Goal: Task Accomplishment & Management: Complete application form

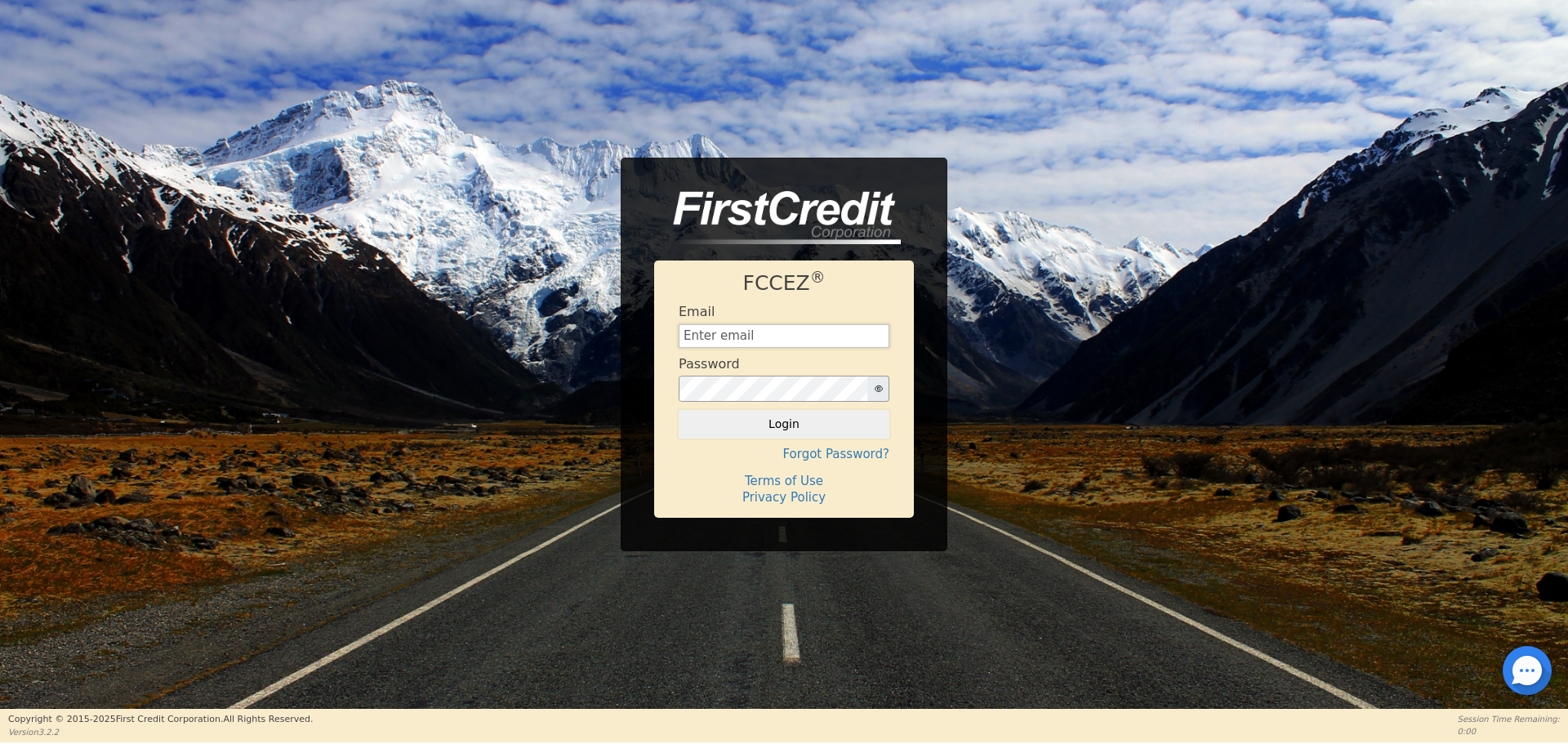
type input "[EMAIL_ADDRESS][DOMAIN_NAME]"
click at [736, 422] on button "Login" at bounding box center [784, 423] width 211 height 28
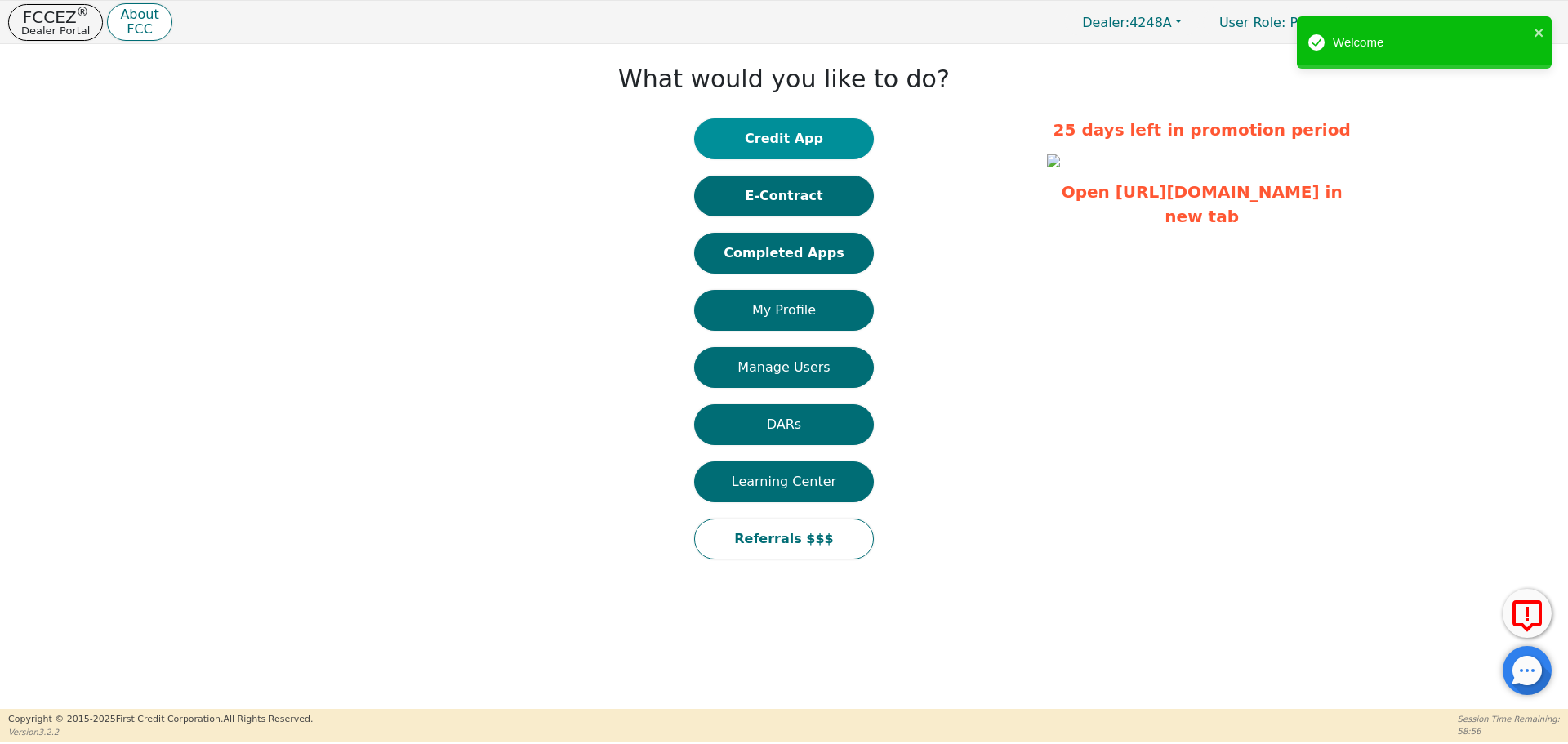
click at [796, 134] on button "Credit App" at bounding box center [784, 138] width 180 height 41
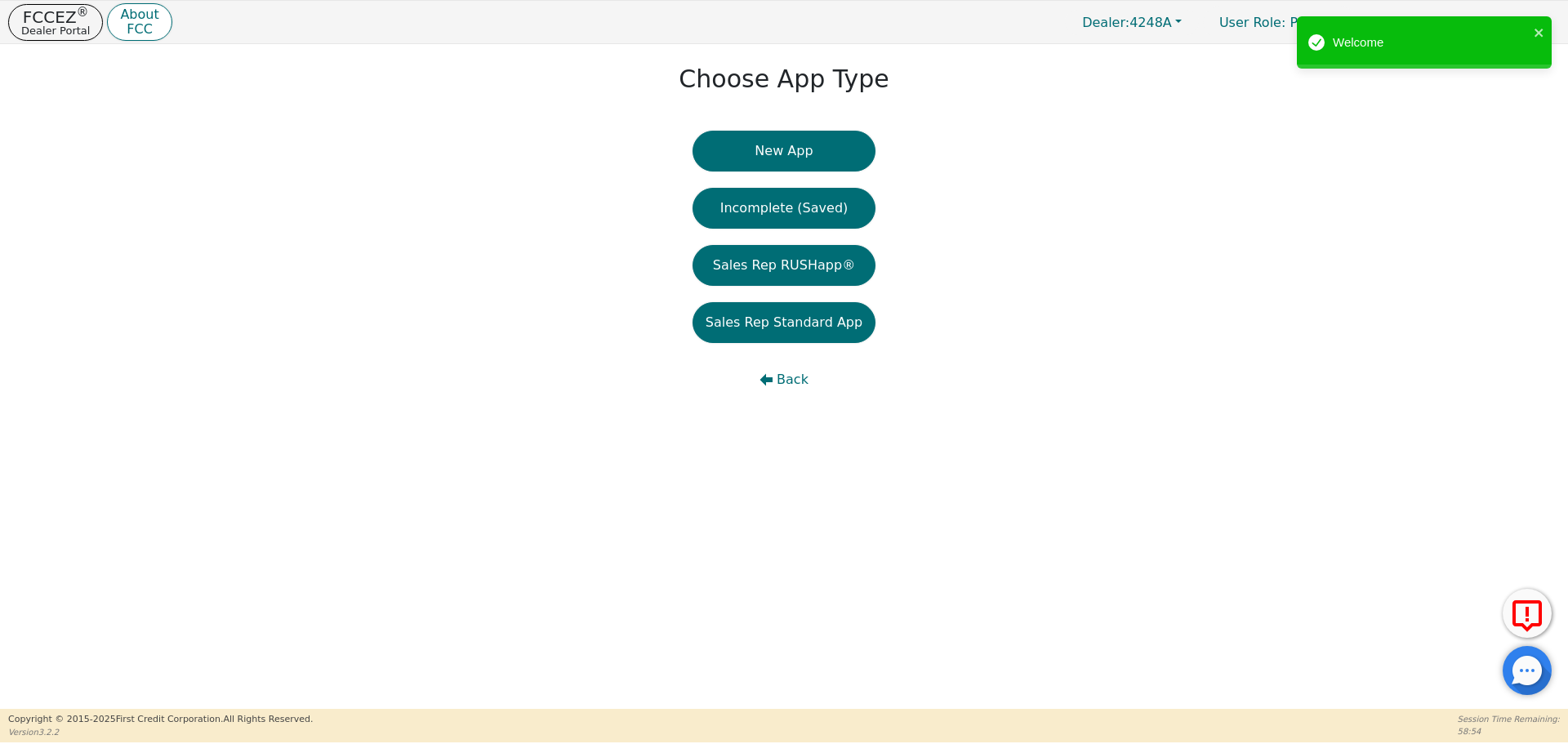
click at [796, 134] on button "New App" at bounding box center [784, 150] width 183 height 41
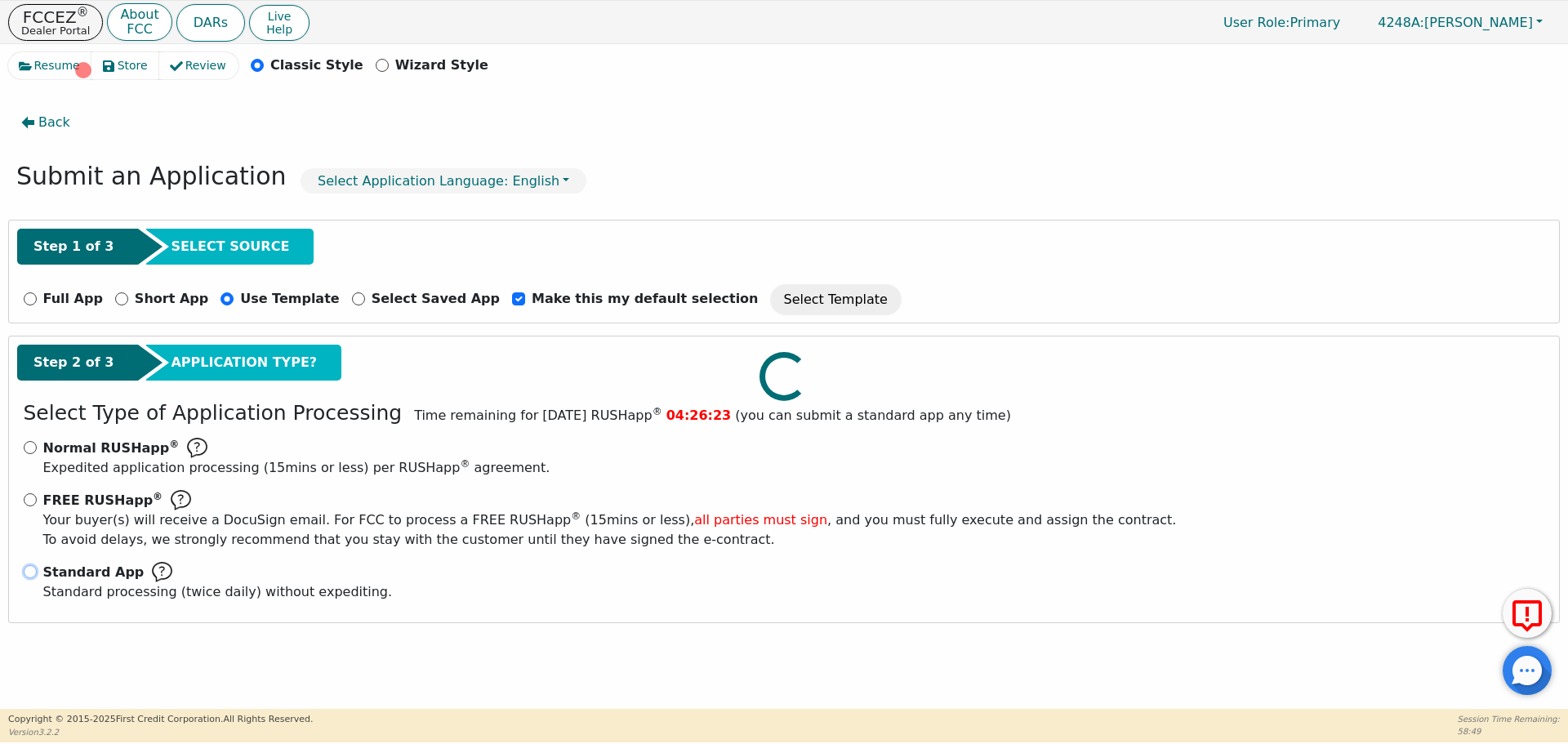
click at [31, 571] on input "Standard App Standard processing (twice daily) without expediting." at bounding box center [29, 571] width 13 height 13
radio input "true"
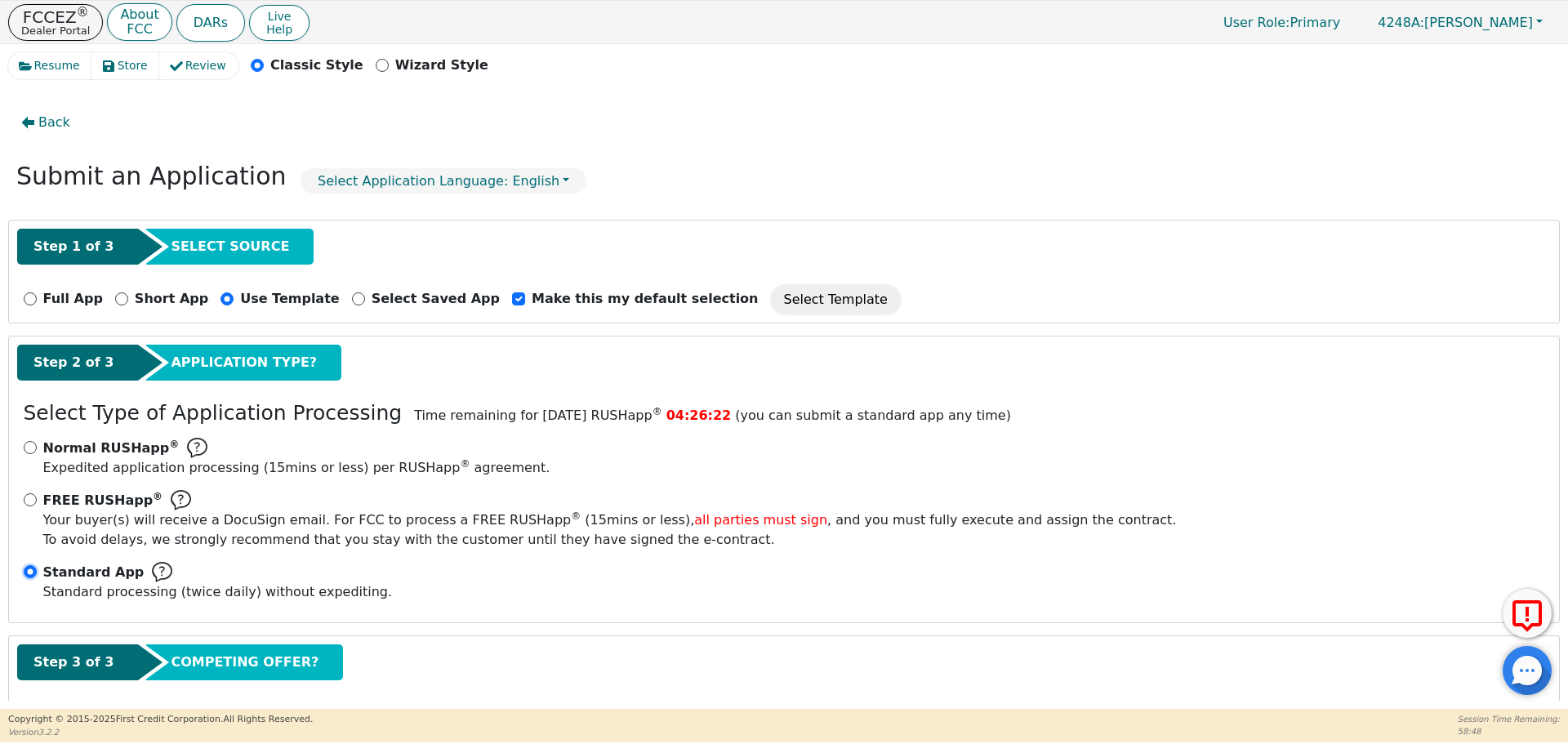
scroll to position [81, 0]
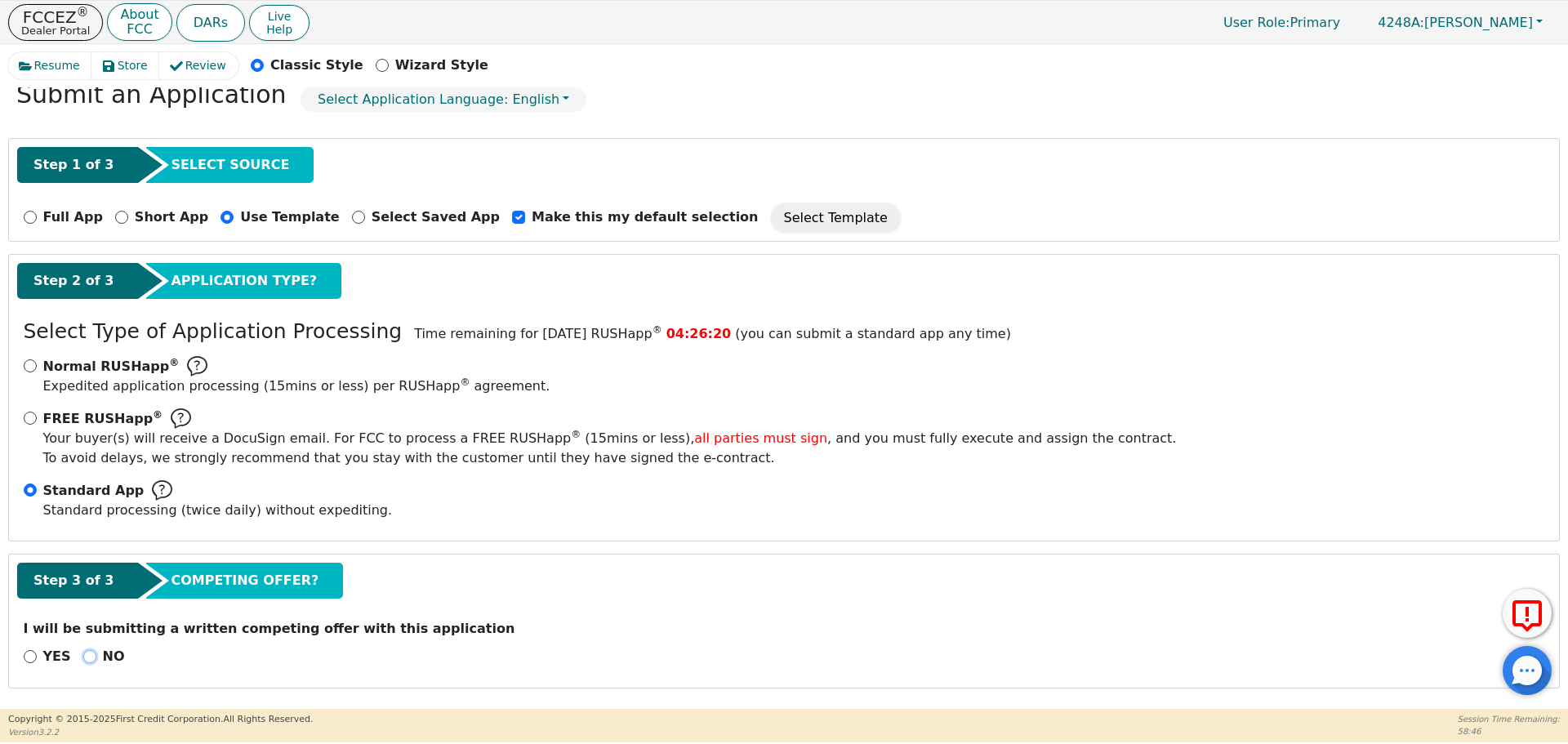
click at [85, 656] on input "NO" at bounding box center [89, 656] width 13 height 13
radio input "true"
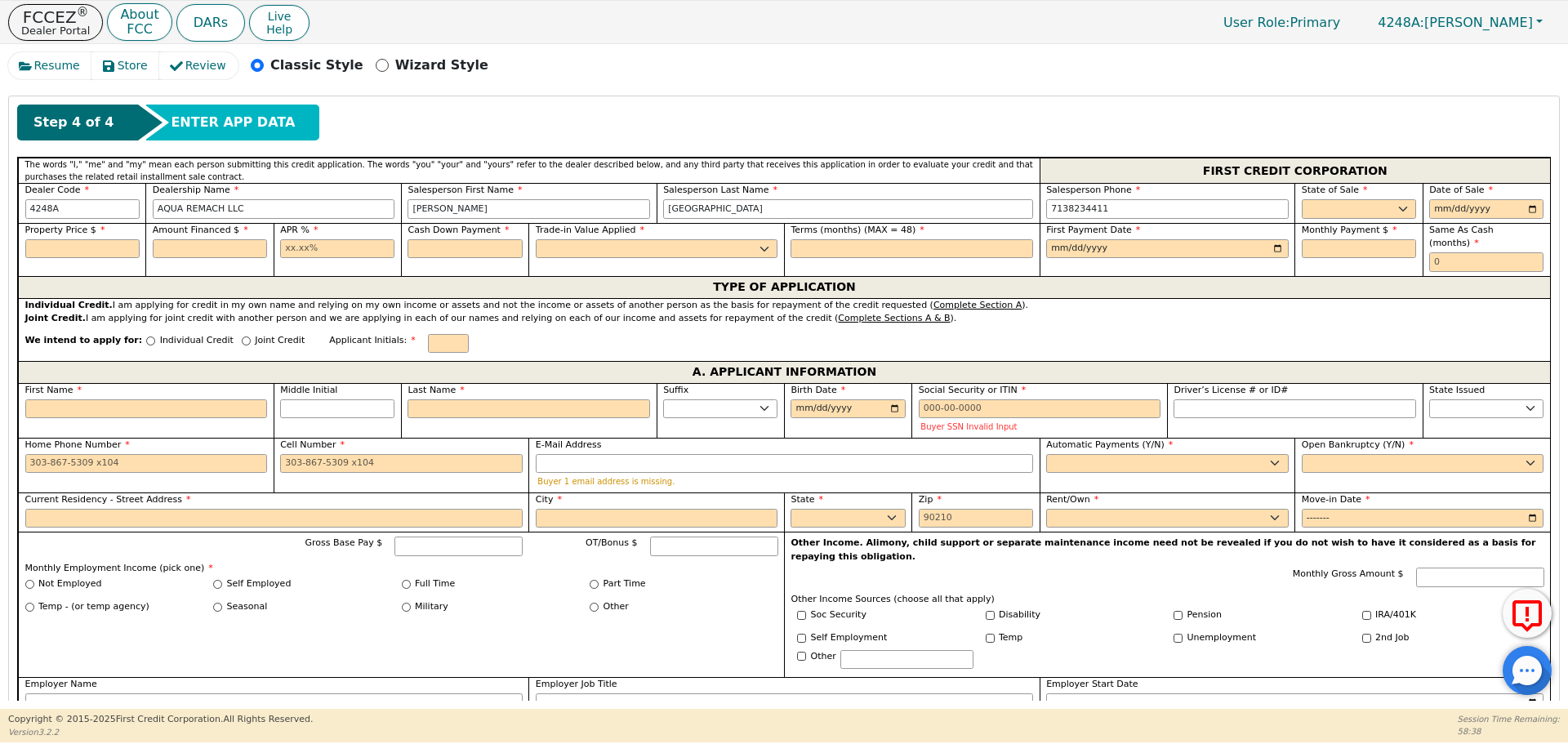
scroll to position [705, 0]
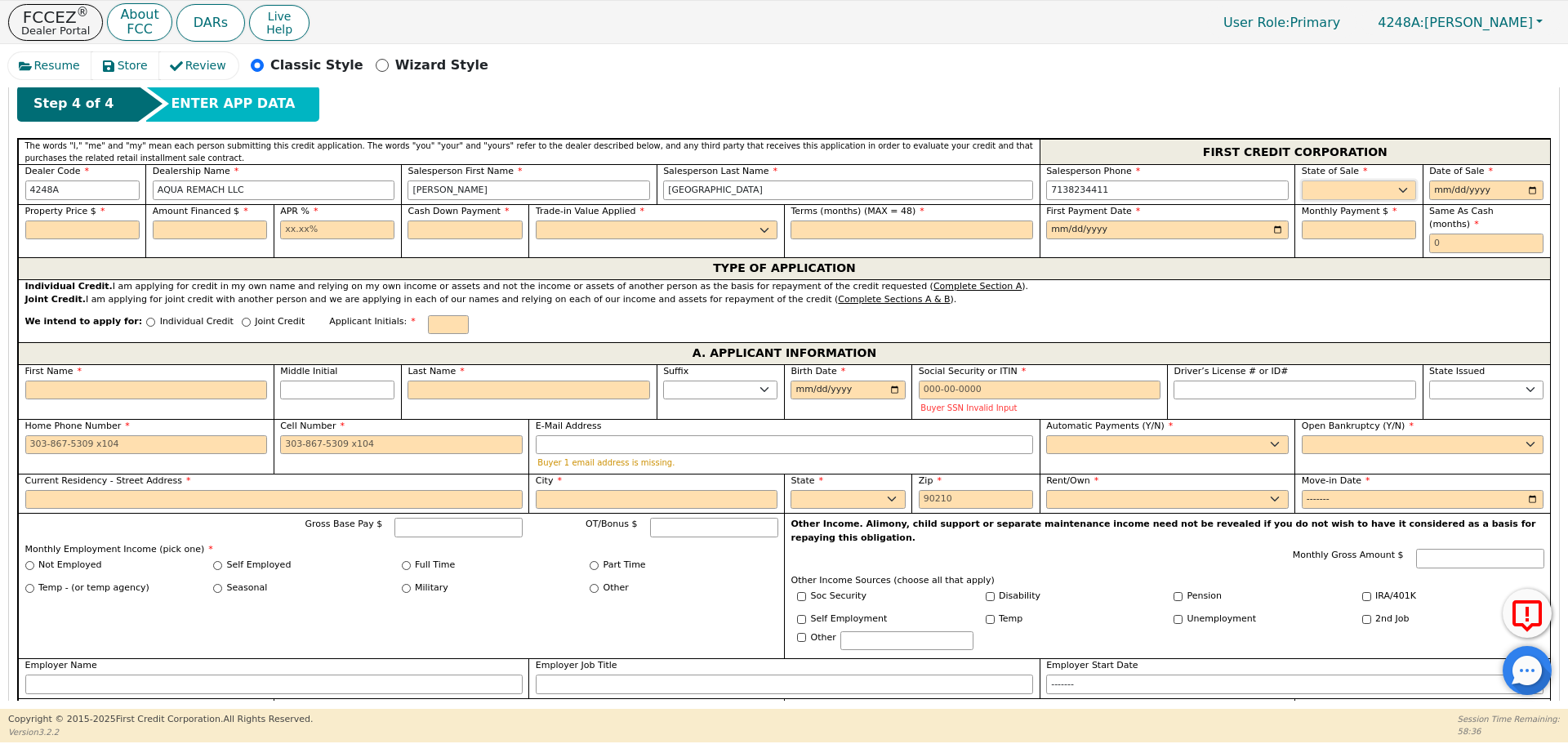
click at [1378, 191] on select "AK AL AR AZ CA CO CT DC DE FL [GEOGRAPHIC_DATA] HI IA ID IL IN KS [GEOGRAPHIC_D…" at bounding box center [1359, 190] width 114 height 20
select select "[GEOGRAPHIC_DATA]"
click at [1302, 181] on select "AK AL AR AZ CA CO CT DC DE FL [GEOGRAPHIC_DATA] HI IA ID IL IN KS [GEOGRAPHIC_D…" at bounding box center [1359, 190] width 114 height 20
type input "[DATE]"
type input "8500.00"
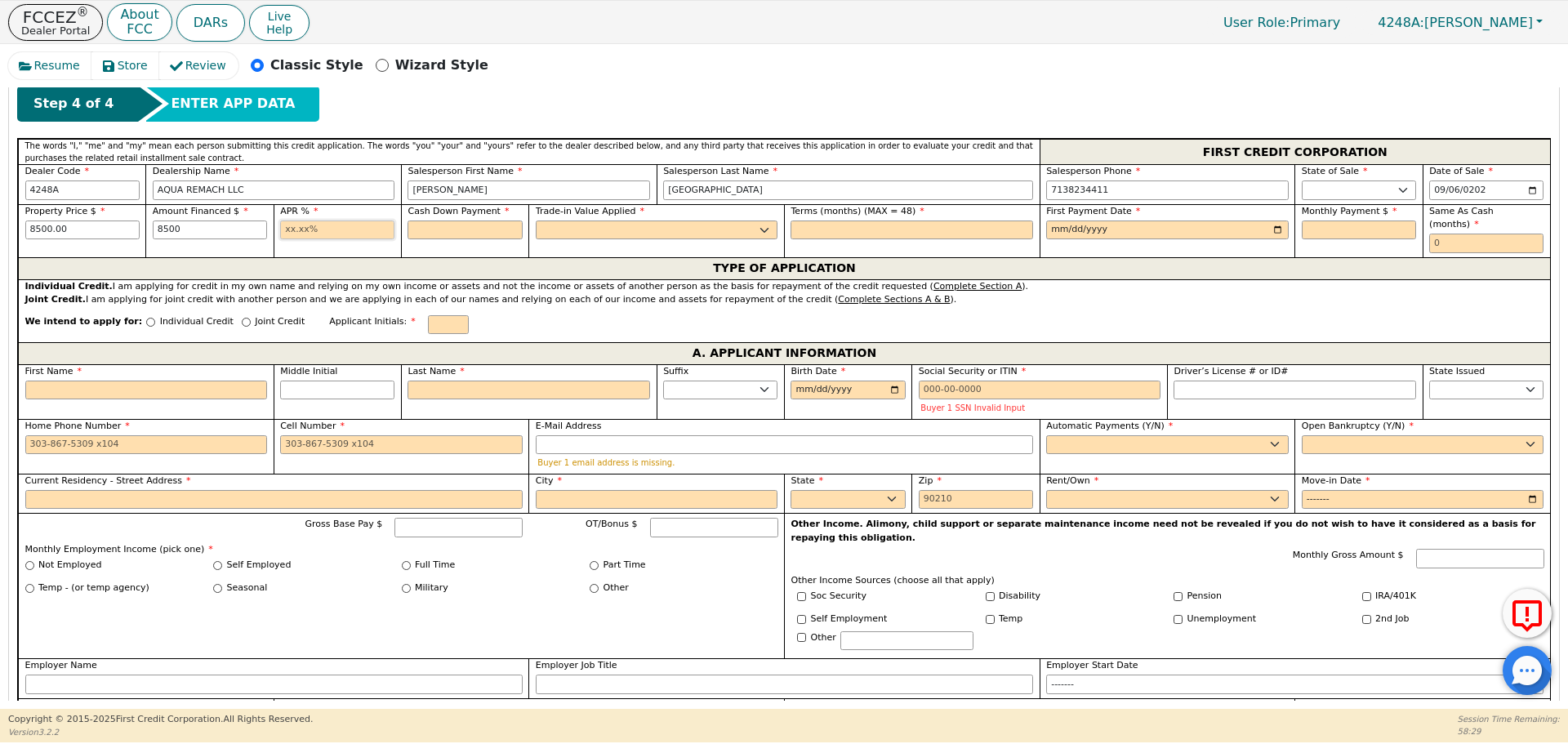
type input "8500.00"
type input "17.99"
click at [146, 317] on input "Individual Credit" at bounding box center [150, 321] width 9 height 9
radio input "true"
click at [457, 221] on input "text" at bounding box center [464, 230] width 114 height 20
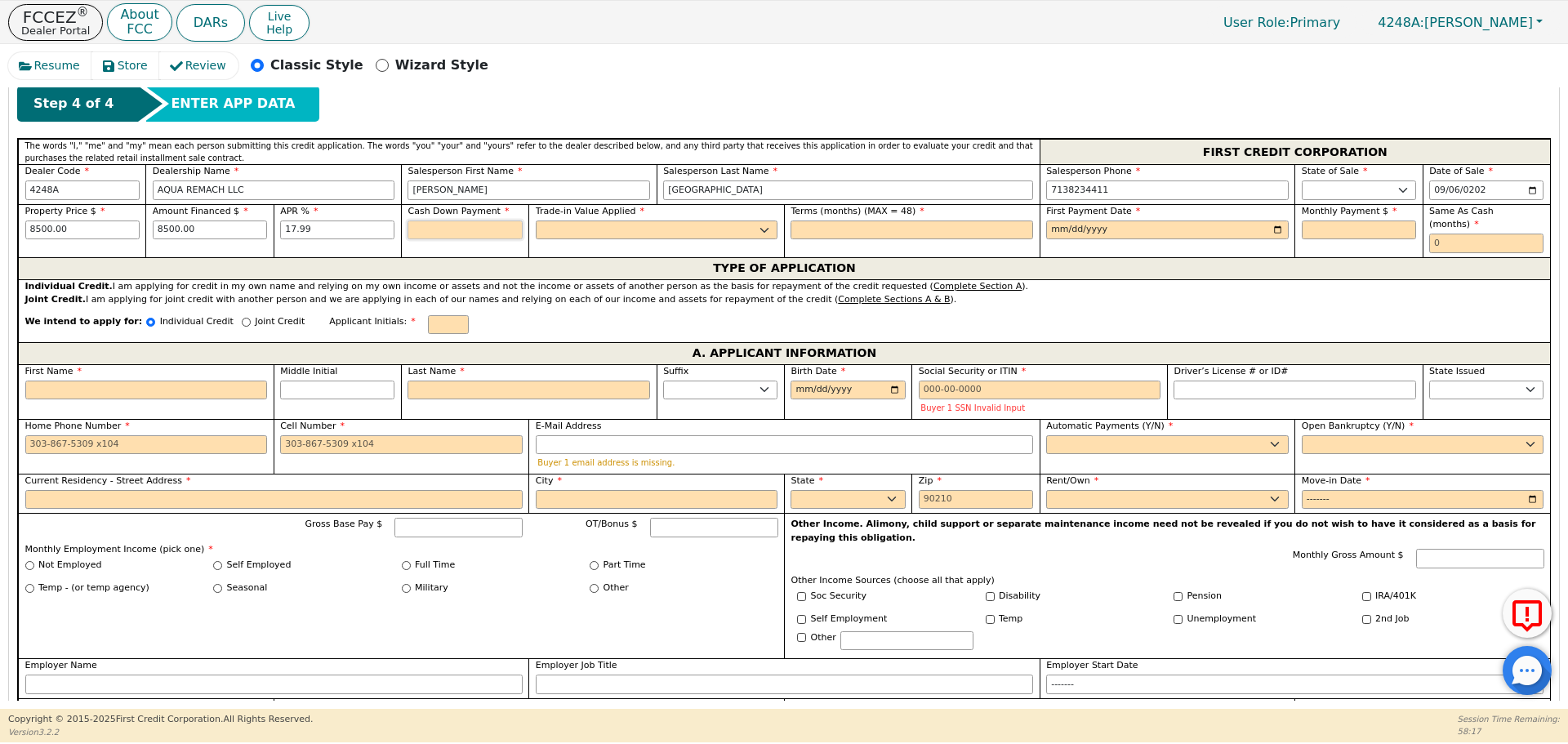
type input "0.00"
click at [614, 238] on select "Yes No" at bounding box center [657, 230] width 243 height 20
select select "n"
click at [536, 220] on select "Yes No" at bounding box center [657, 230] width 243 height 20
click at [845, 224] on input "text" at bounding box center [911, 230] width 243 height 20
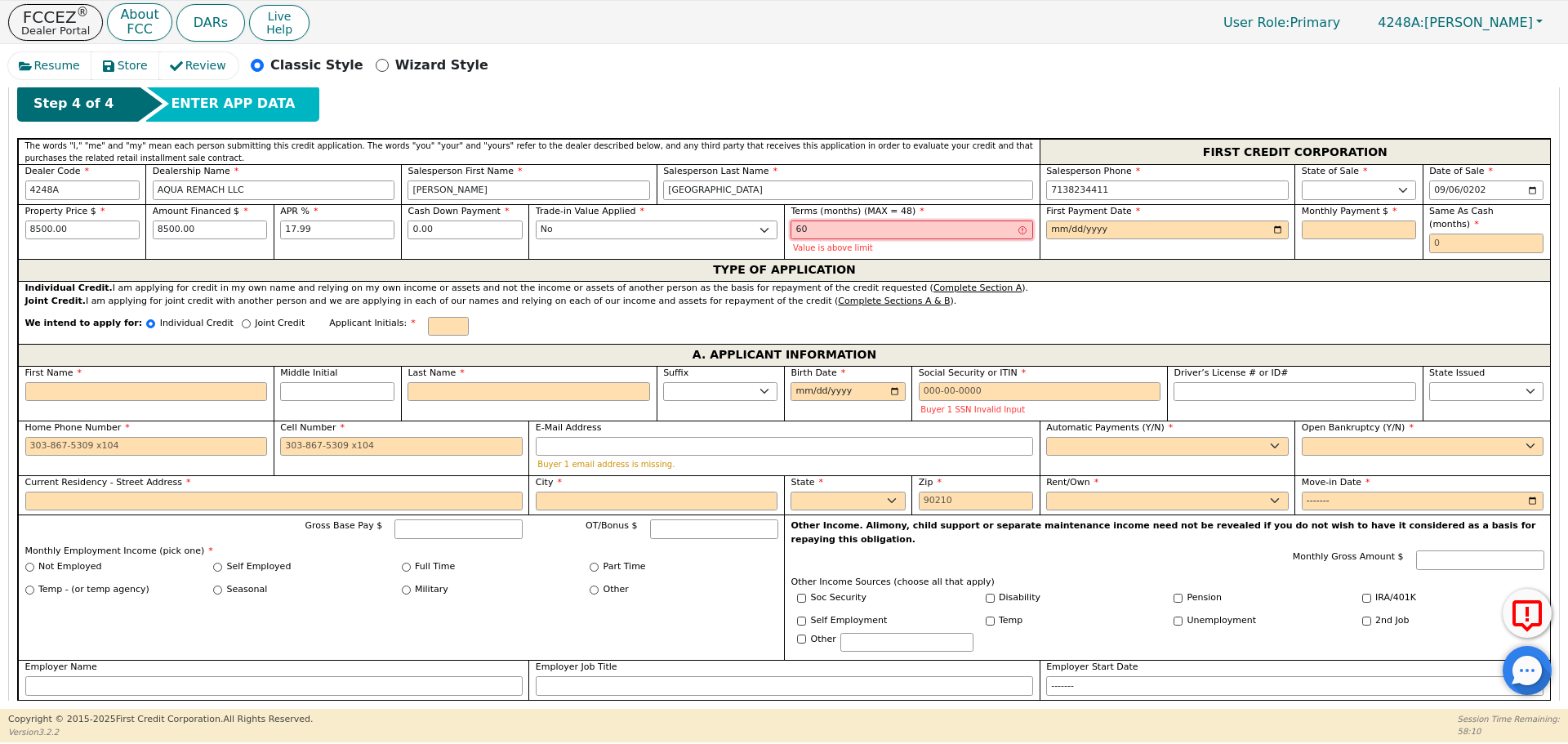
click at [873, 223] on input "60" at bounding box center [911, 230] width 243 height 20
type input "6"
type input "48"
type input "0001-10-06"
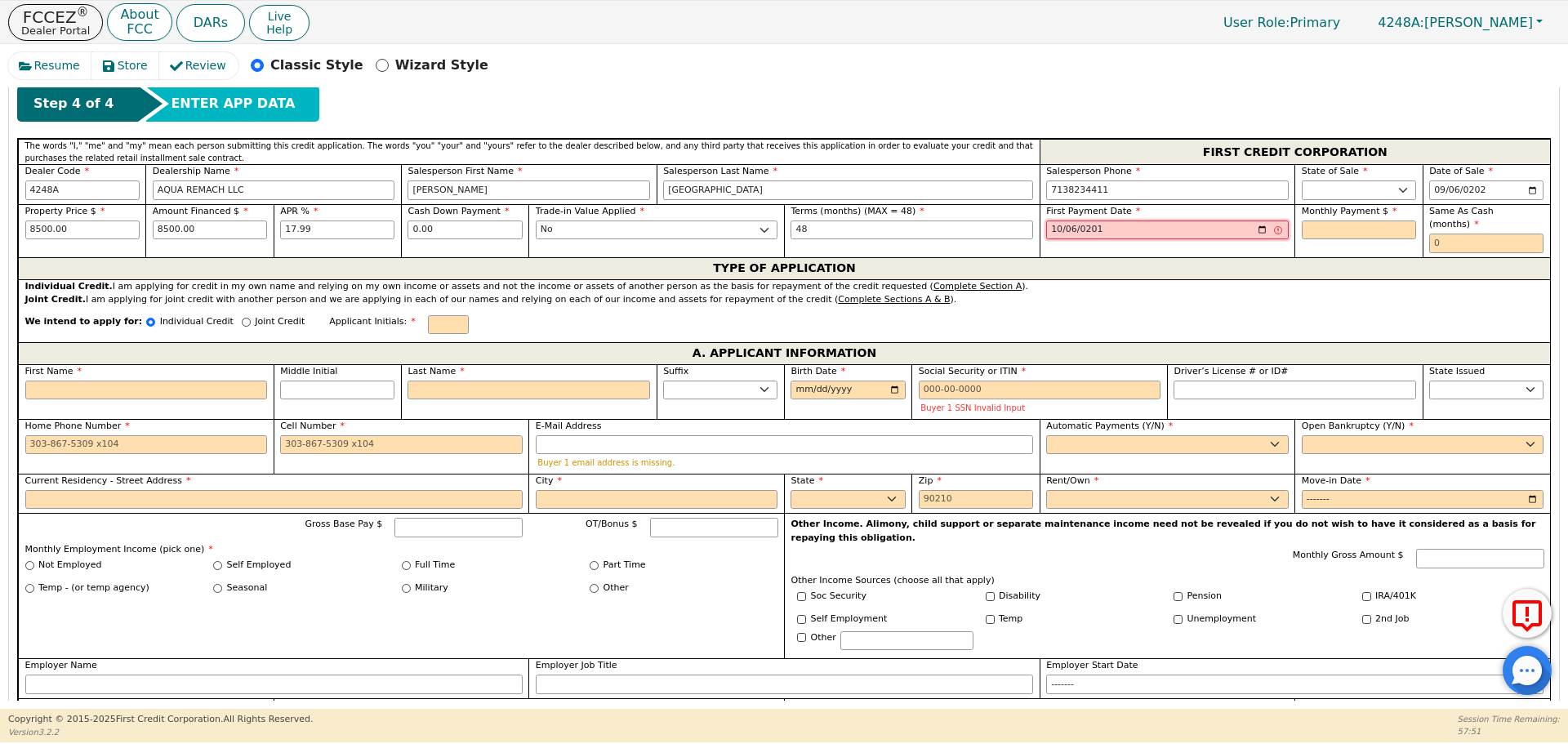
type input "[DATE]"
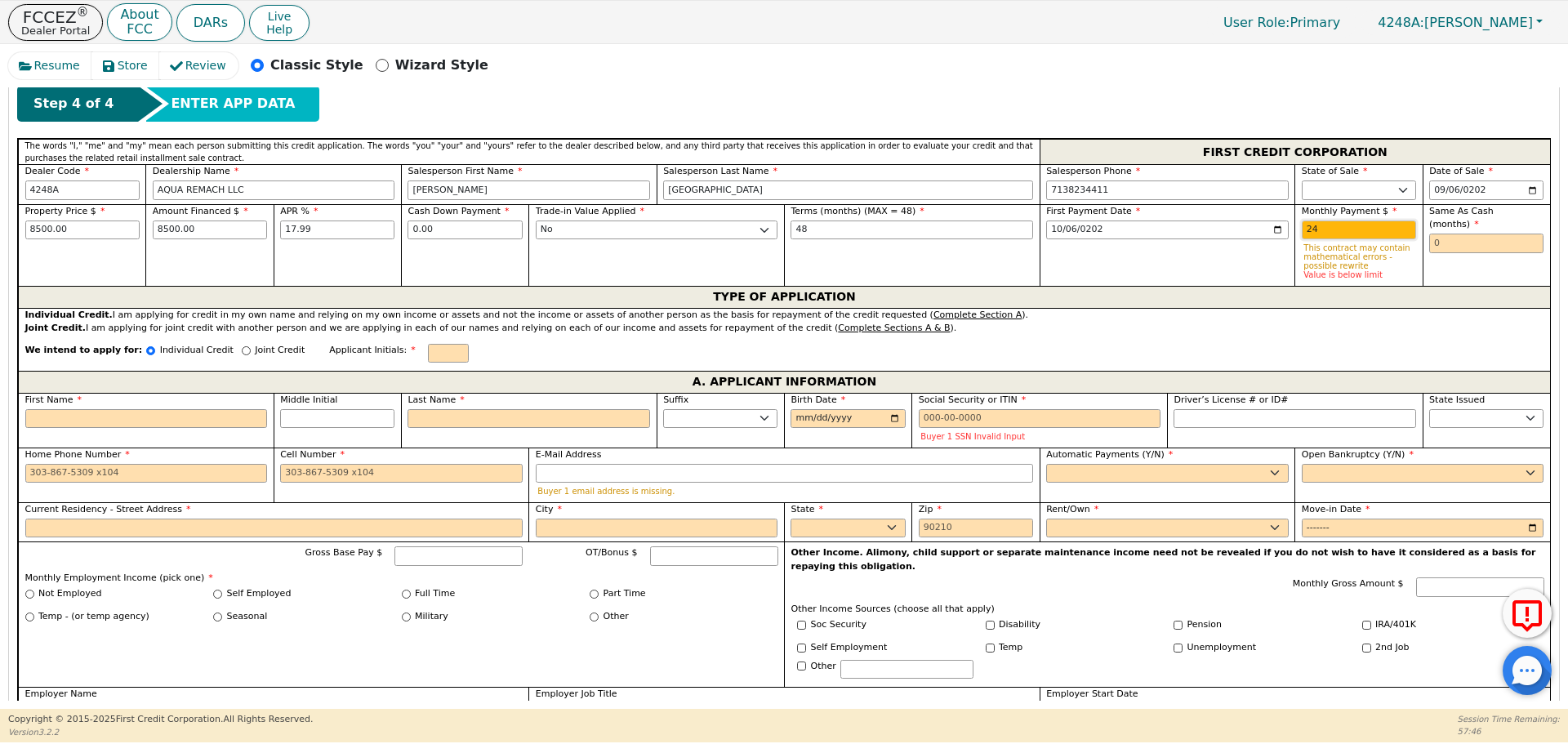
type input "2"
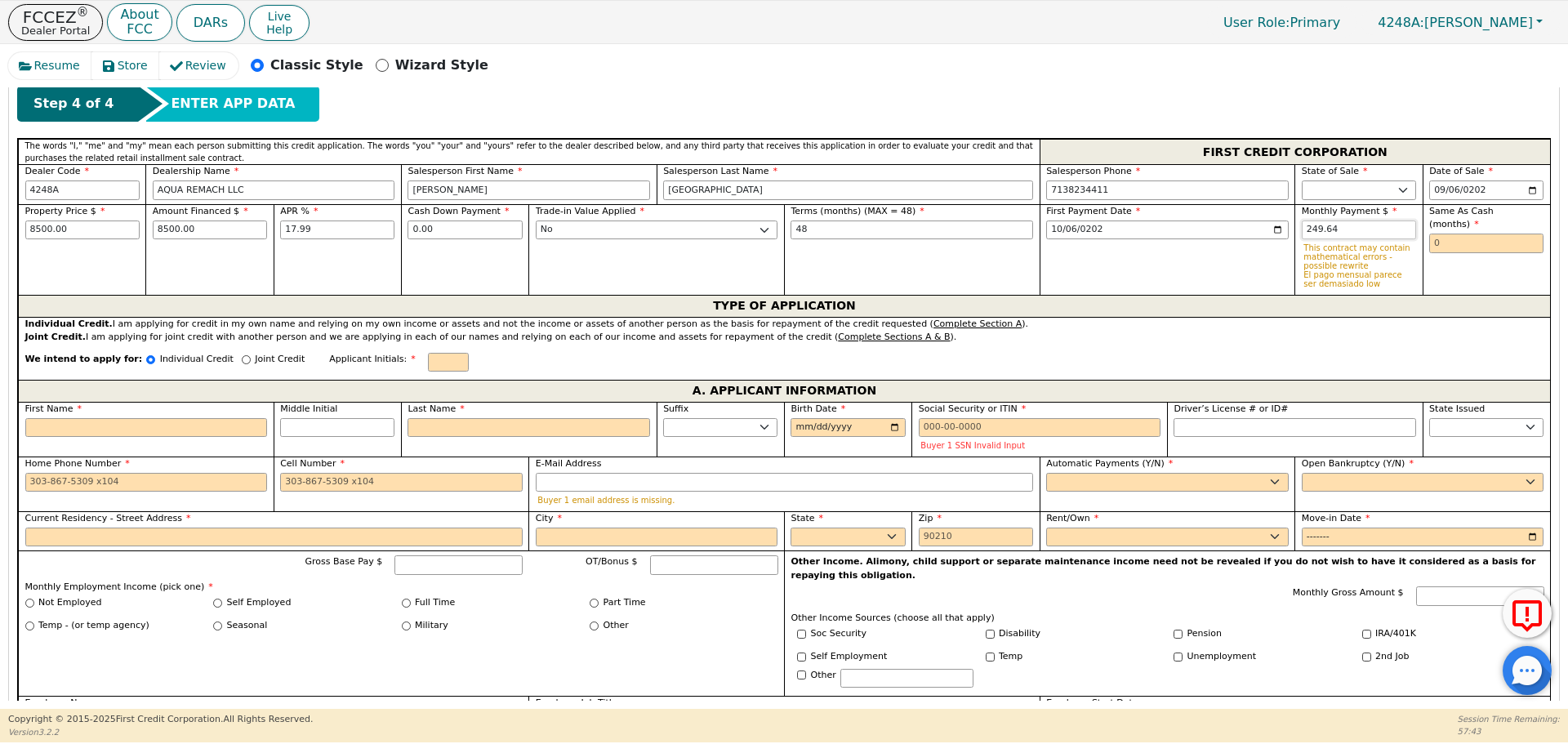
type input "249.64"
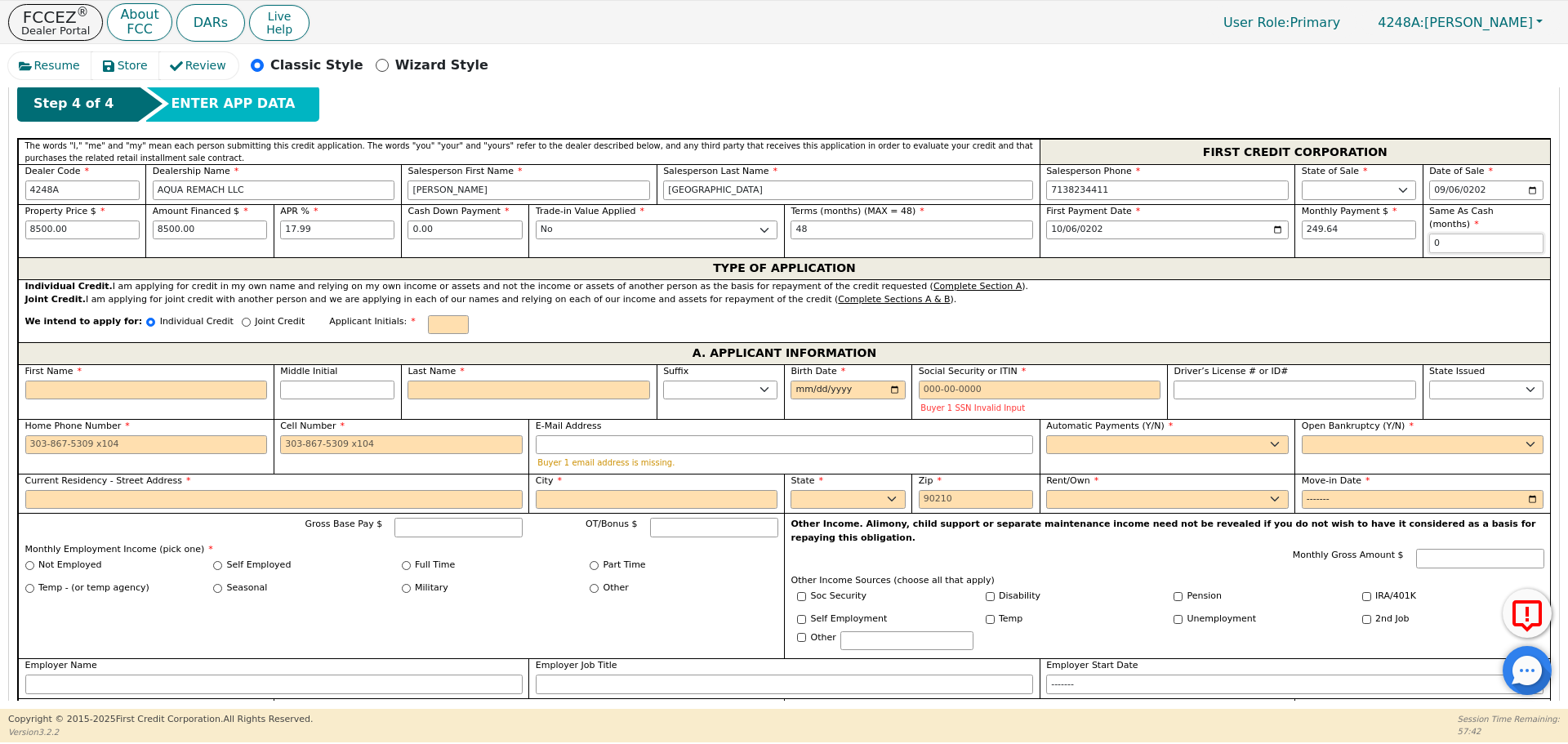
type input "0"
click at [252, 380] on input "First Name" at bounding box center [146, 390] width 243 height 20
type input "T"
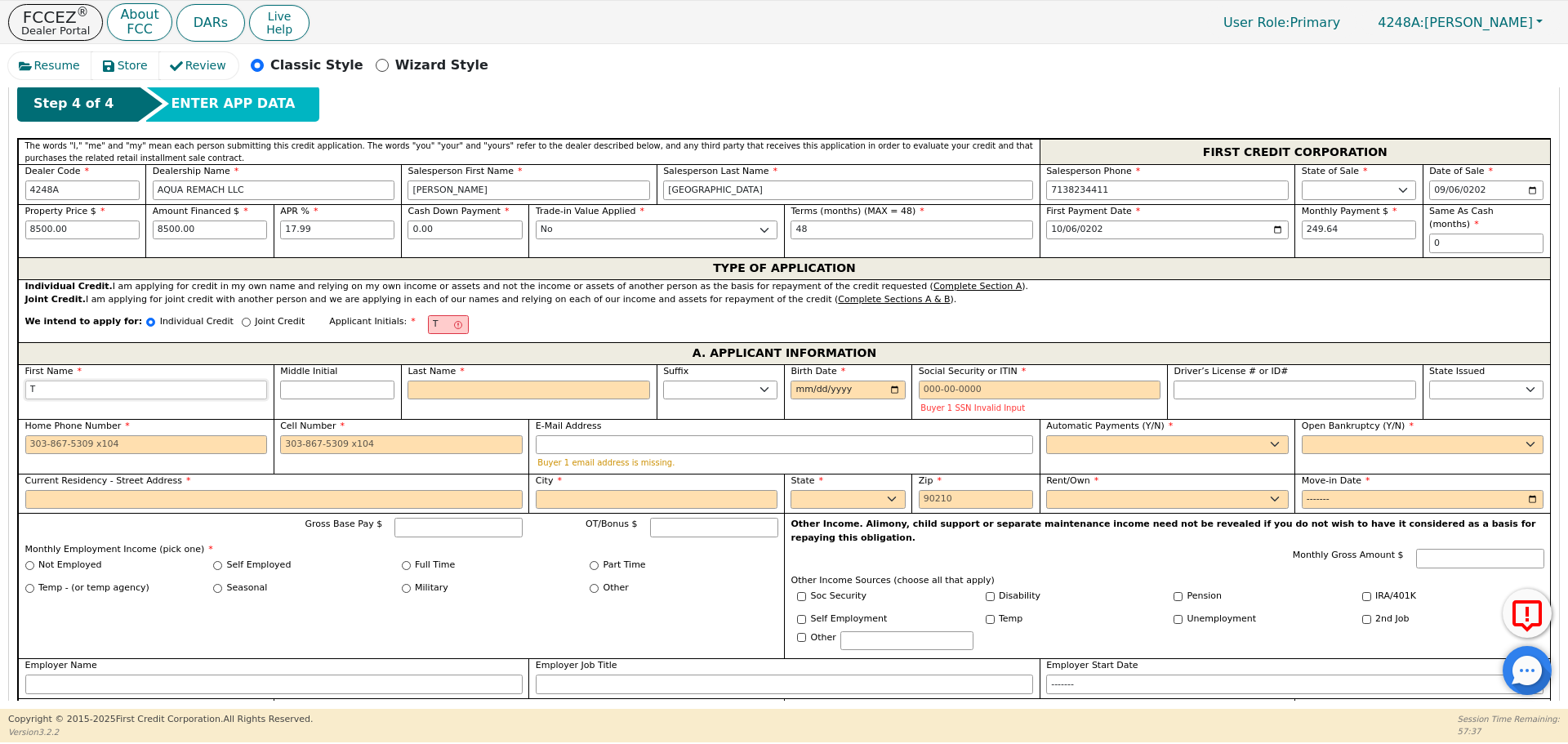
type input "Te"
type input "Tel"
type input "Telm"
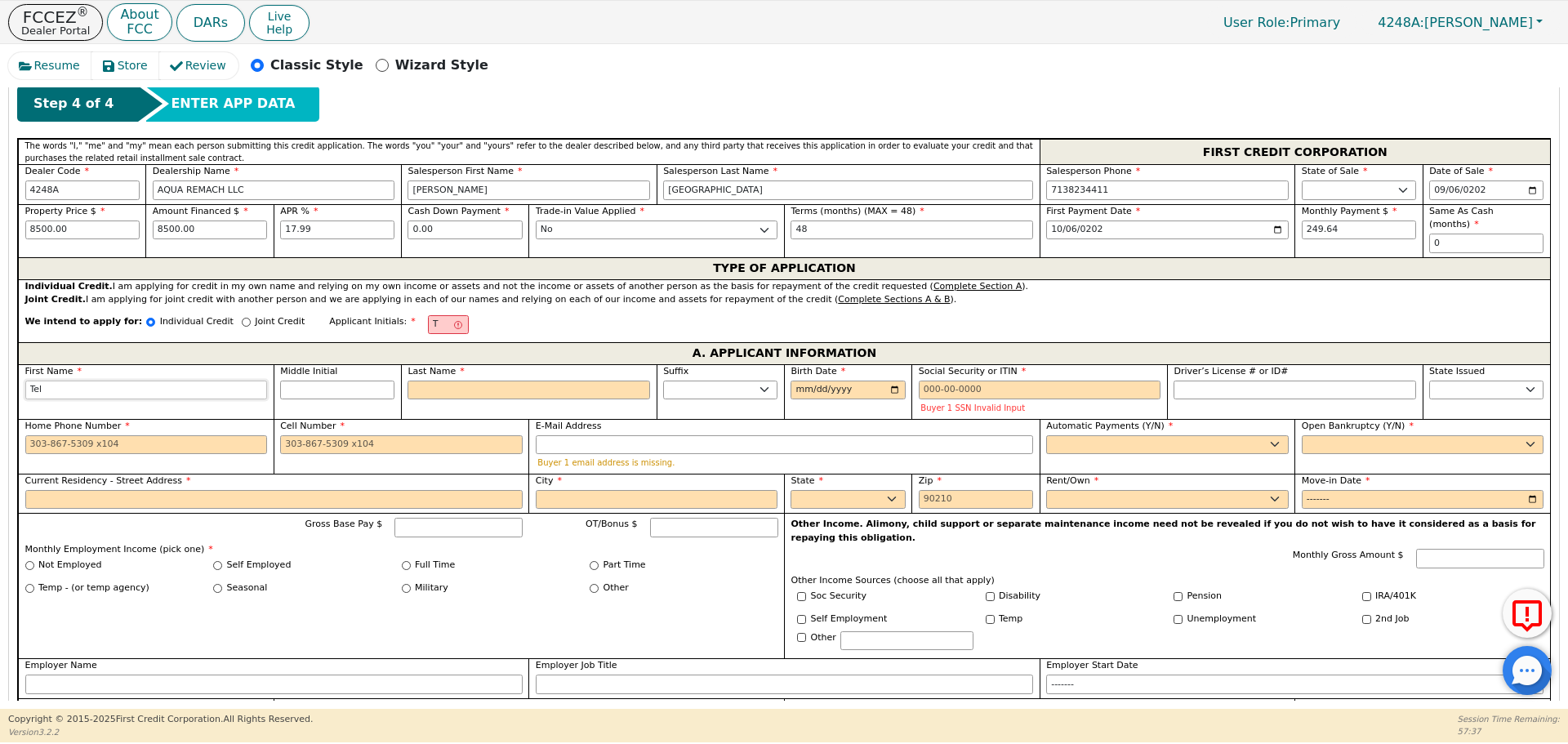
type input "Telm"
type input "[PERSON_NAME]"
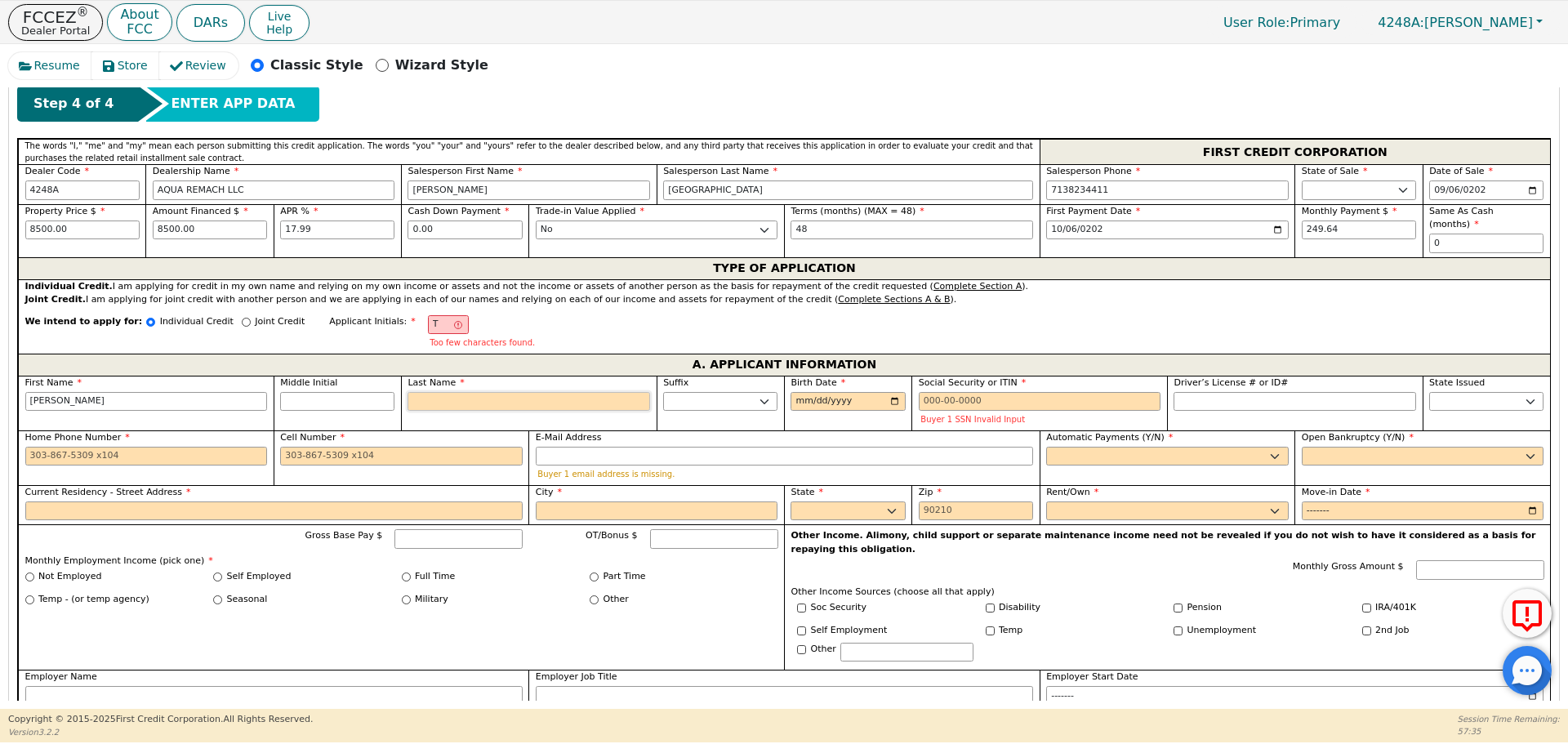
type input "TA"
type input "A"
type input "[PERSON_NAME] A"
type input "Ag"
type input "[PERSON_NAME] Ag"
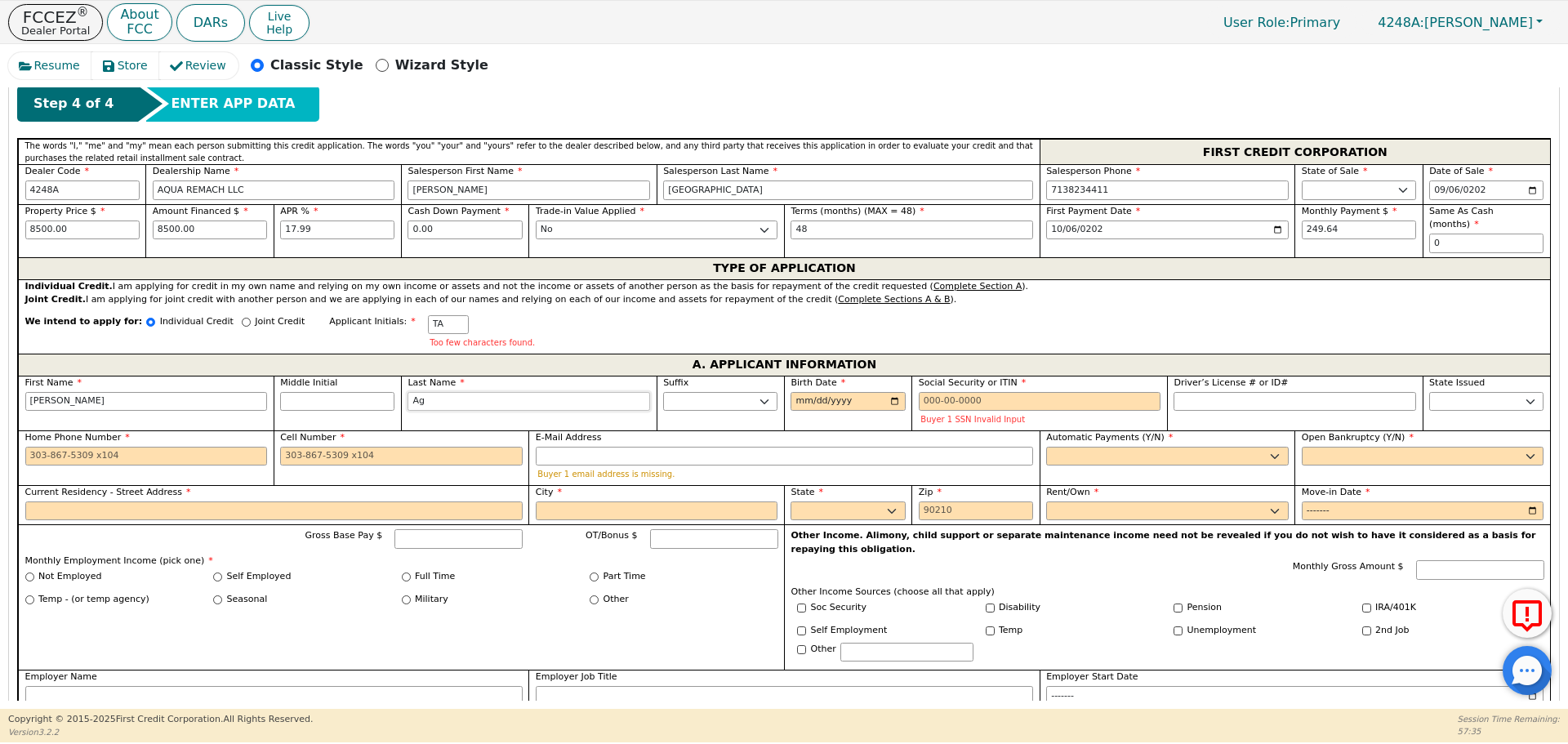
type input "Agr"
type input "[PERSON_NAME] Agr"
type input "Agre"
type input "[PERSON_NAME]"
type input "Agres"
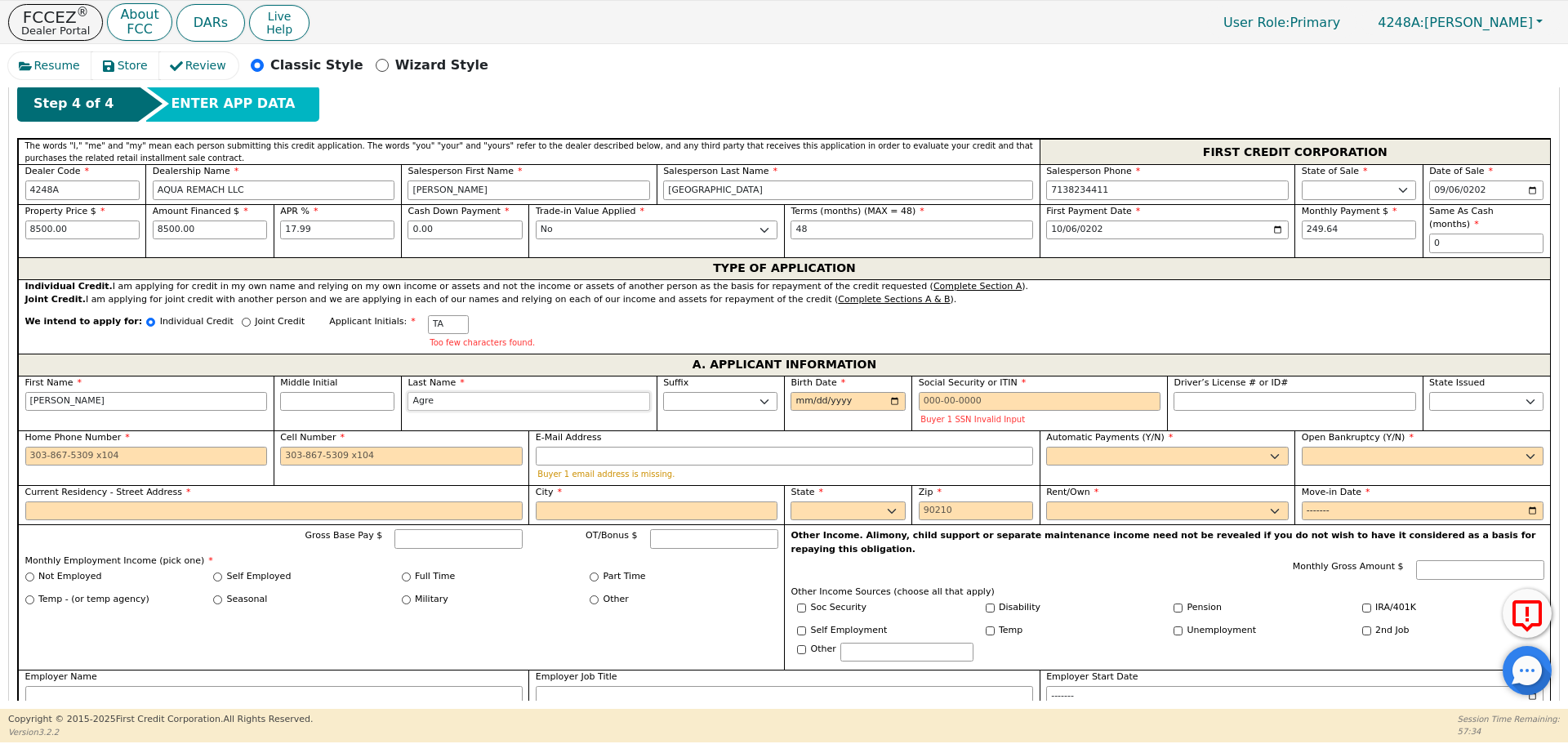
type input "[PERSON_NAME]"
type input "Agred"
type input "[PERSON_NAME] Agred"
type input "Agreda"
type input "[PERSON_NAME]"
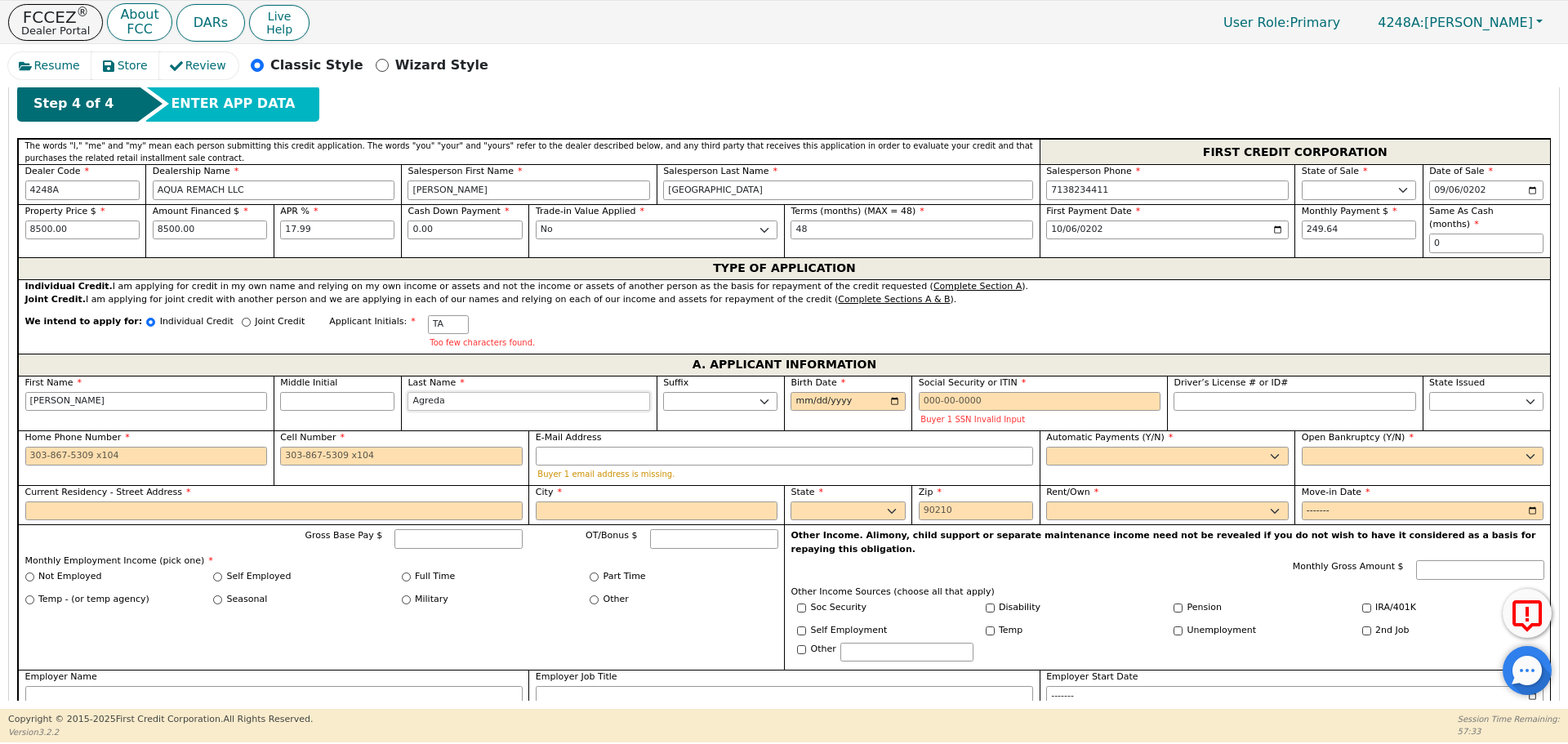
type input "Agreda"
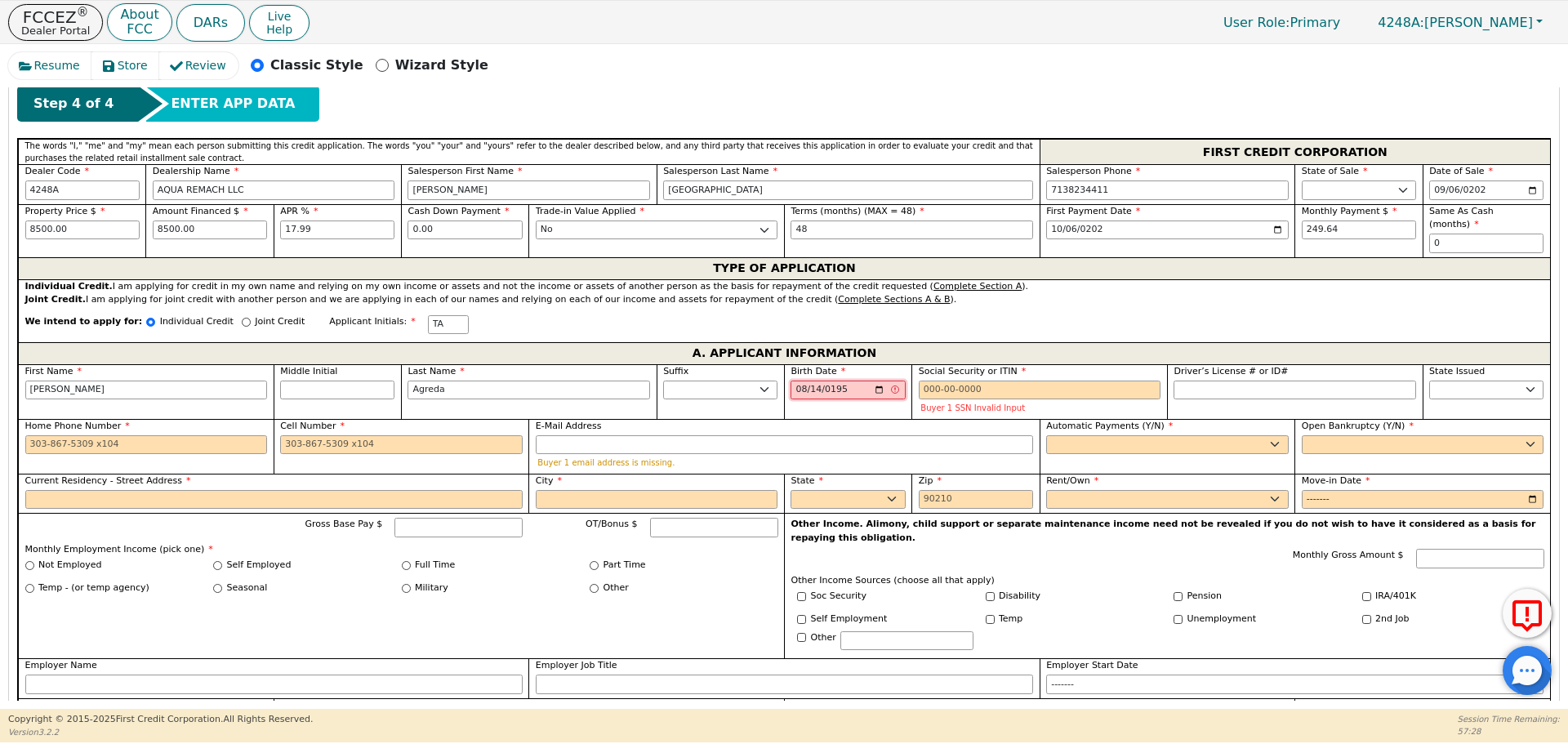
type input "[DATE]"
click at [229, 435] on input "Home Phone Number" at bounding box center [146, 444] width 243 height 20
click at [982, 380] on input "Social Security or ITIN" at bounding box center [1040, 390] width 243 height 20
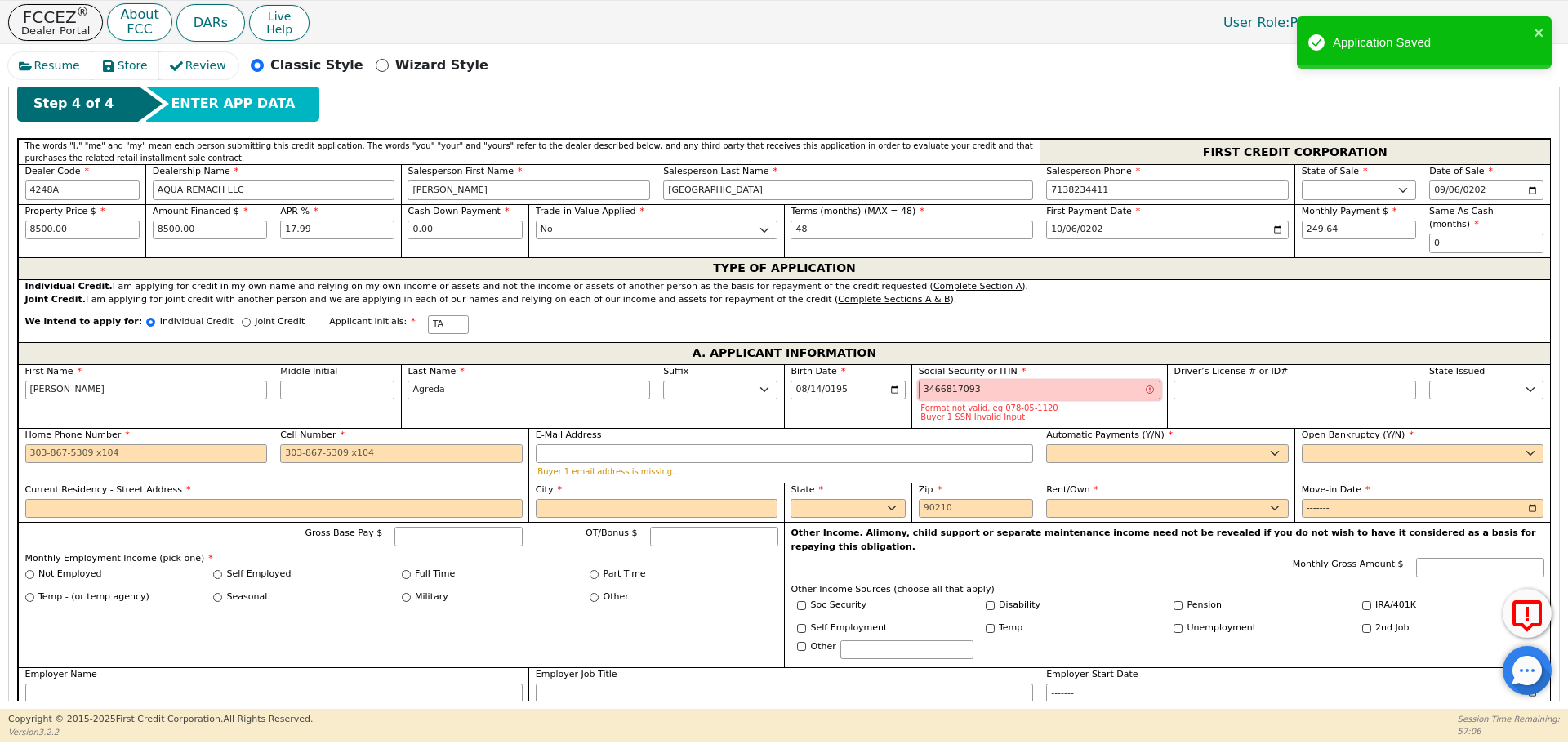
type input "3466817093"
click at [1002, 380] on input "3466817093" at bounding box center [1040, 390] width 243 height 20
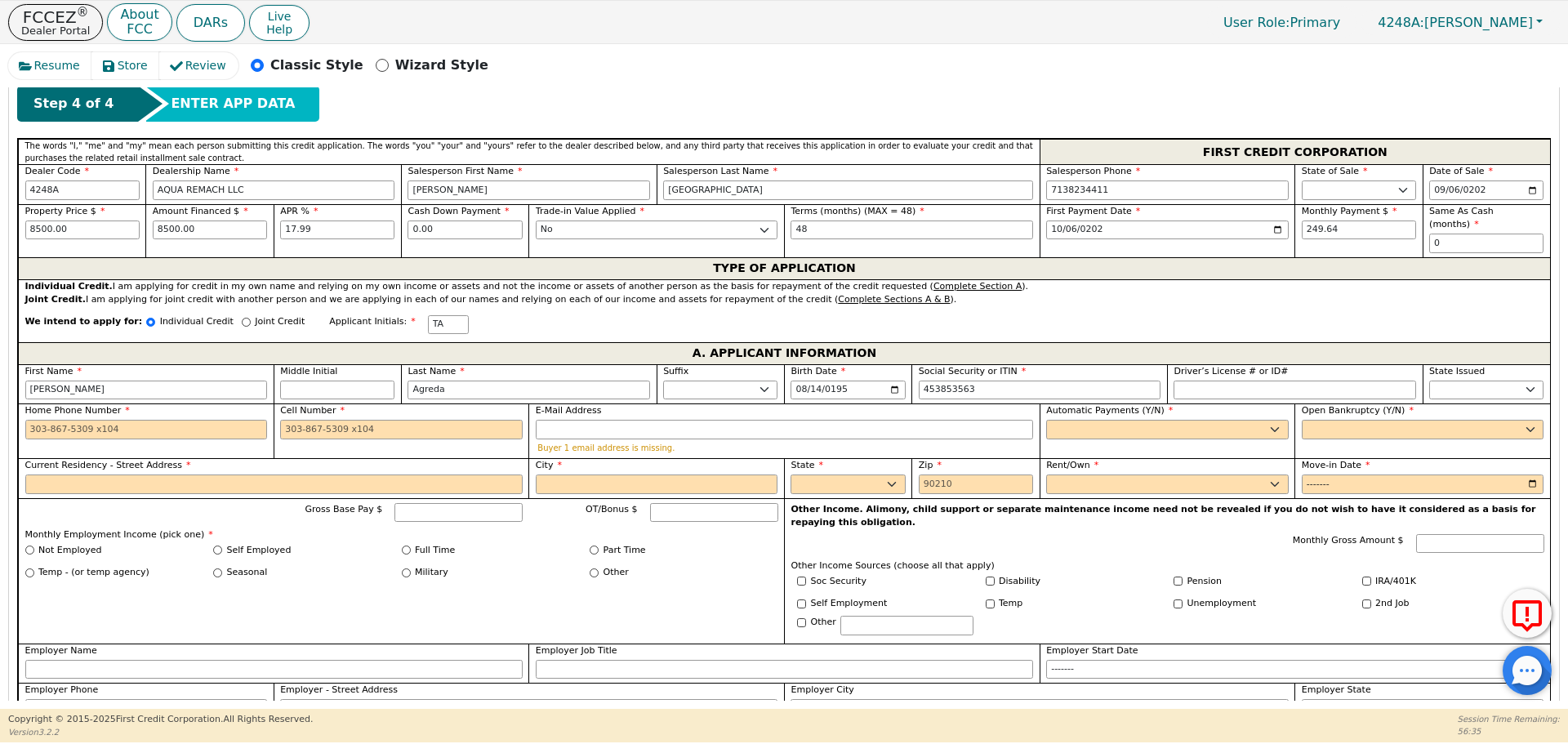
click at [169, 426] on div "Home Phone Number" at bounding box center [146, 430] width 256 height 54
type input "***-**-3563"
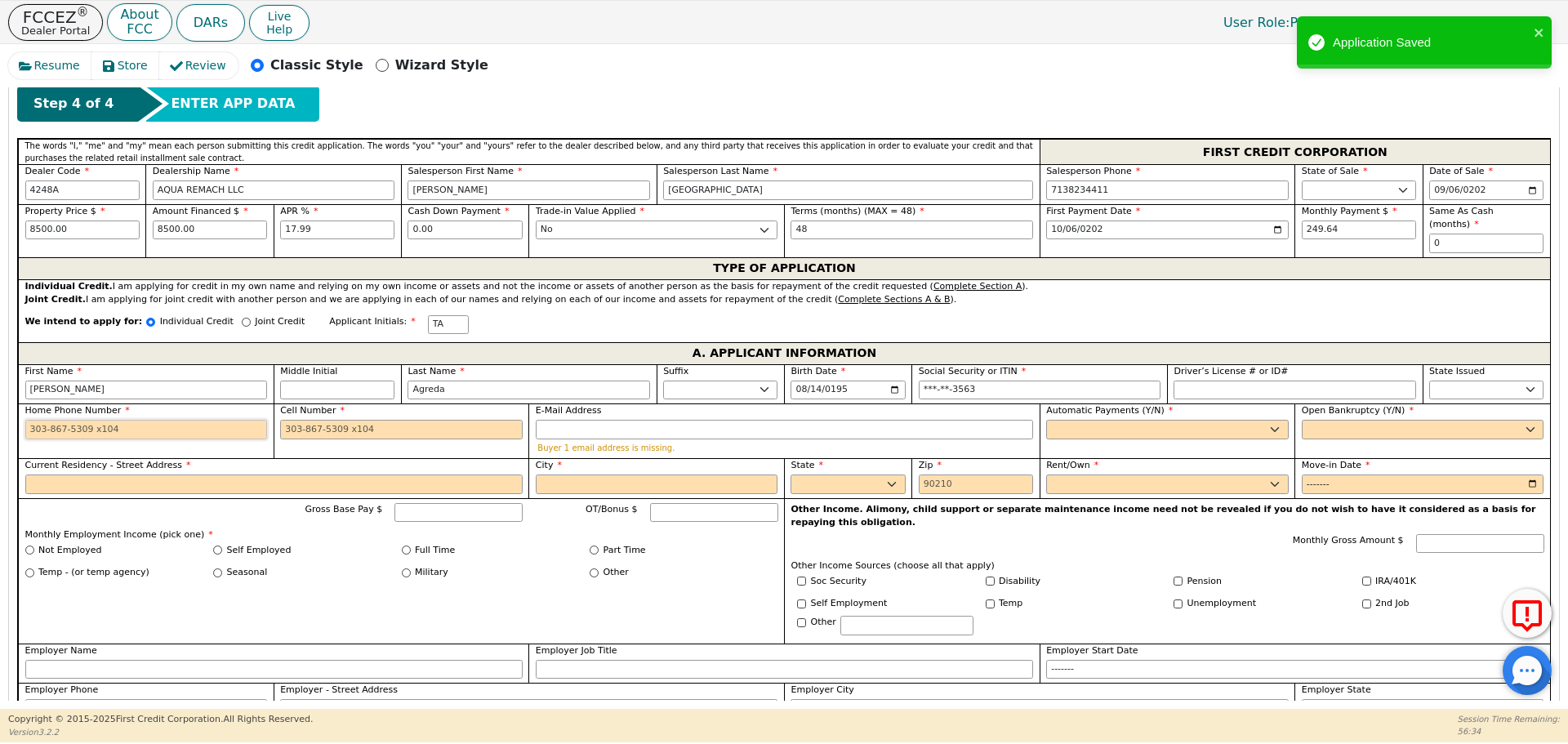
click at [137, 420] on input "Home Phone Number" at bounding box center [146, 429] width 243 height 20
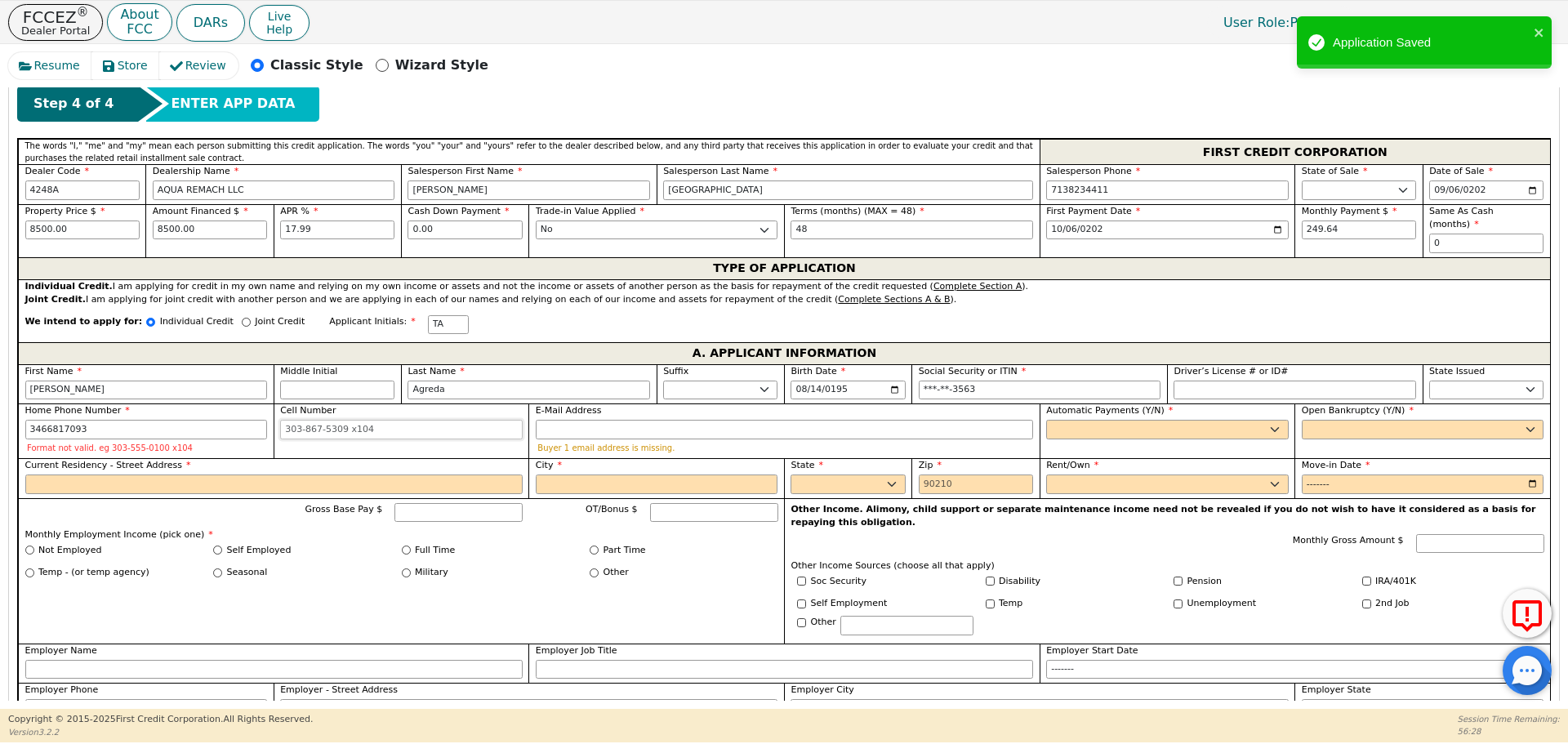
type input "[PHONE_NUMBER]"
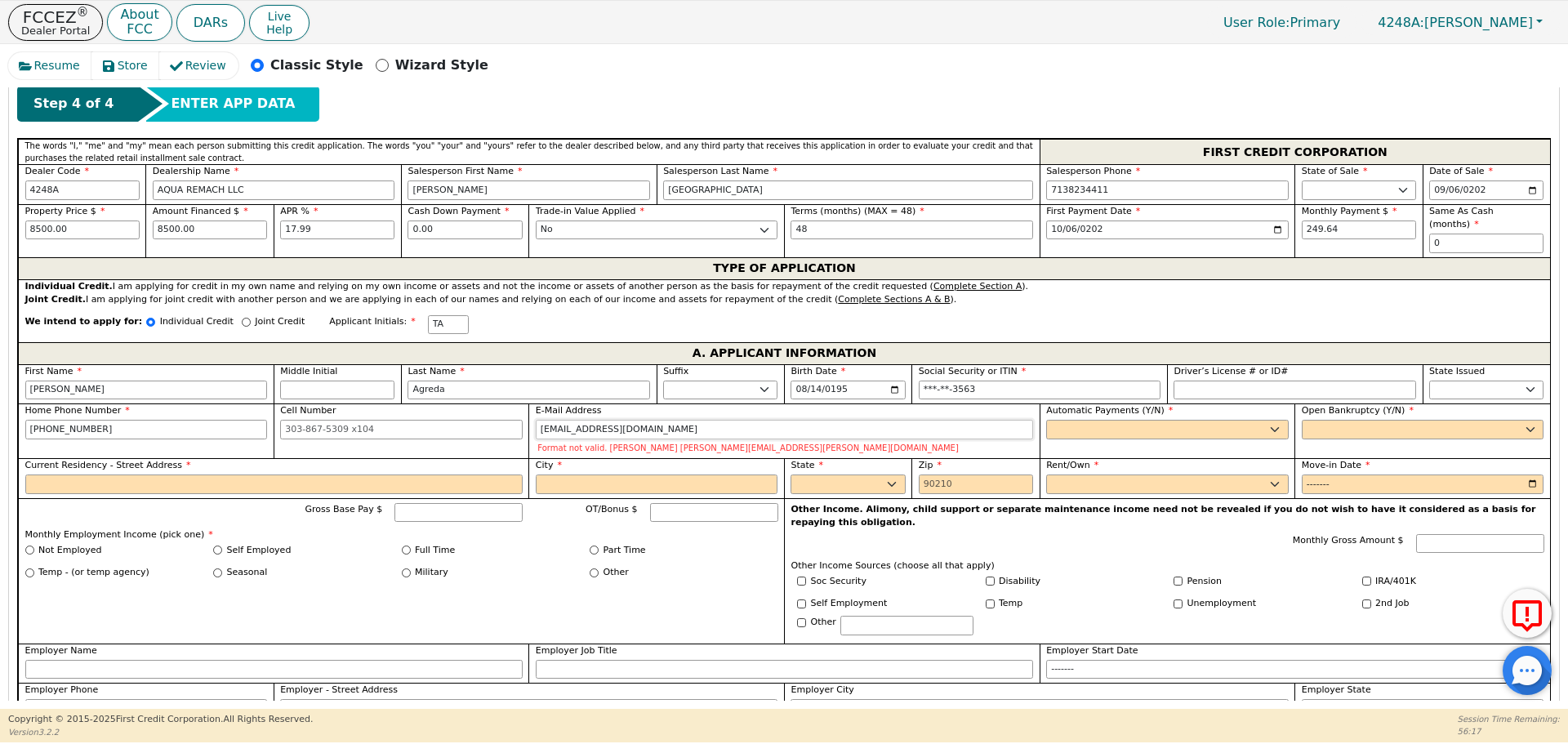
type input "[EMAIL_ADDRESS][DOMAIN_NAME]"
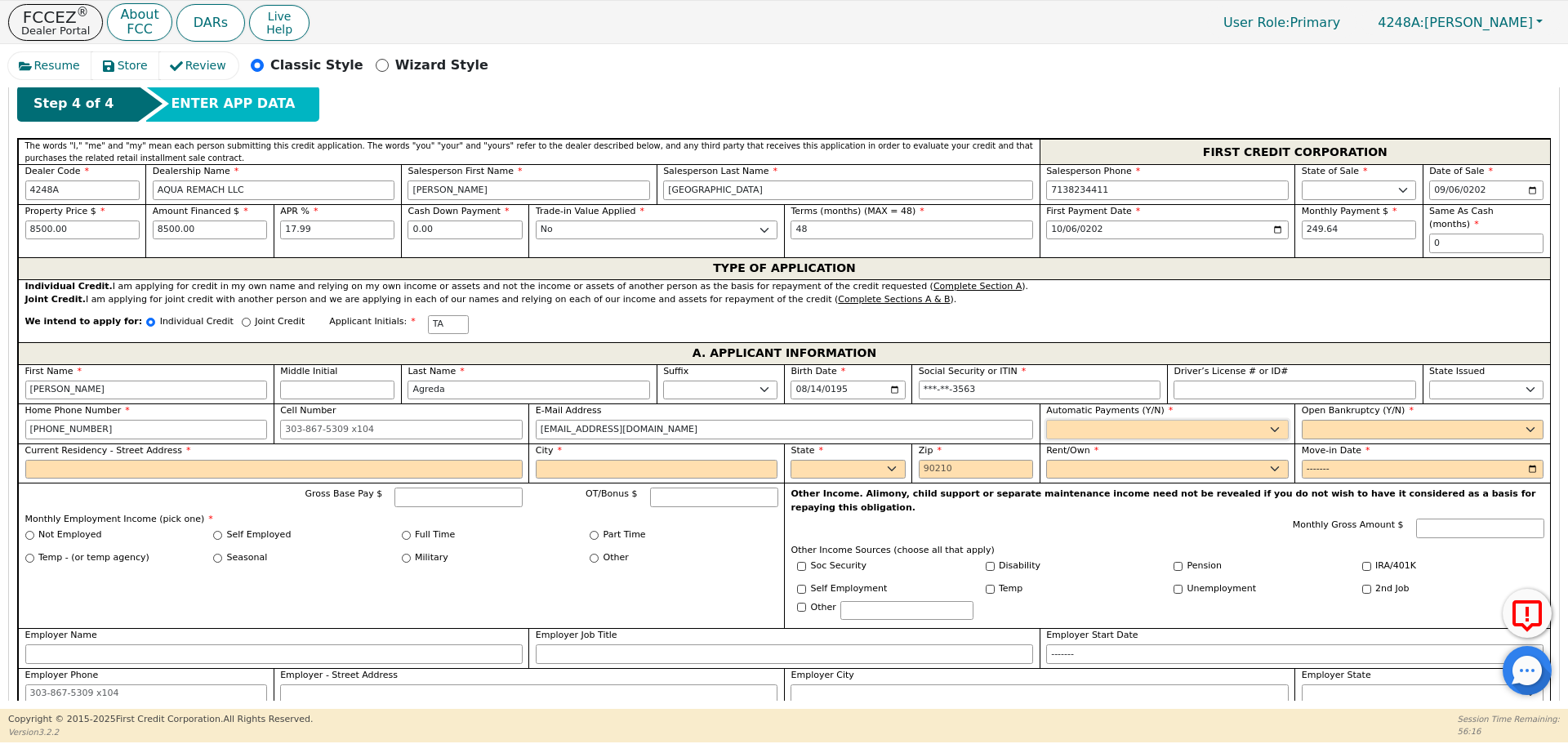
select select "y"
type input "[PERSON_NAME]"
select select "n"
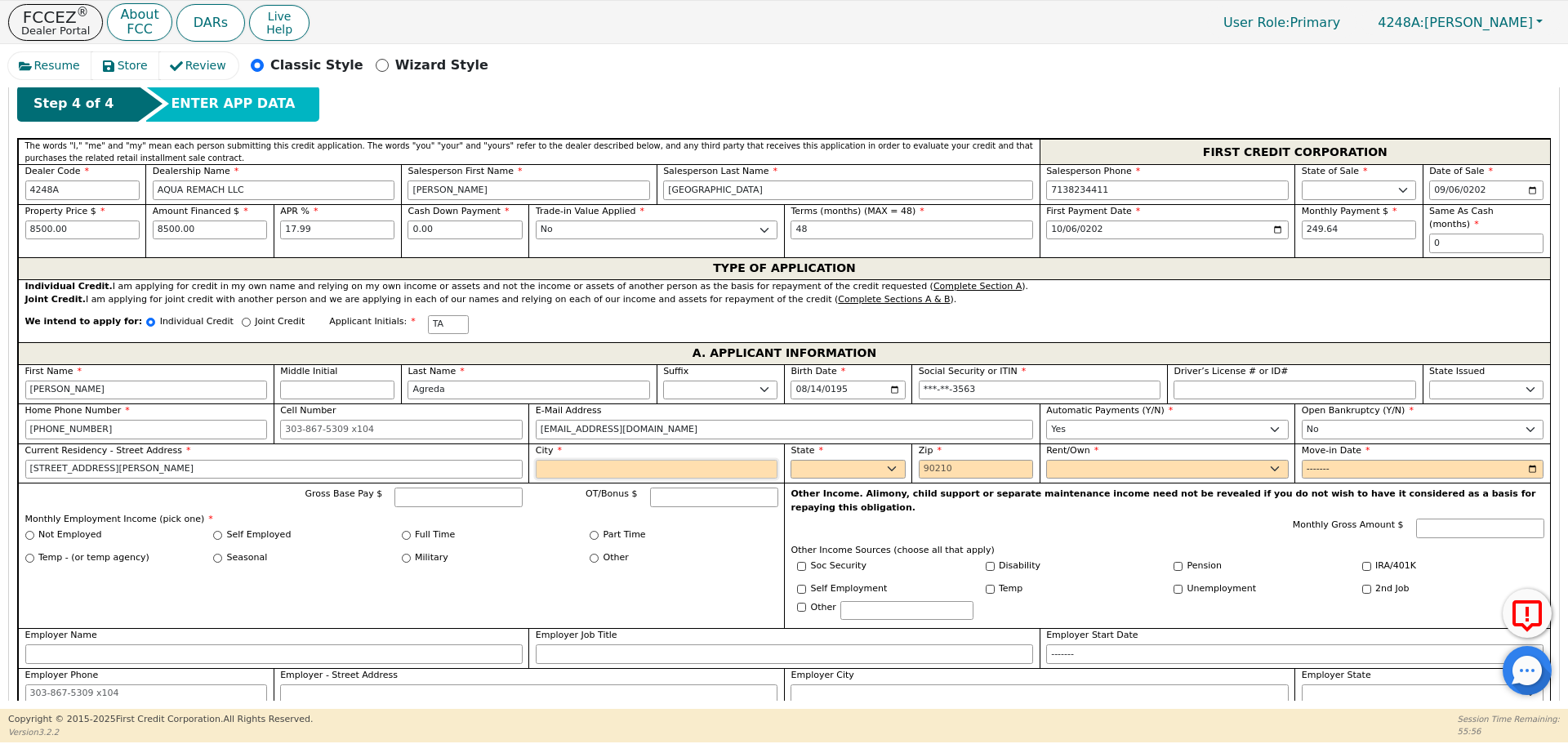
click at [570, 463] on input "City" at bounding box center [657, 469] width 243 height 20
type input "[STREET_ADDRESS][PERSON_NAME]"
type input "[GEOGRAPHIC_DATA]"
select select "[GEOGRAPHIC_DATA]"
type input "77083"
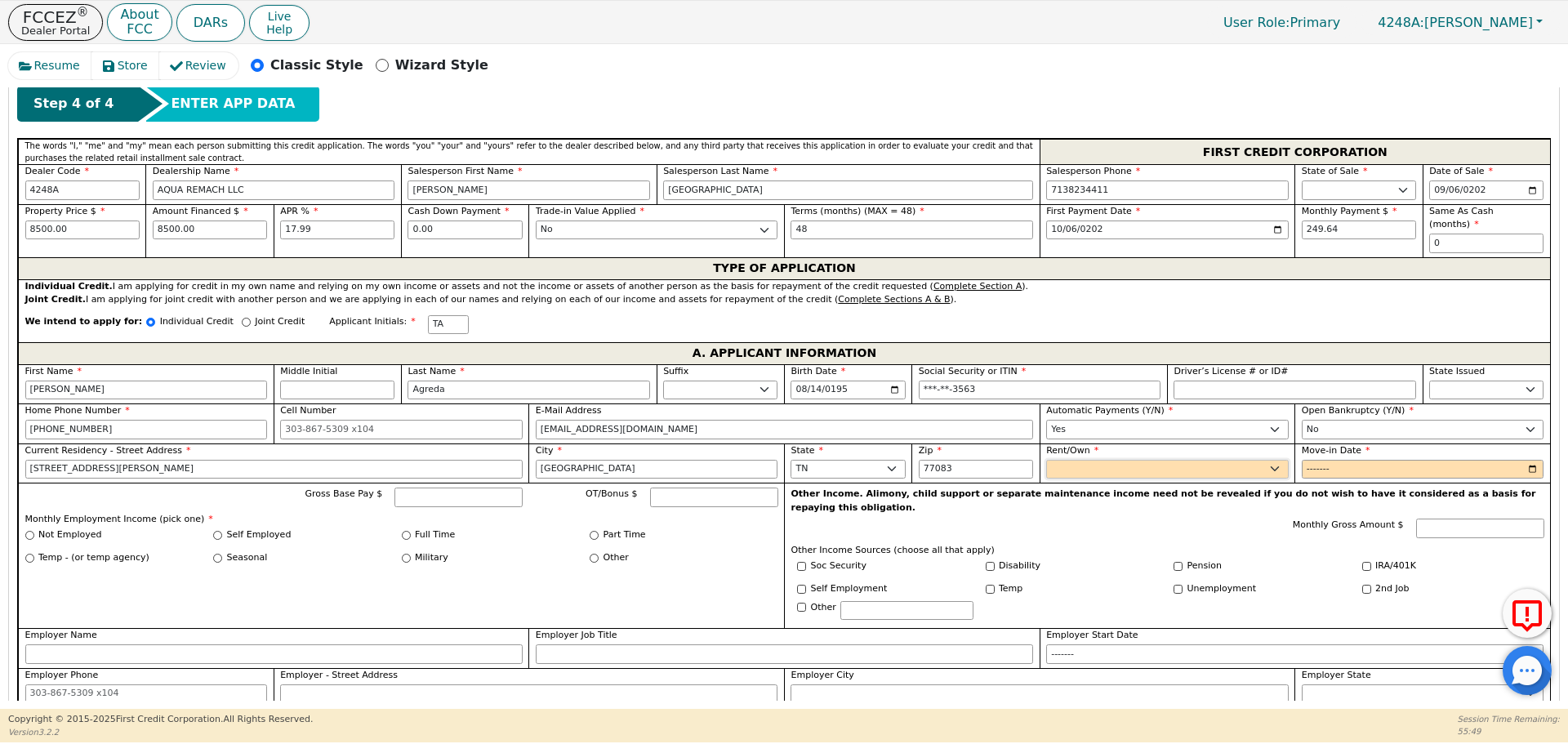
select select "Own"
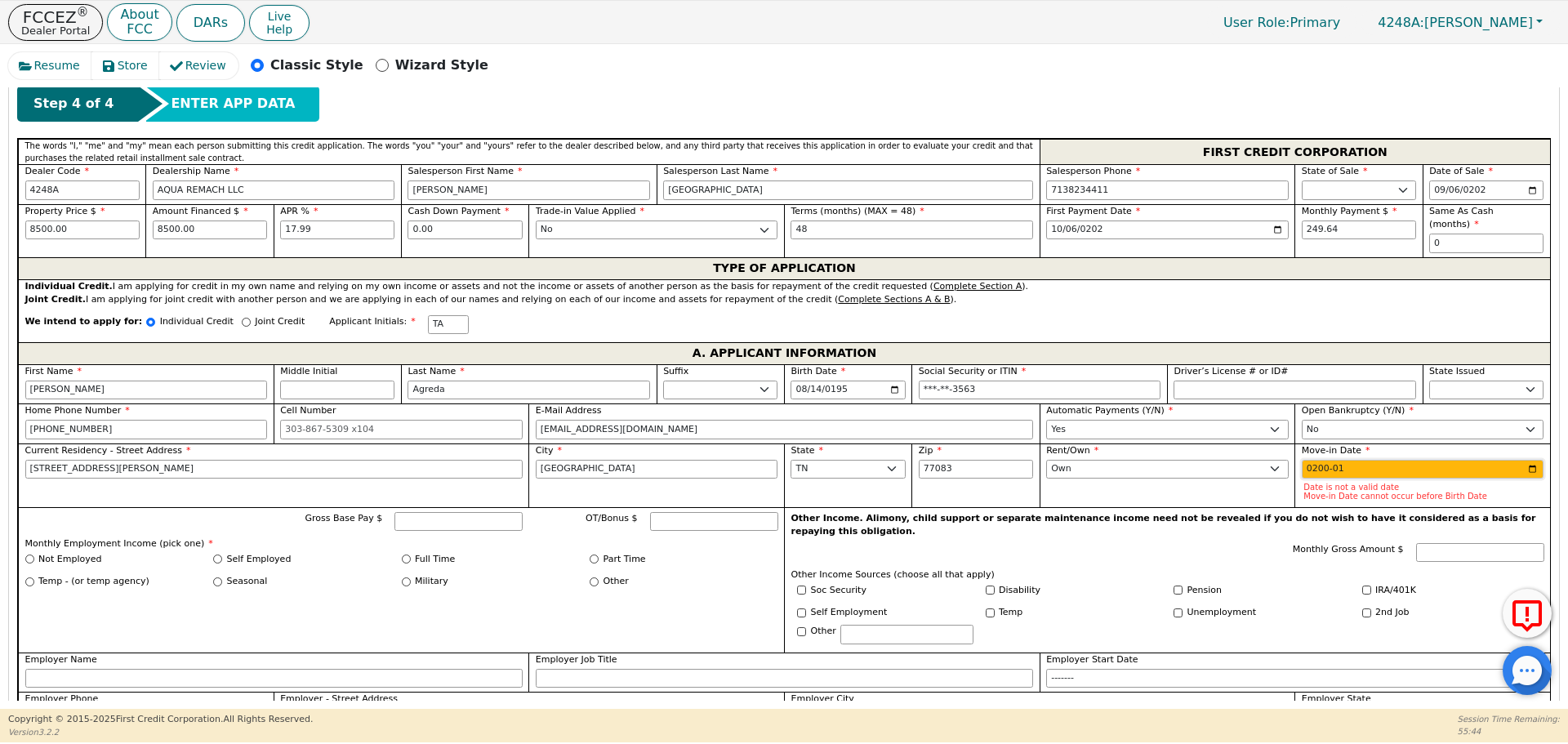
type input "2001-01"
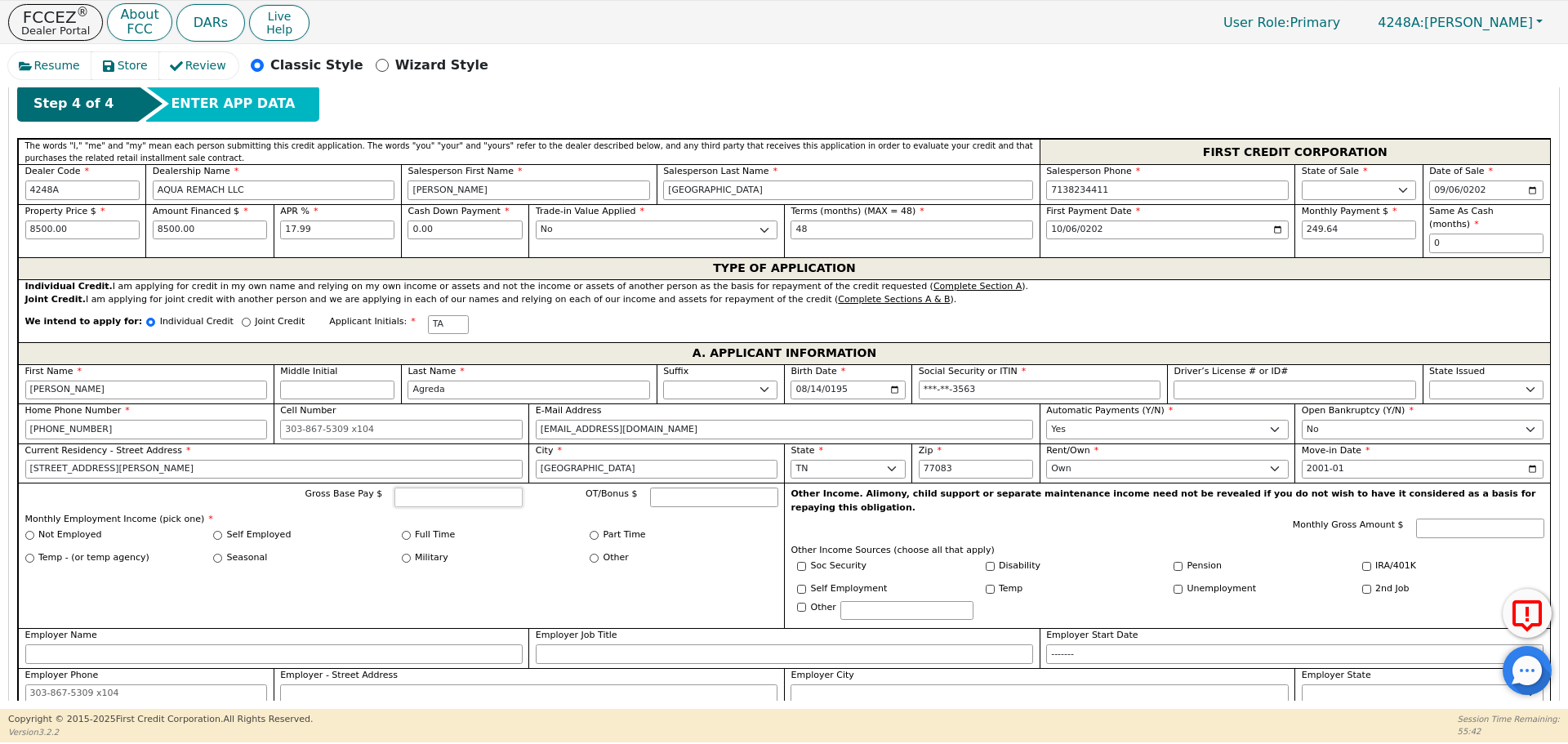
click at [413, 493] on input "Gross Base Pay $" at bounding box center [458, 497] width 128 height 20
type input "4000.00"
click at [214, 531] on input "Self Employed" at bounding box center [218, 535] width 9 height 9
radio input "true"
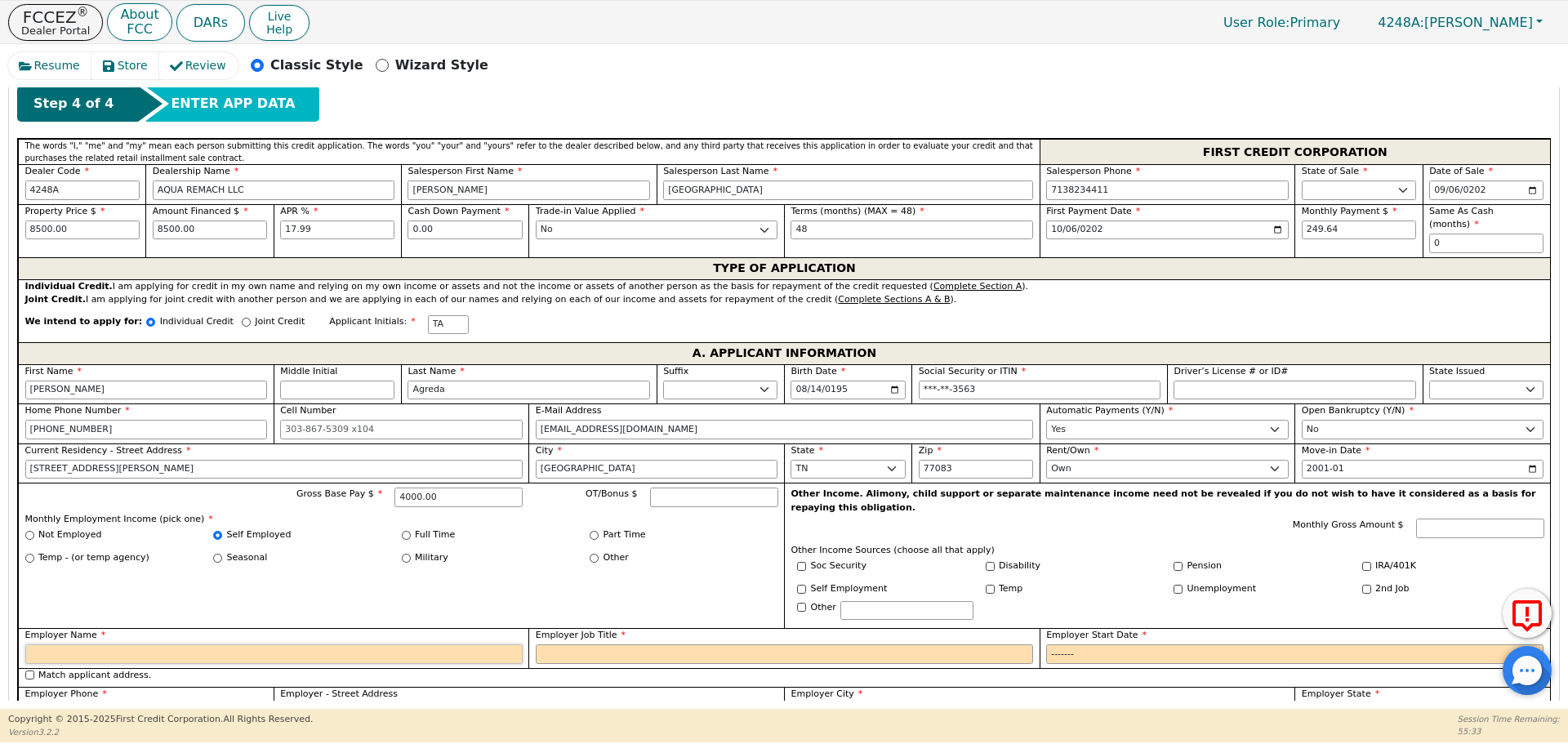
click at [248, 644] on input "Employer Name" at bounding box center [273, 653] width 497 height 20
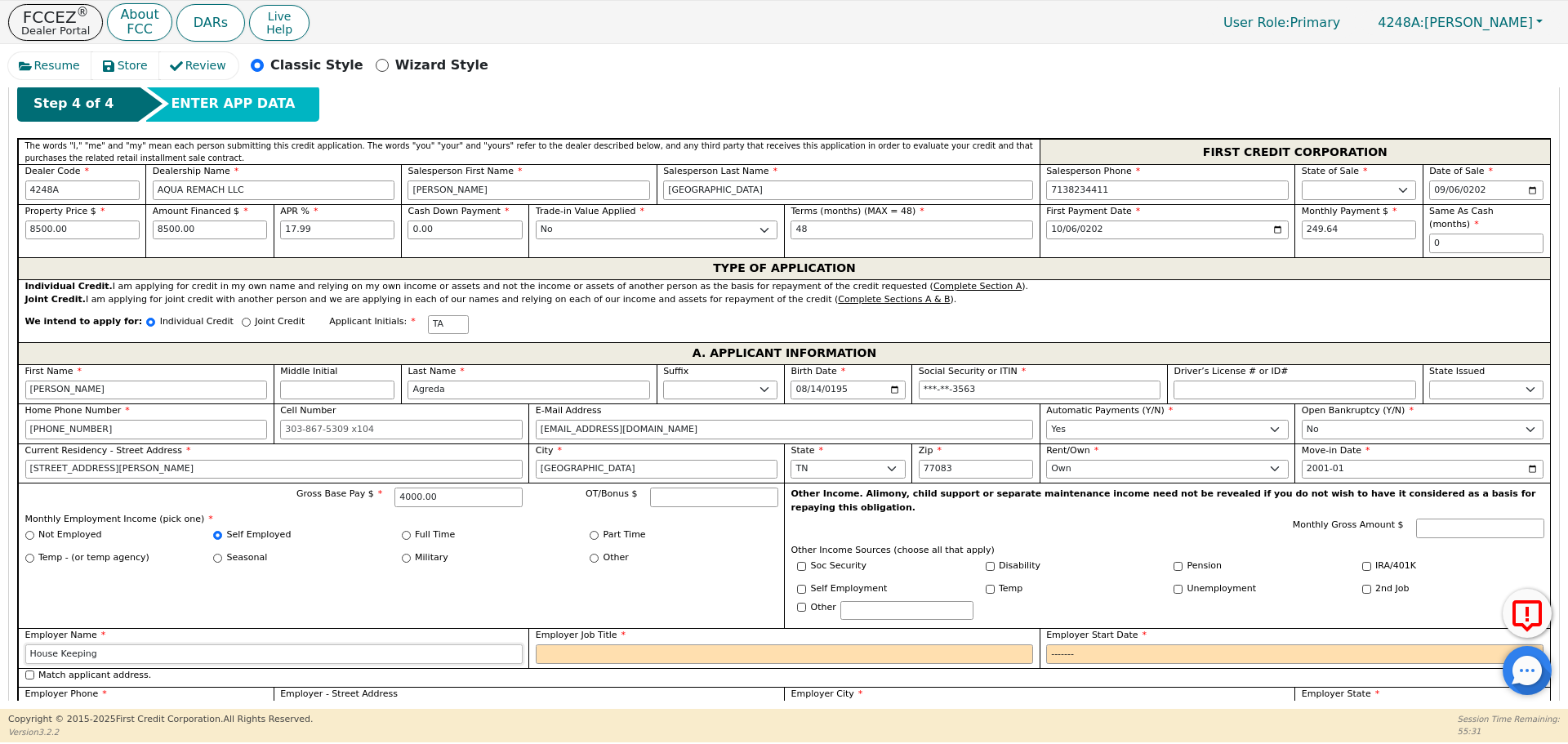
type input "House Keeping"
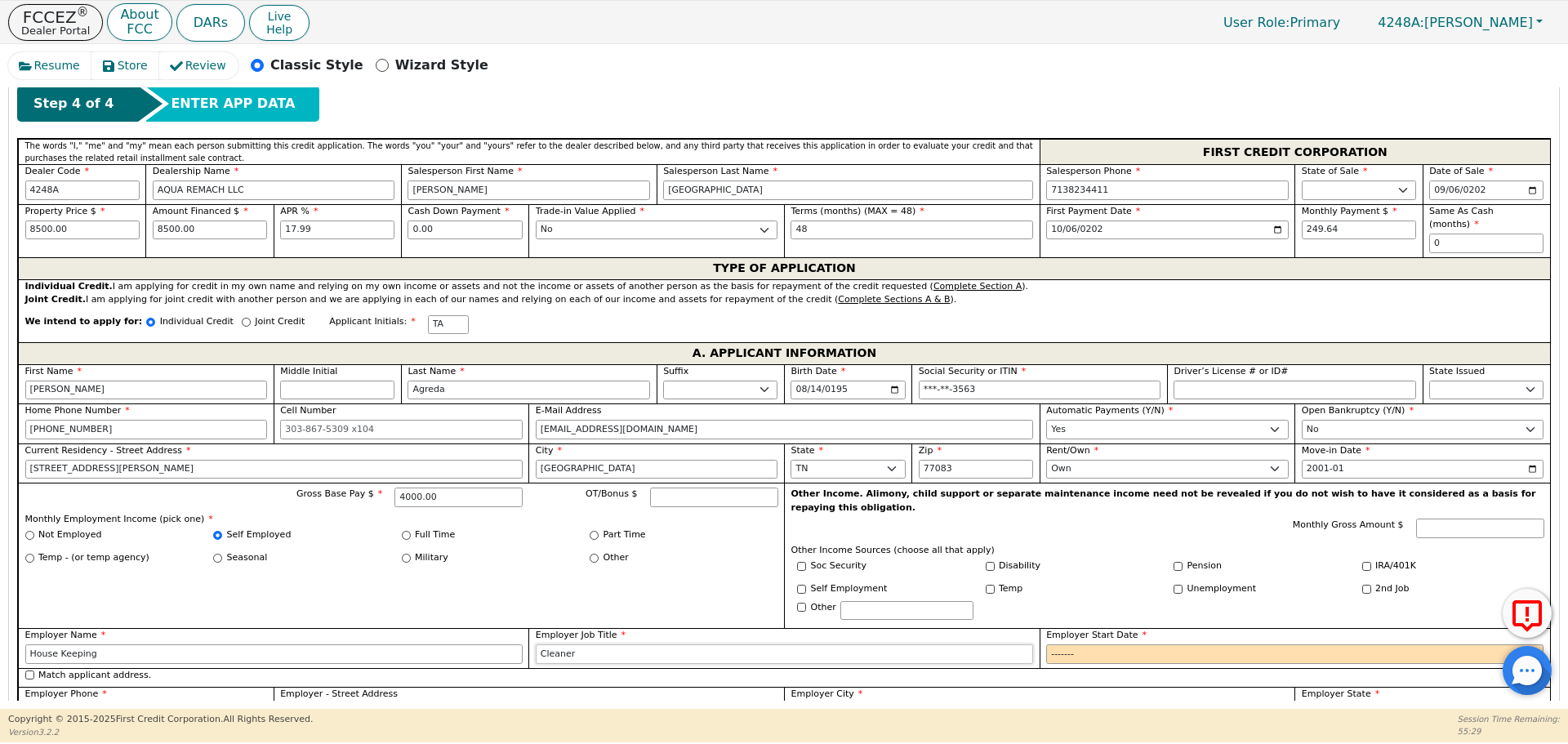
type input "Cleaner"
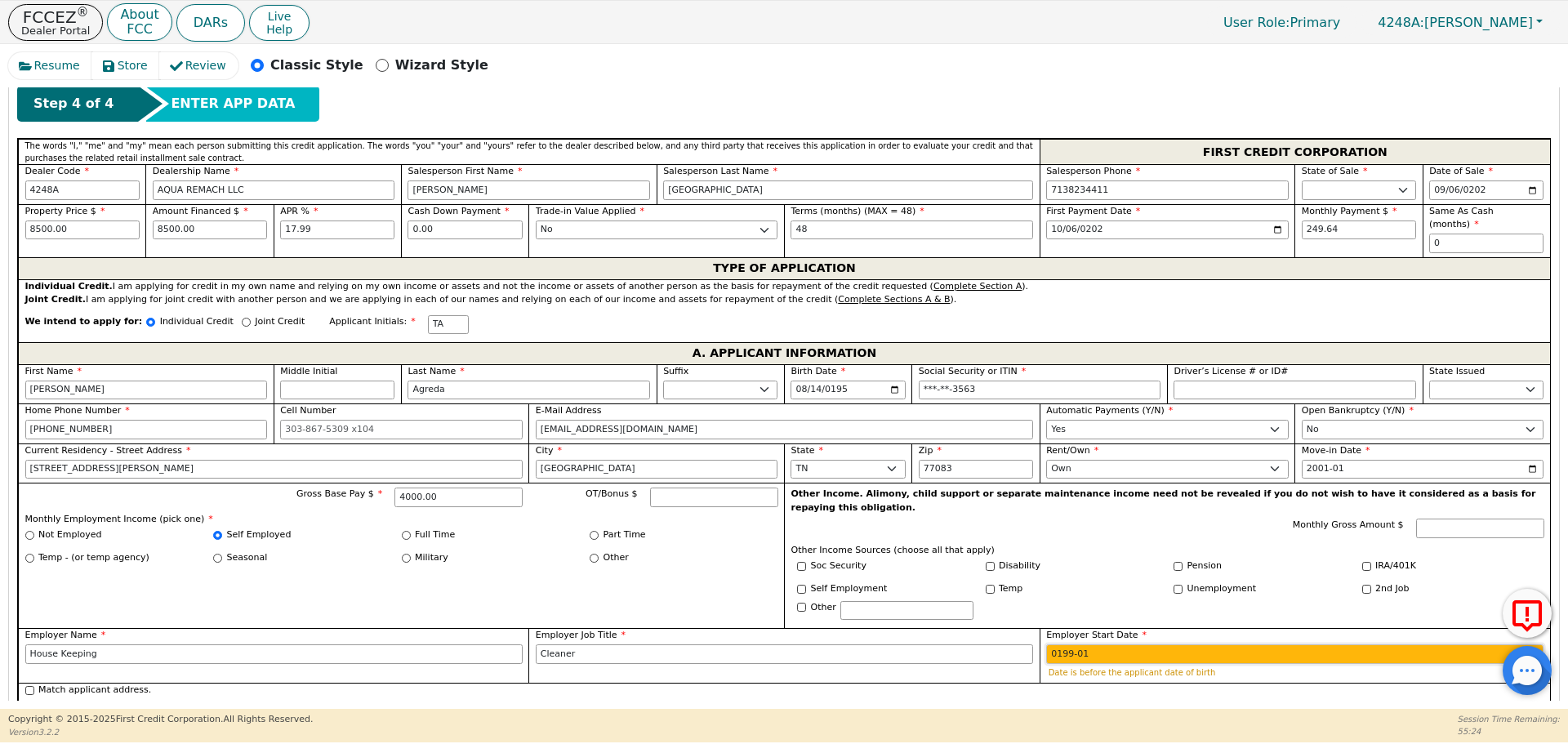
type input "1990-01"
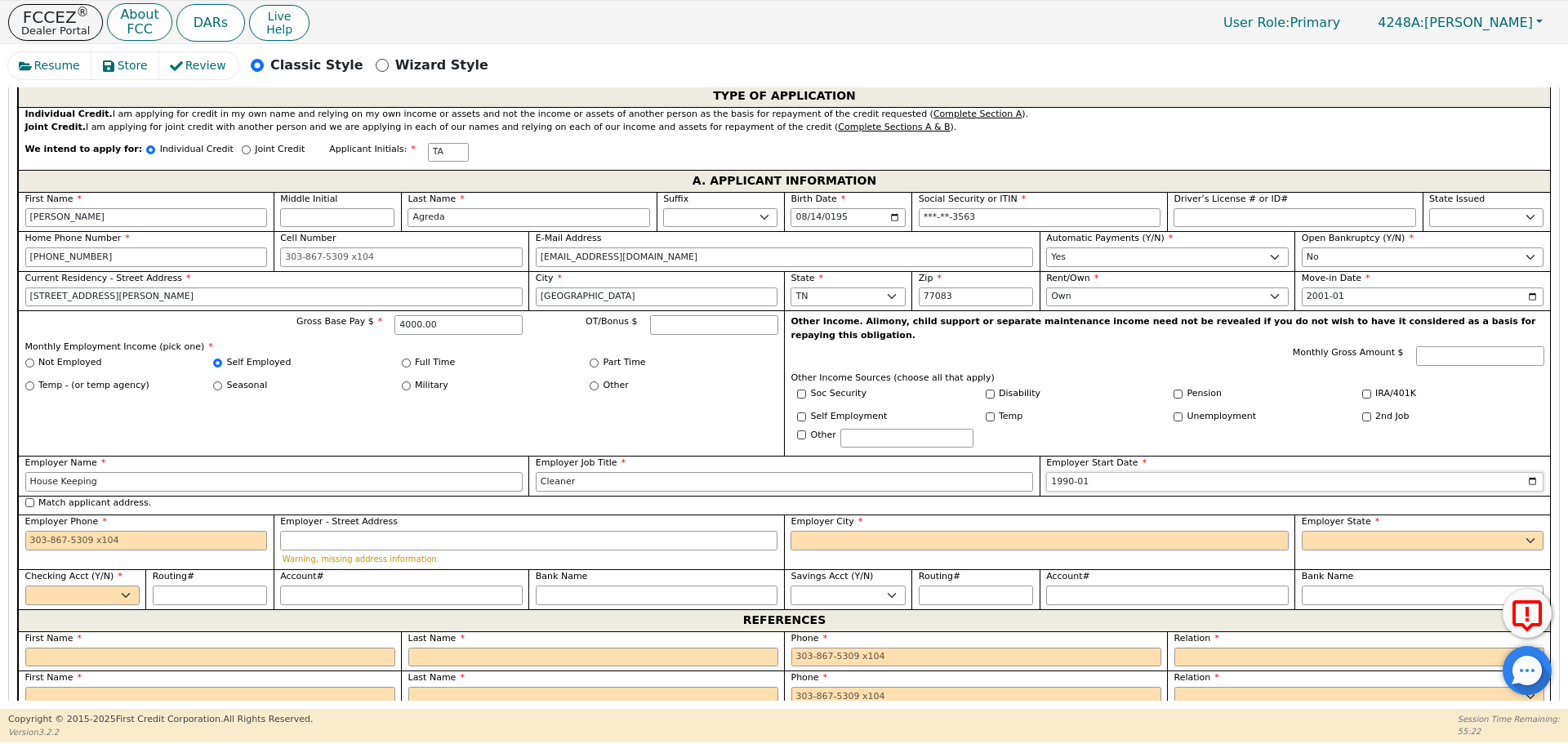
scroll to position [878, 0]
click at [60, 530] on input "Employer Phone" at bounding box center [146, 539] width 243 height 20
type input "[PHONE_NUMBER]"
click at [97, 584] on select "Yes No" at bounding box center [82, 594] width 114 height 20
select select "y"
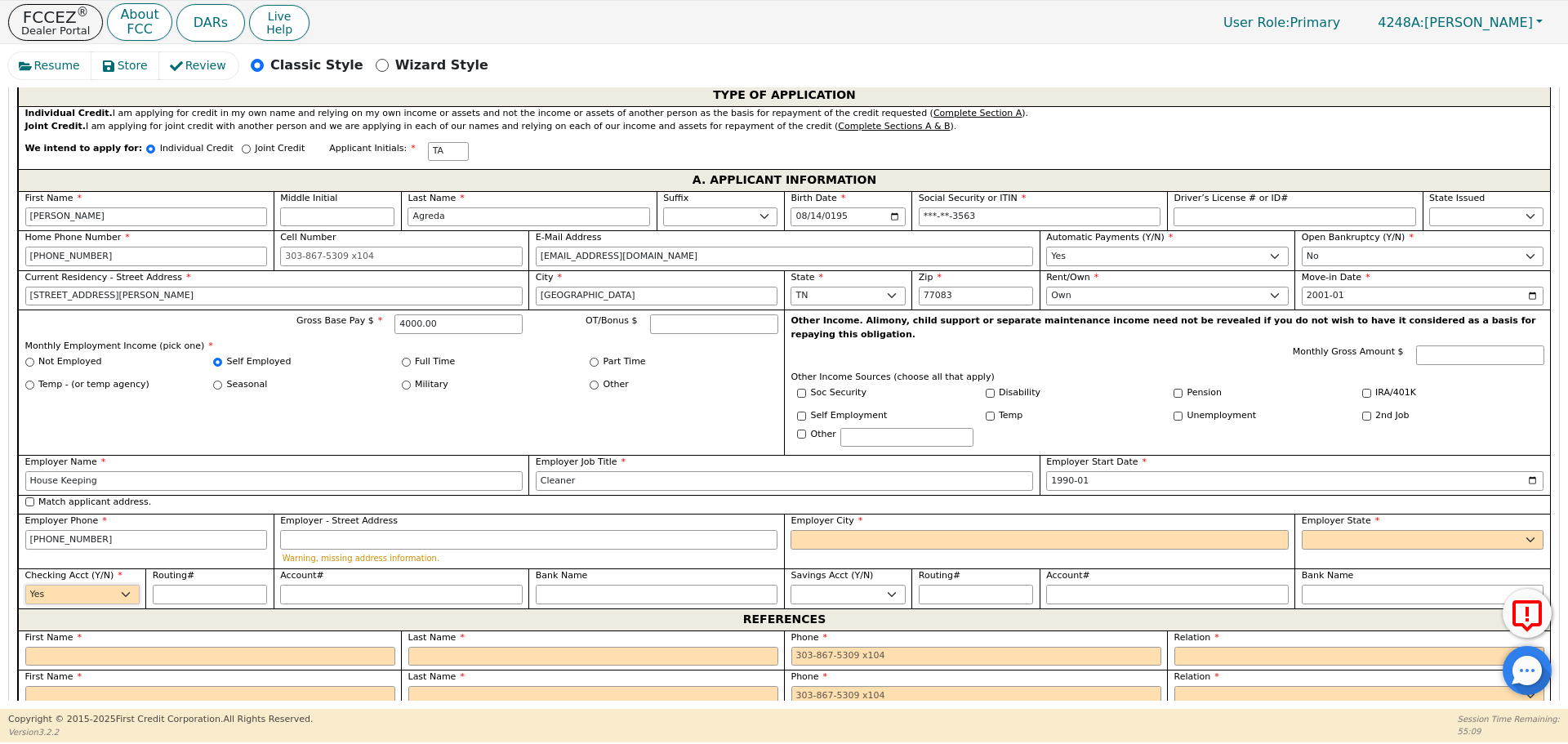
click at [25, 584] on select "Yes No" at bounding box center [82, 594] width 114 height 20
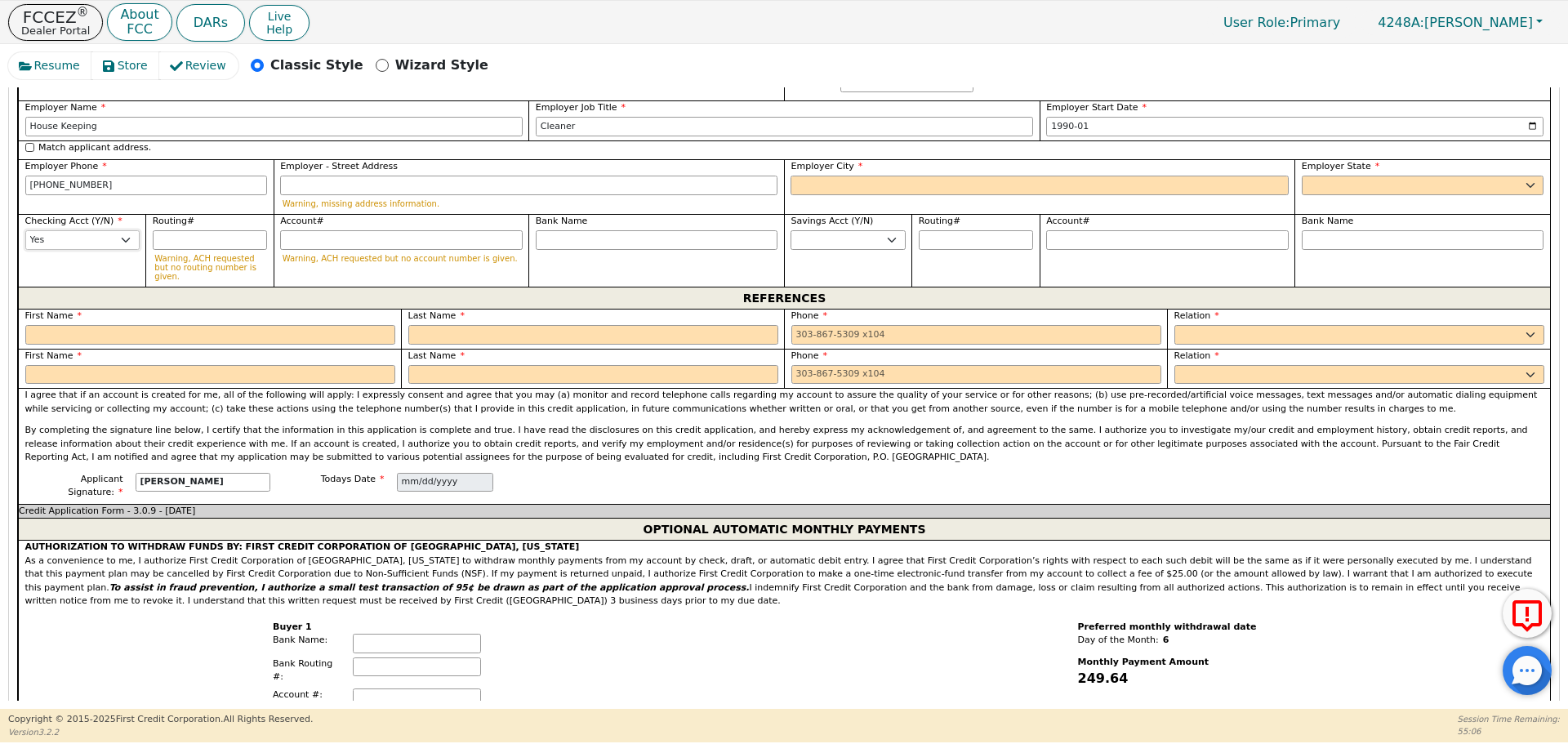
scroll to position [1237, 0]
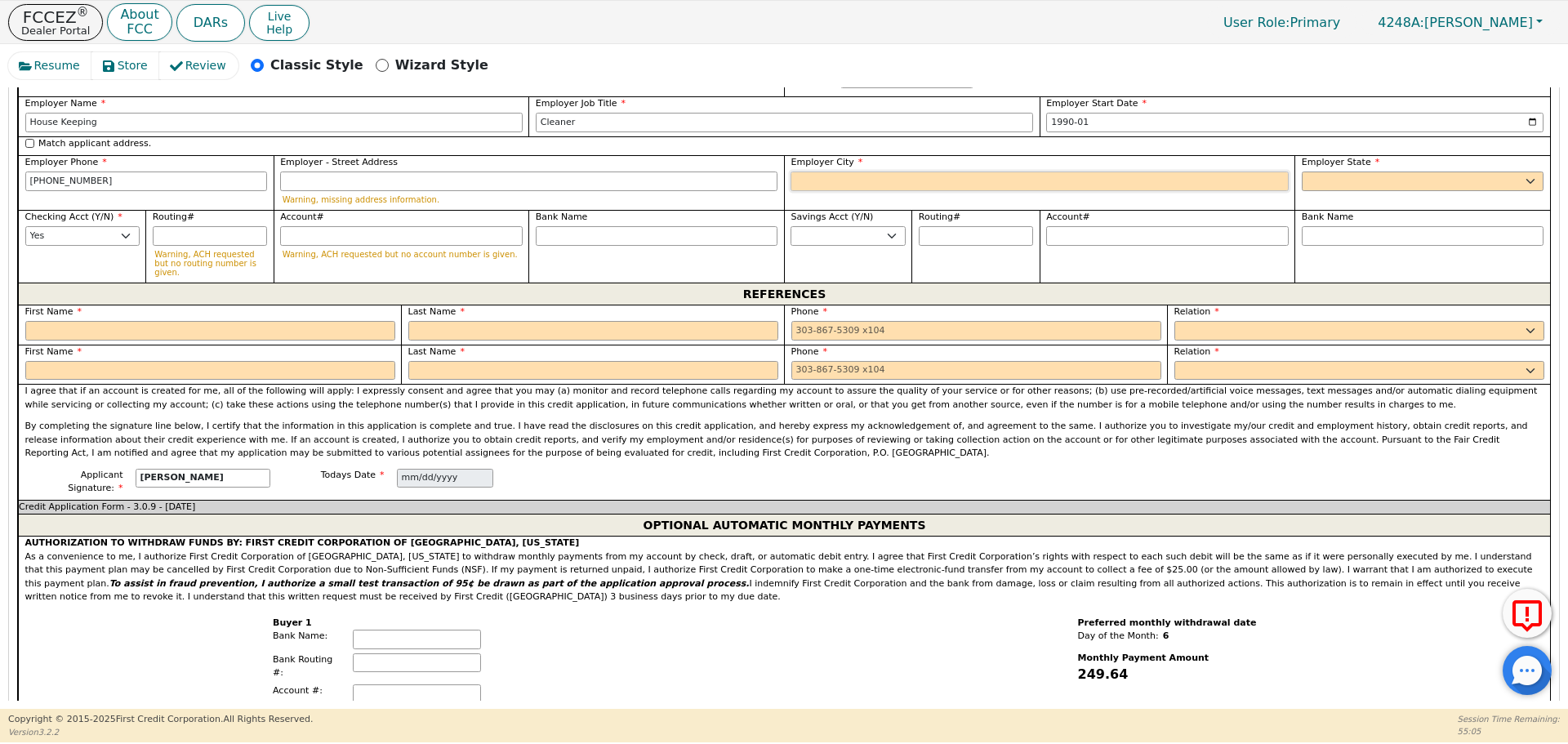
click at [874, 171] on input "Employer City" at bounding box center [1038, 181] width 497 height 20
type input "[GEOGRAPHIC_DATA]"
select select "[GEOGRAPHIC_DATA]"
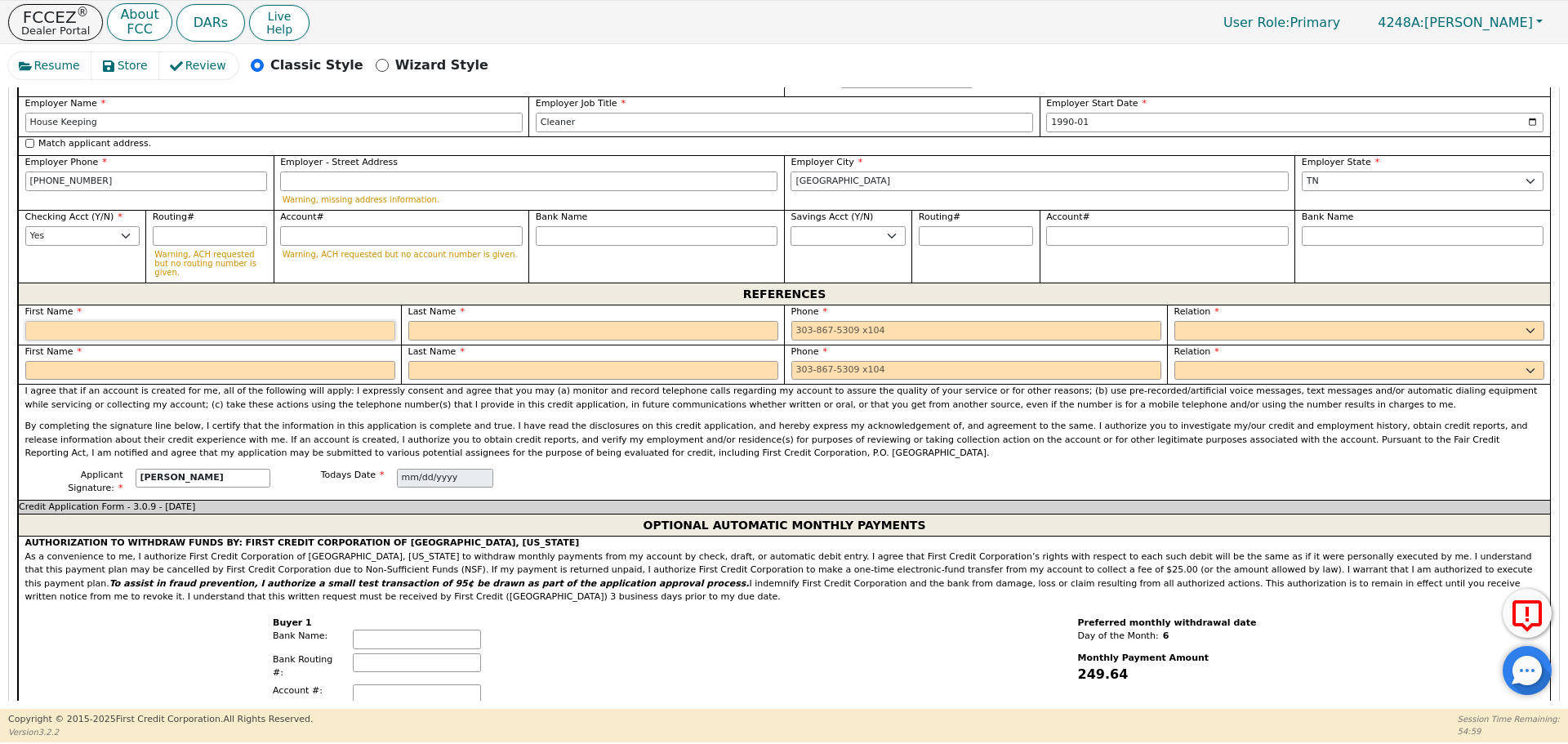
click at [319, 321] on input "text" at bounding box center [210, 330] width 370 height 20
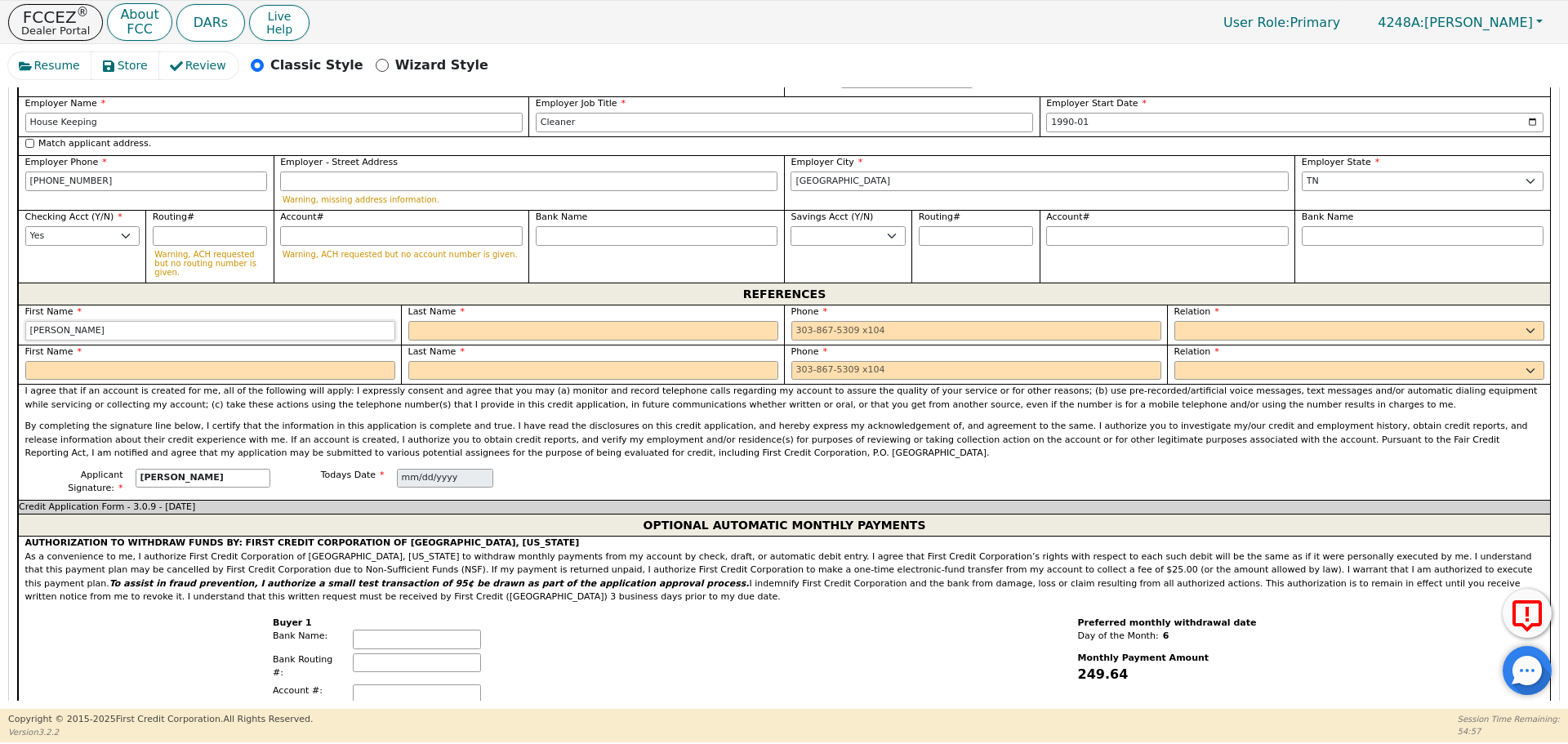
type input "[PERSON_NAME]"
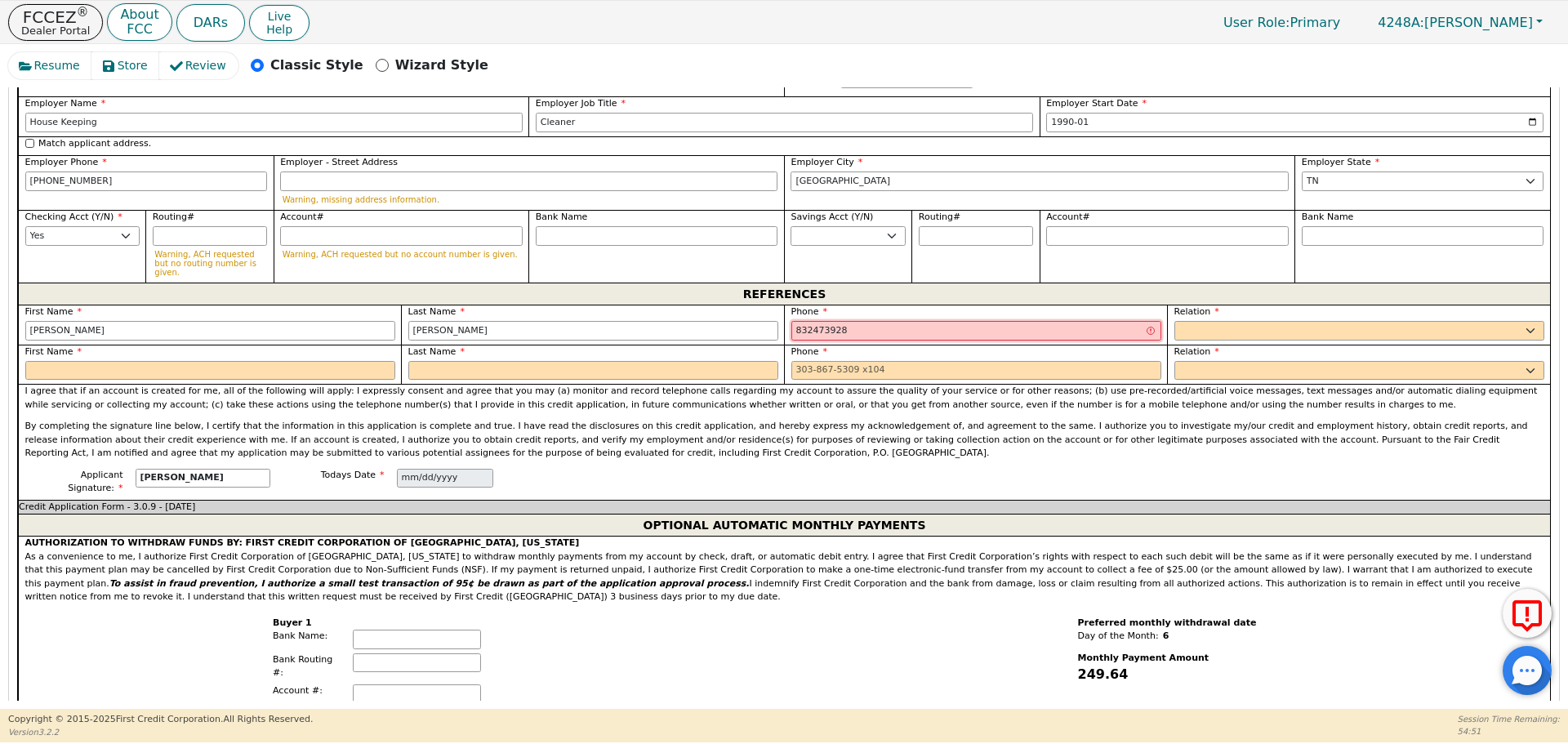
type input "832473928"
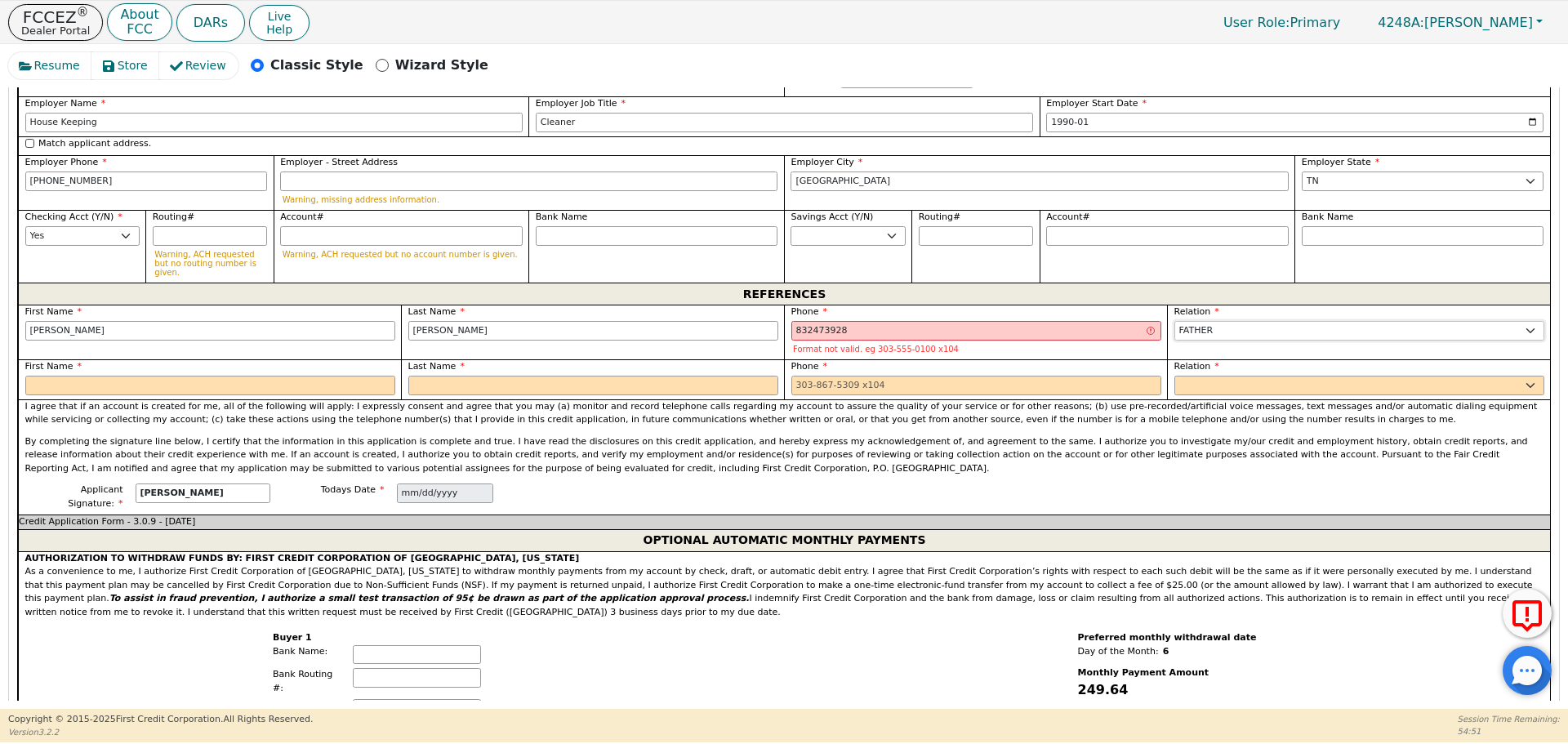
select select "FRIEND"
click at [810, 321] on input "832473928" at bounding box center [976, 330] width 370 height 20
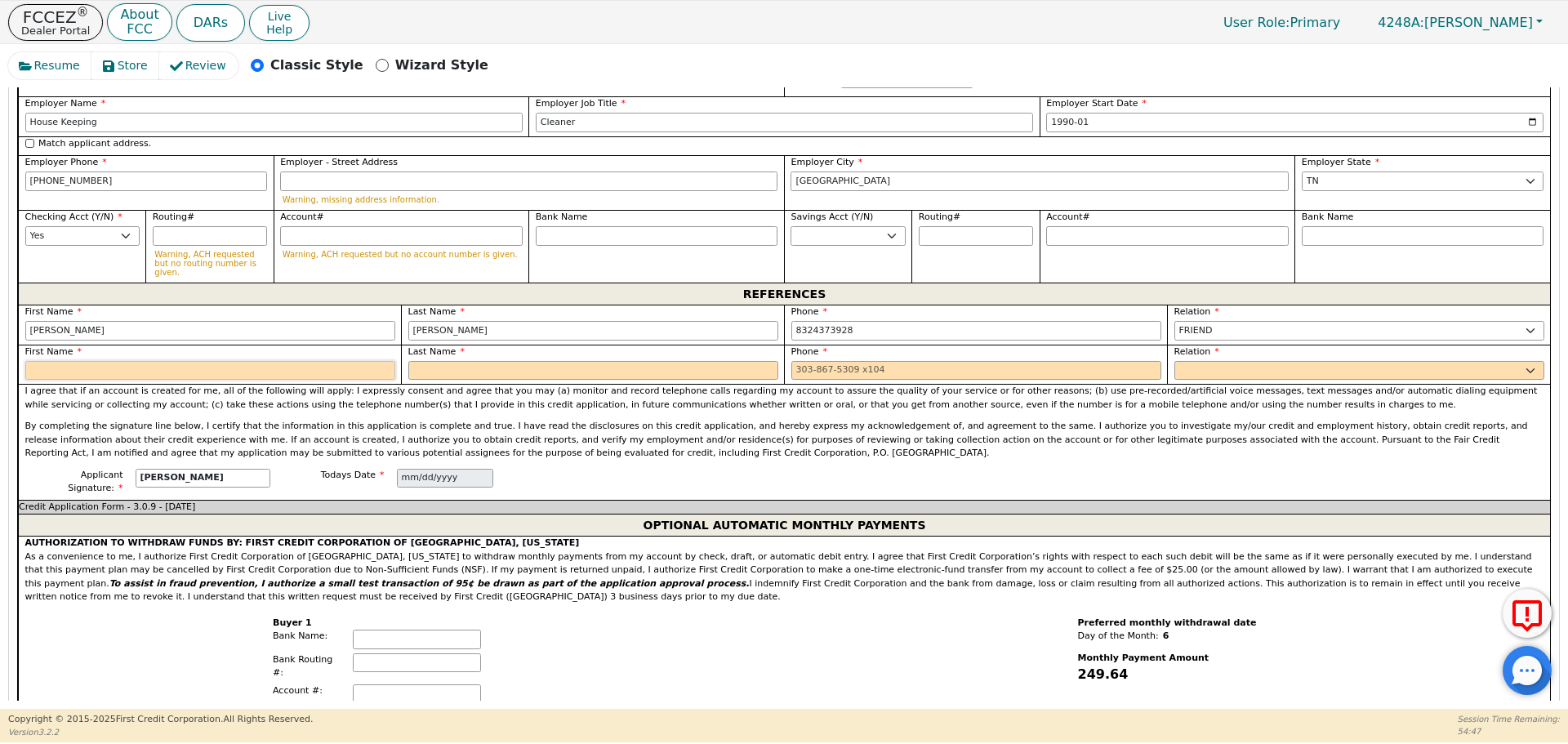
click at [269, 361] on input "text" at bounding box center [210, 371] width 370 height 20
type input "[PHONE_NUMBER]"
type input "[PERSON_NAME]"
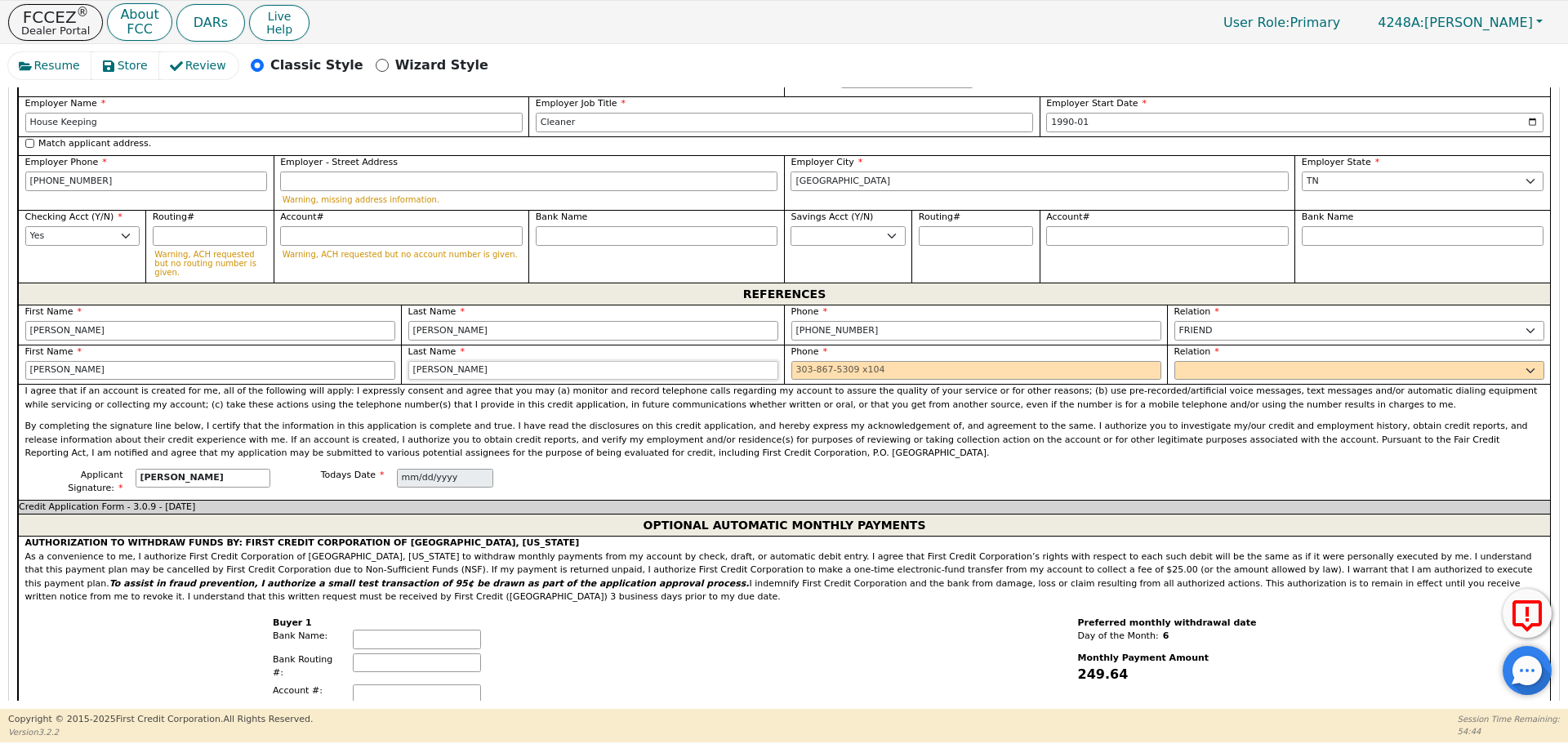
type input "[PERSON_NAME]"
type input "[PHONE_NUMBER]"
select select "FRIEND"
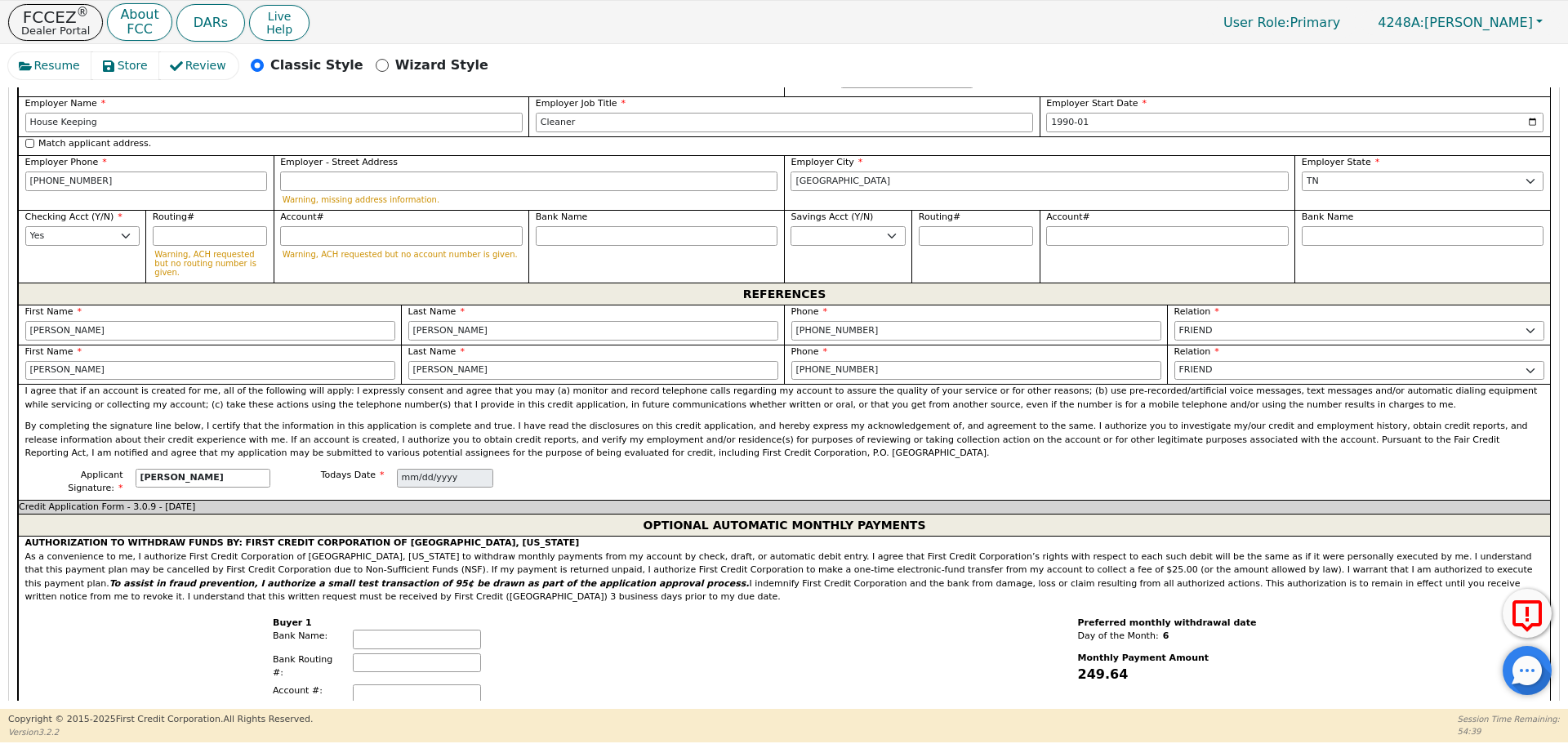
click at [644, 468] on div "Applicant Signature: [PERSON_NAME] Todays Date [DATE]" at bounding box center [784, 484] width 1532 height 31
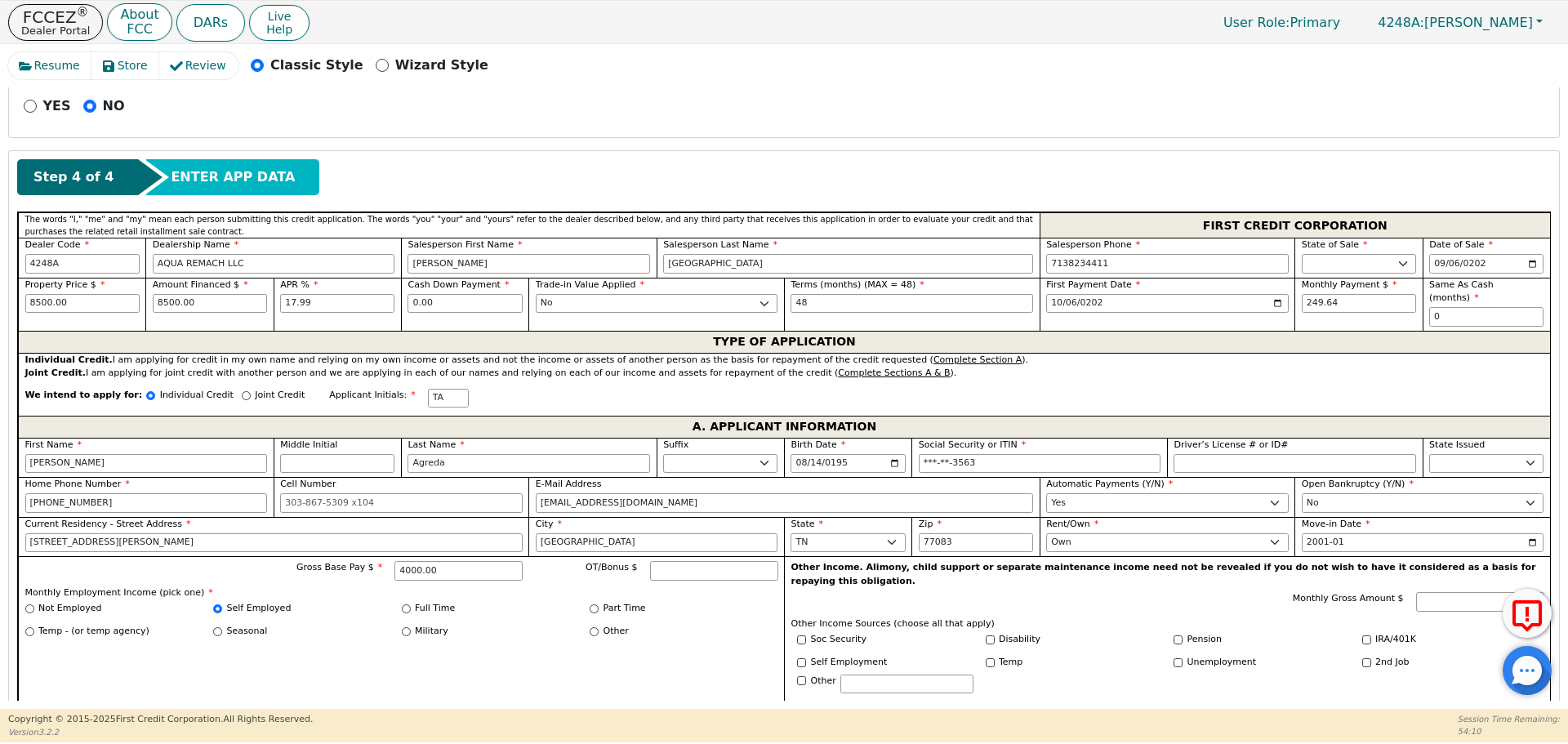
scroll to position [633, 0]
click at [984, 386] on div "We intend to apply for: Individual Credit Joint Credit Applicant Initials: TA" at bounding box center [784, 397] width 1532 height 35
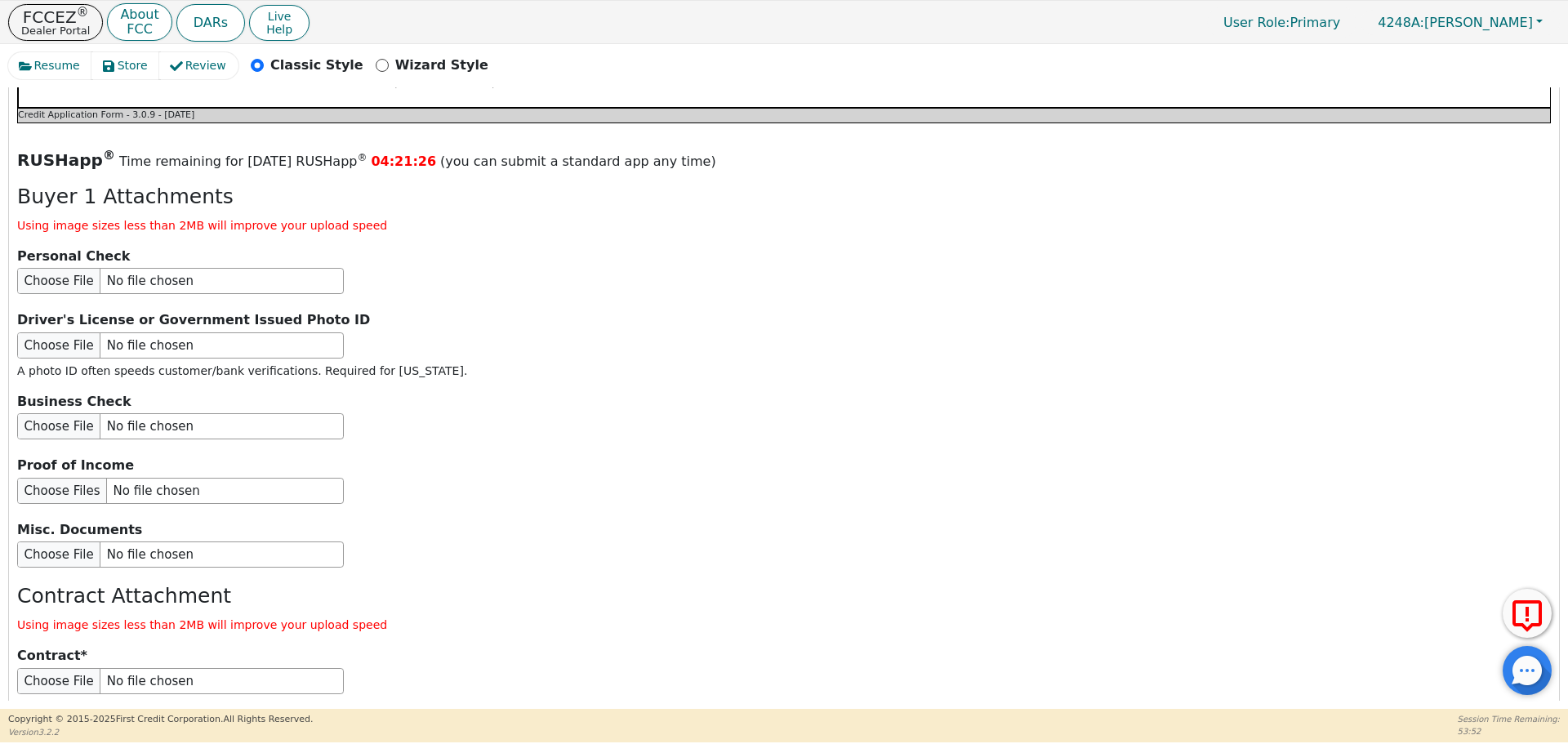
scroll to position [1972, 0]
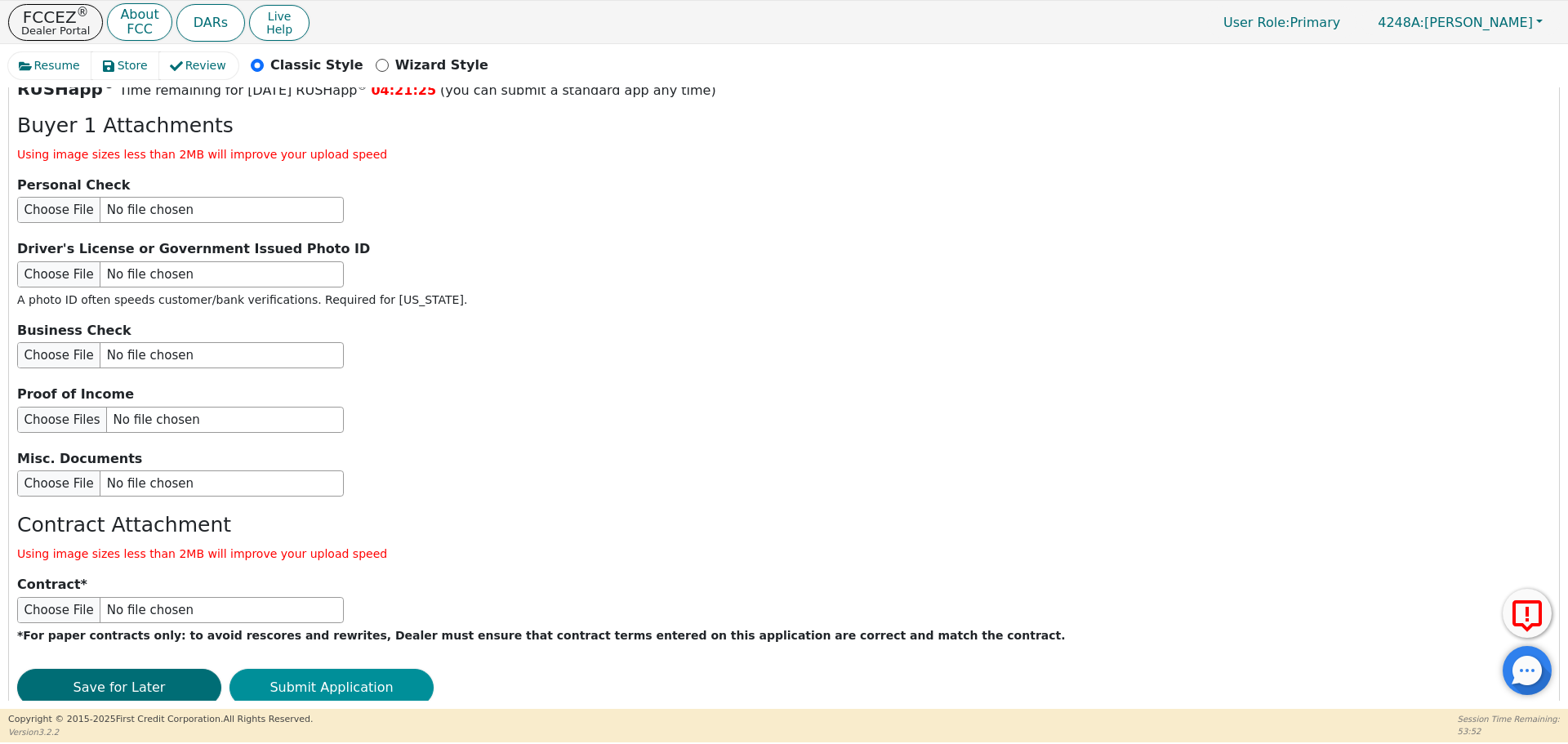
click at [289, 669] on button "Submit Application" at bounding box center [331, 687] width 204 height 37
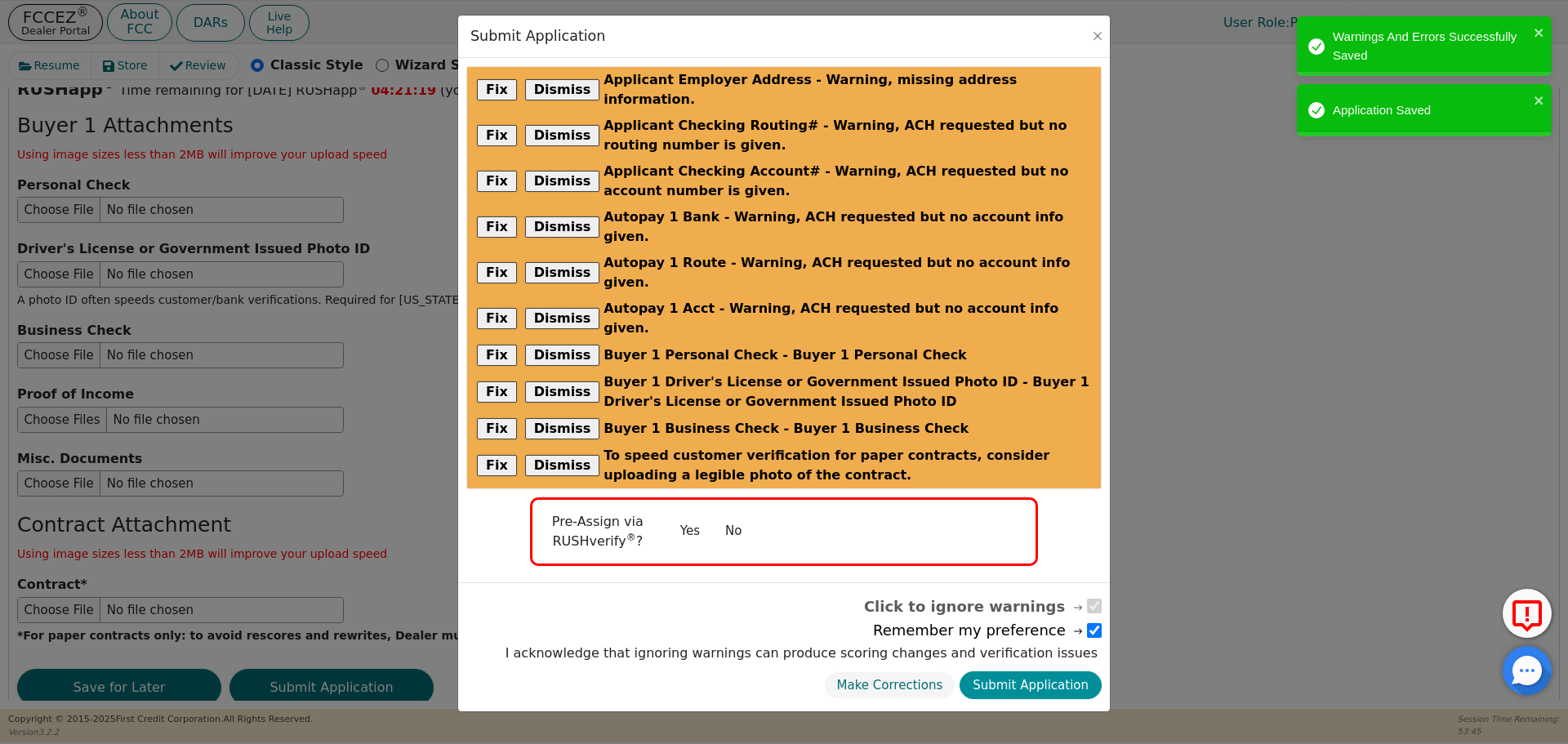
click at [1047, 671] on button "Submit Application" at bounding box center [1030, 684] width 142 height 29
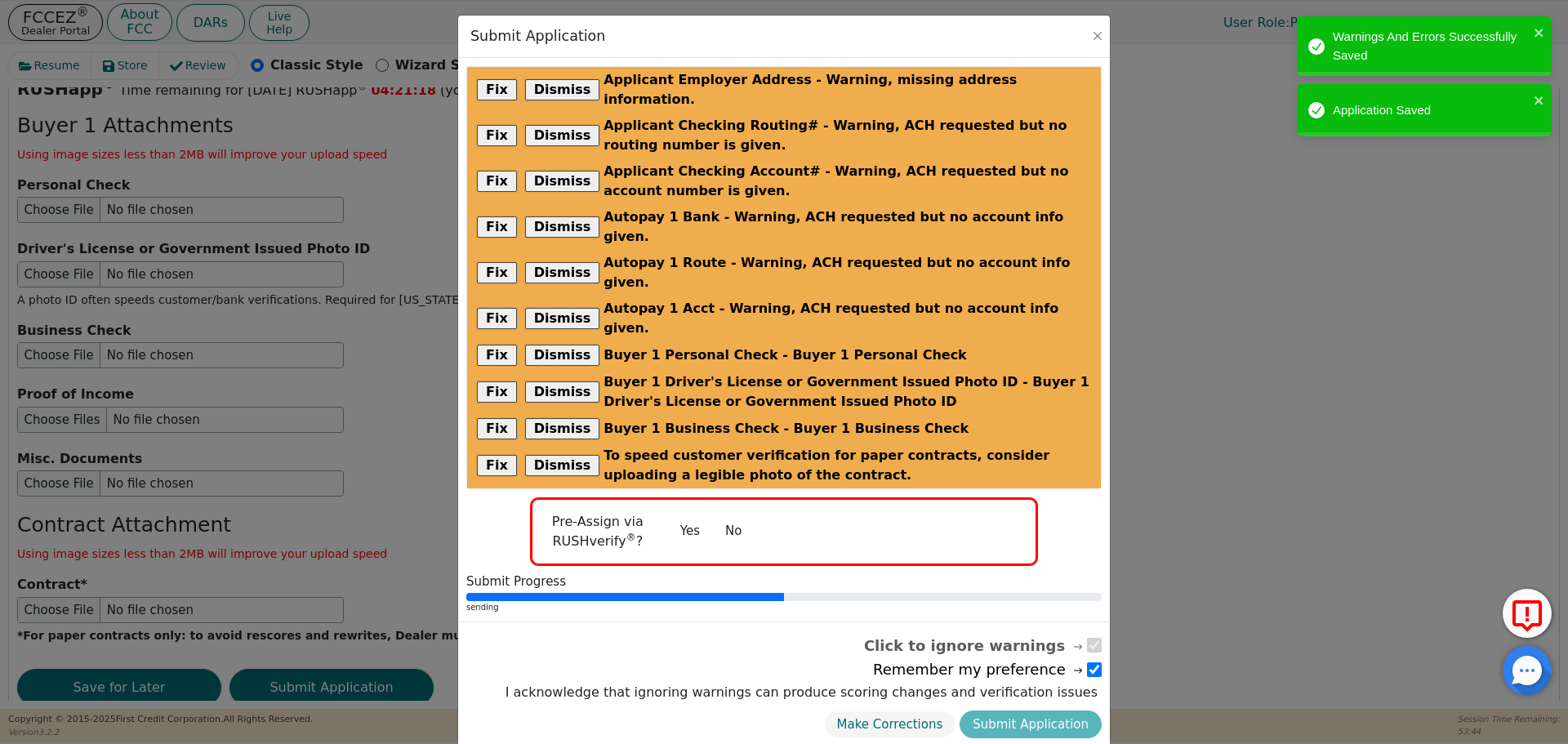
radio input "false"
checkbox input "false"
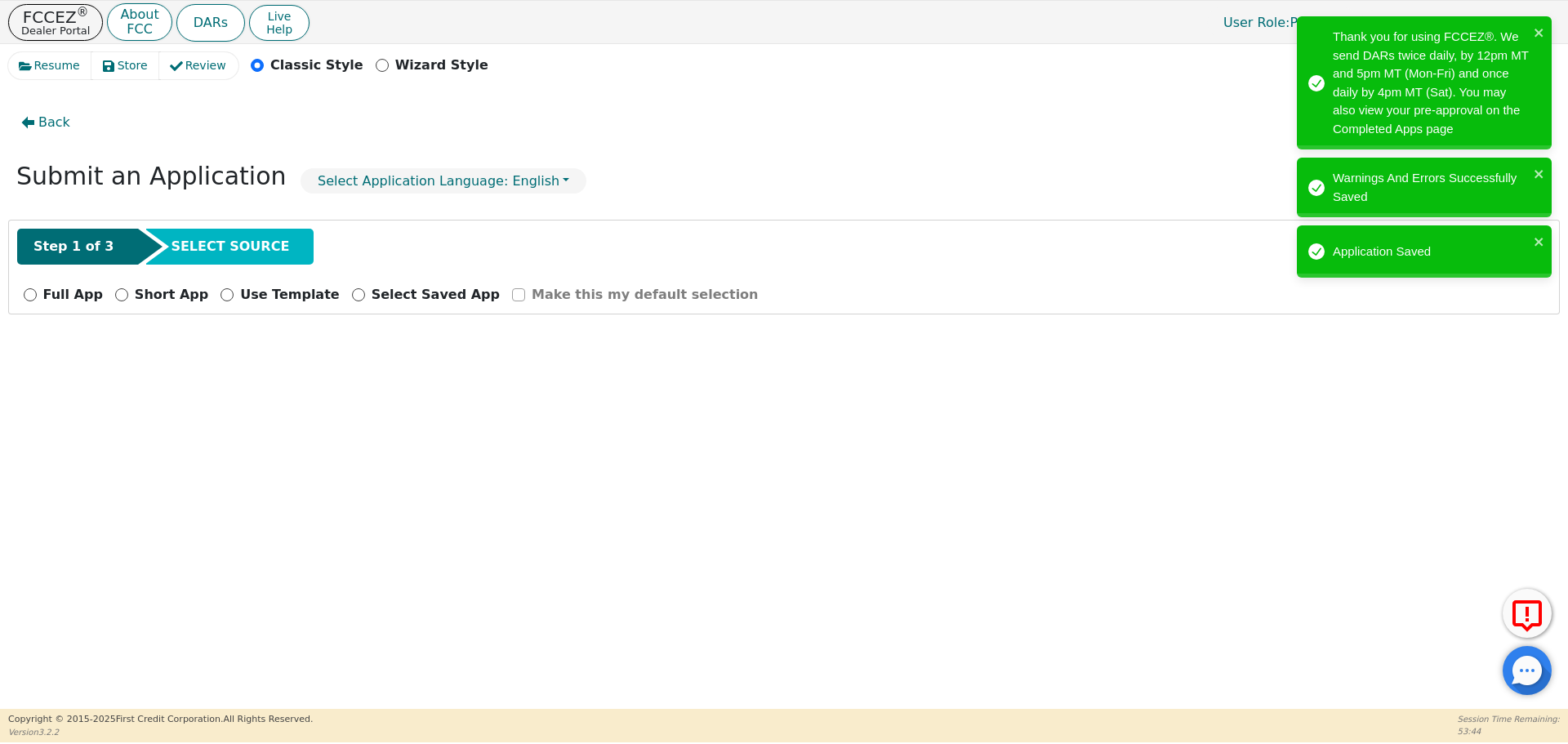
scroll to position [0, 0]
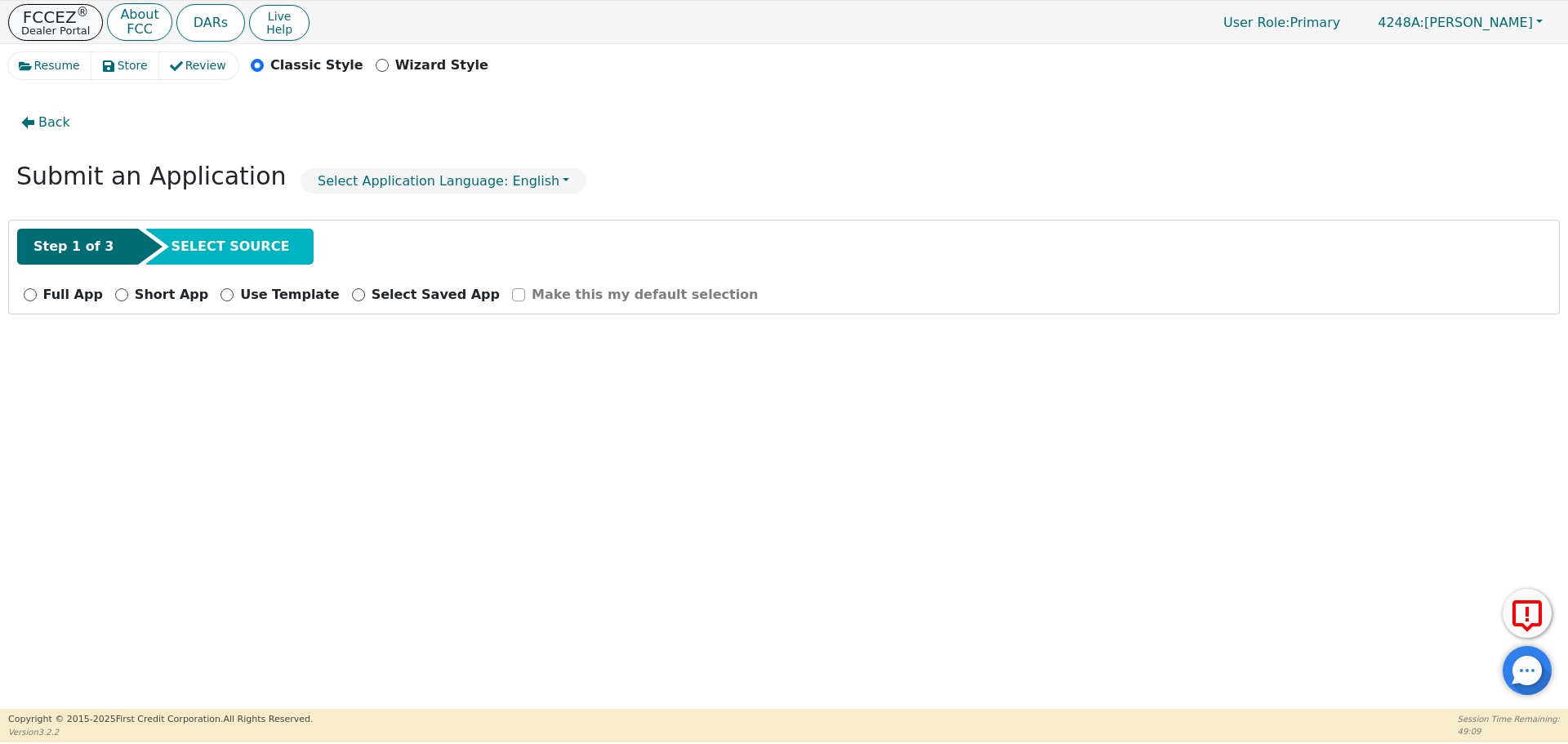
click at [52, 16] on p "FCCEZ ®" at bounding box center [55, 16] width 68 height 16
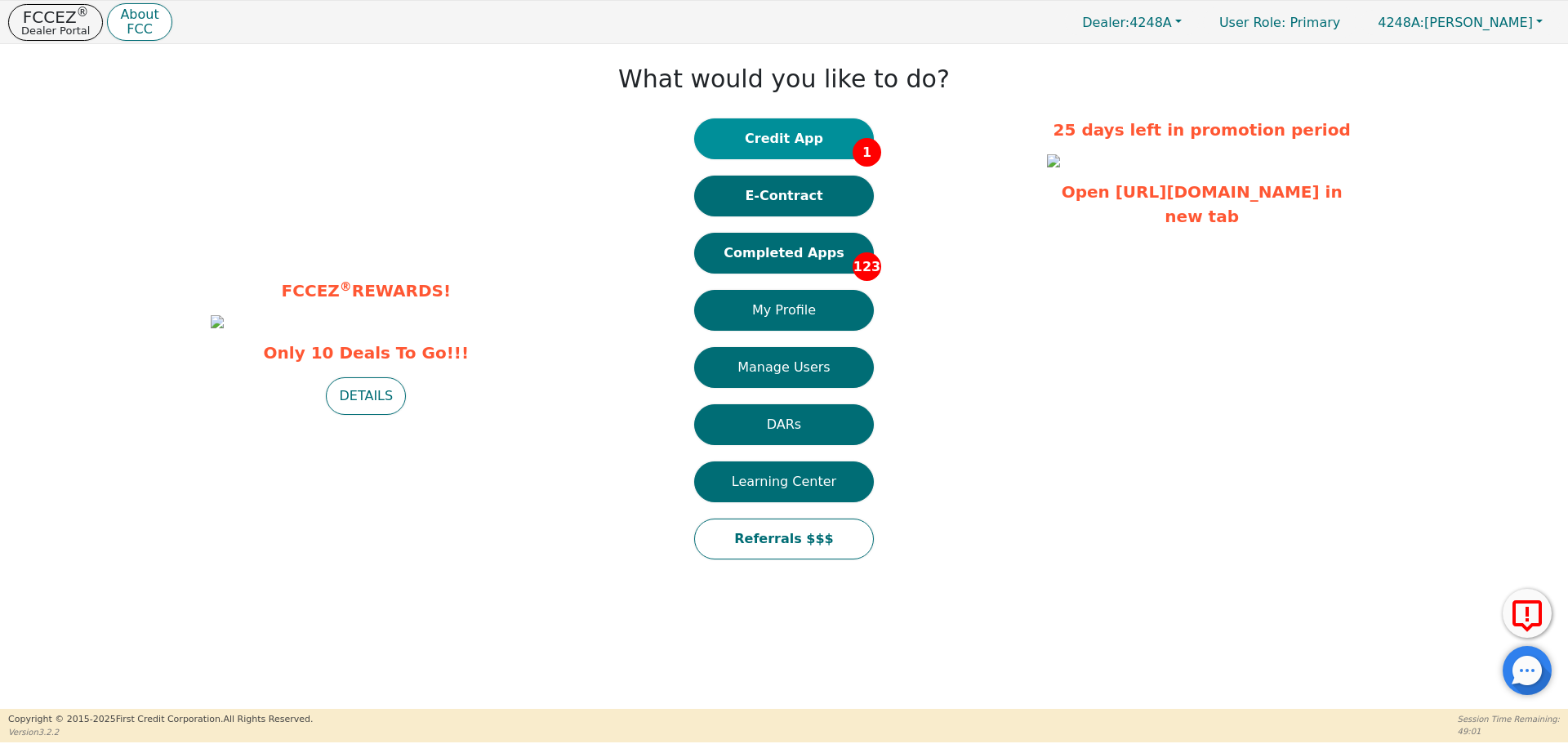
click at [787, 125] on button "Credit App 1" at bounding box center [784, 138] width 180 height 41
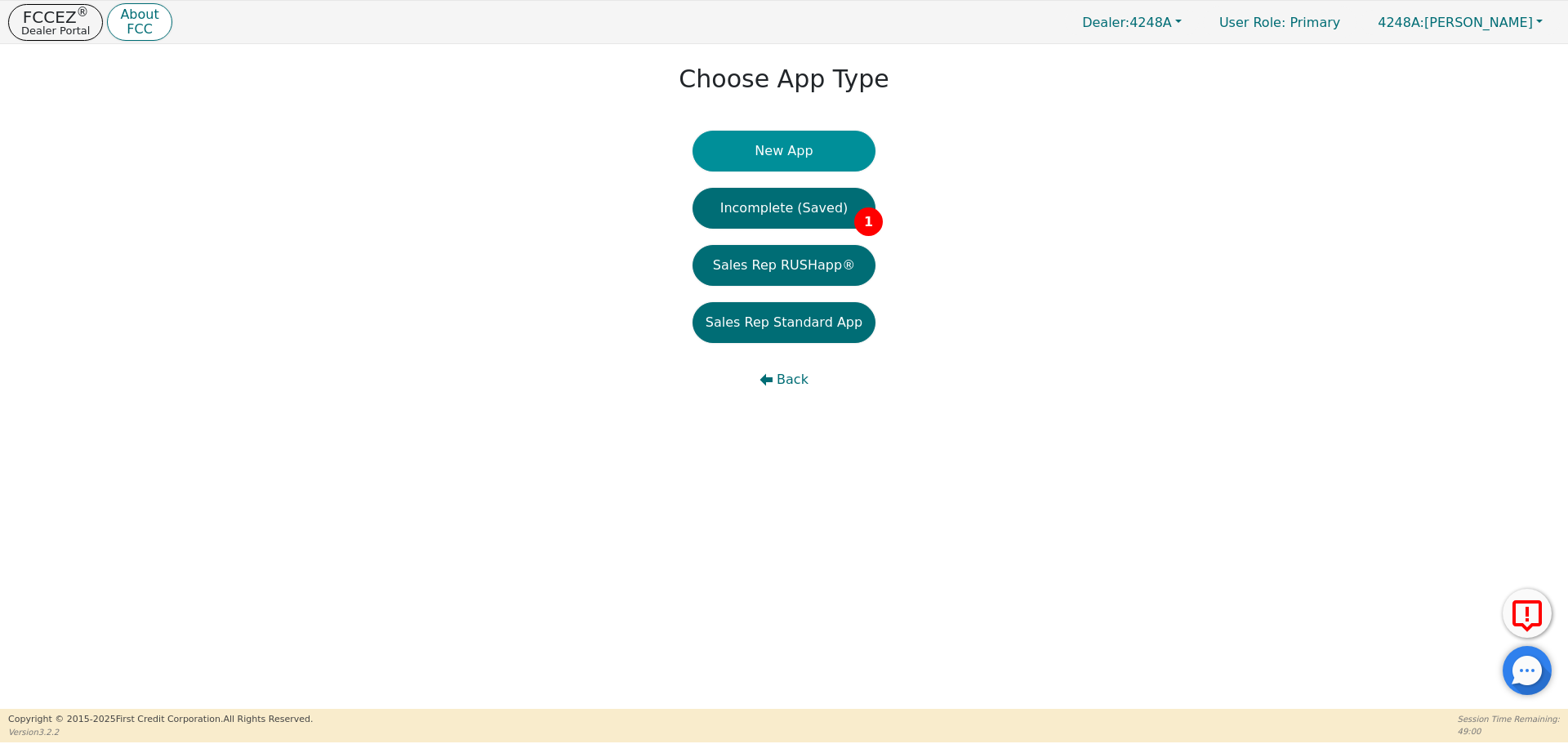
click at [773, 155] on button "New App" at bounding box center [784, 150] width 183 height 41
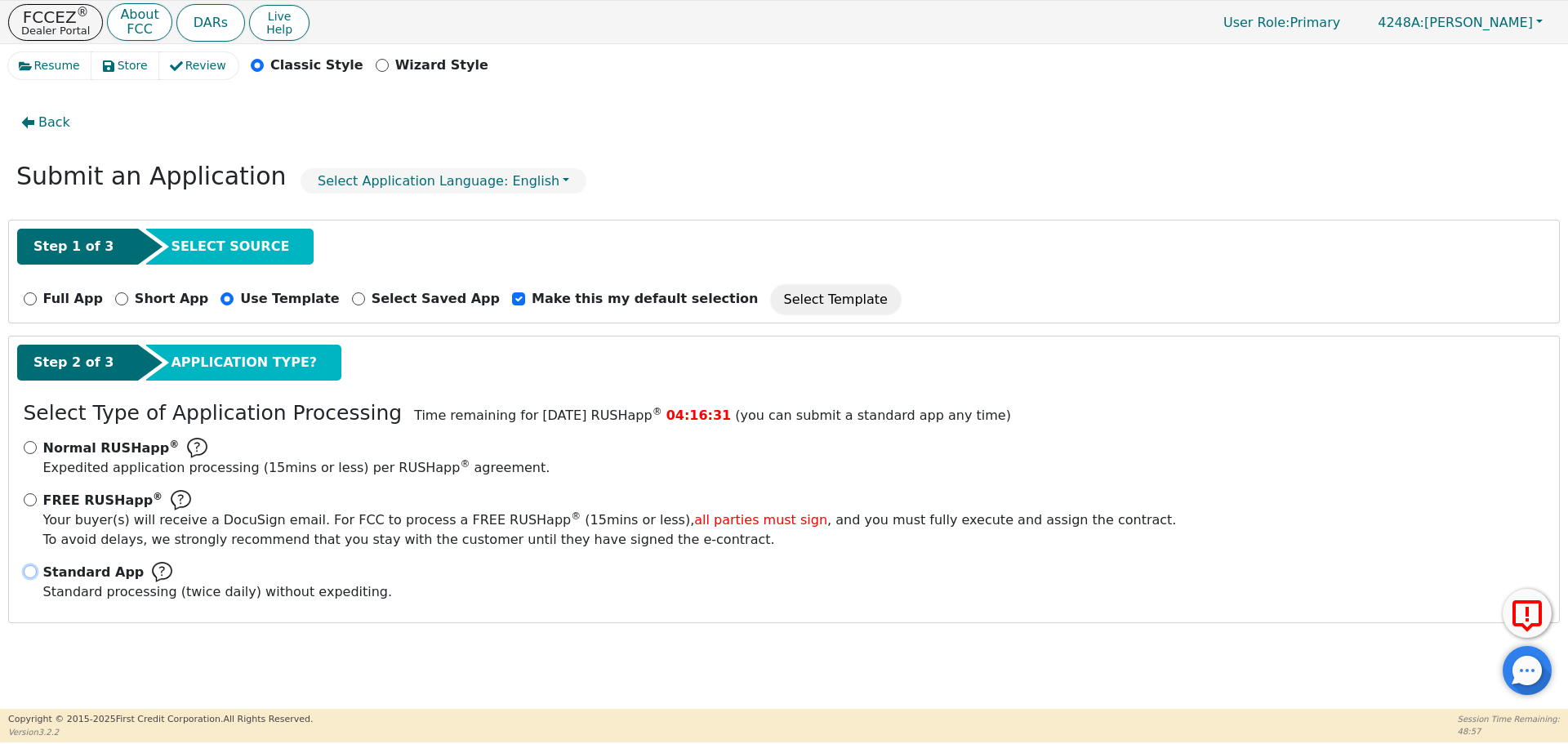
click at [35, 568] on input "Standard App Standard processing (twice daily) without expediting." at bounding box center [29, 571] width 13 height 13
radio input "true"
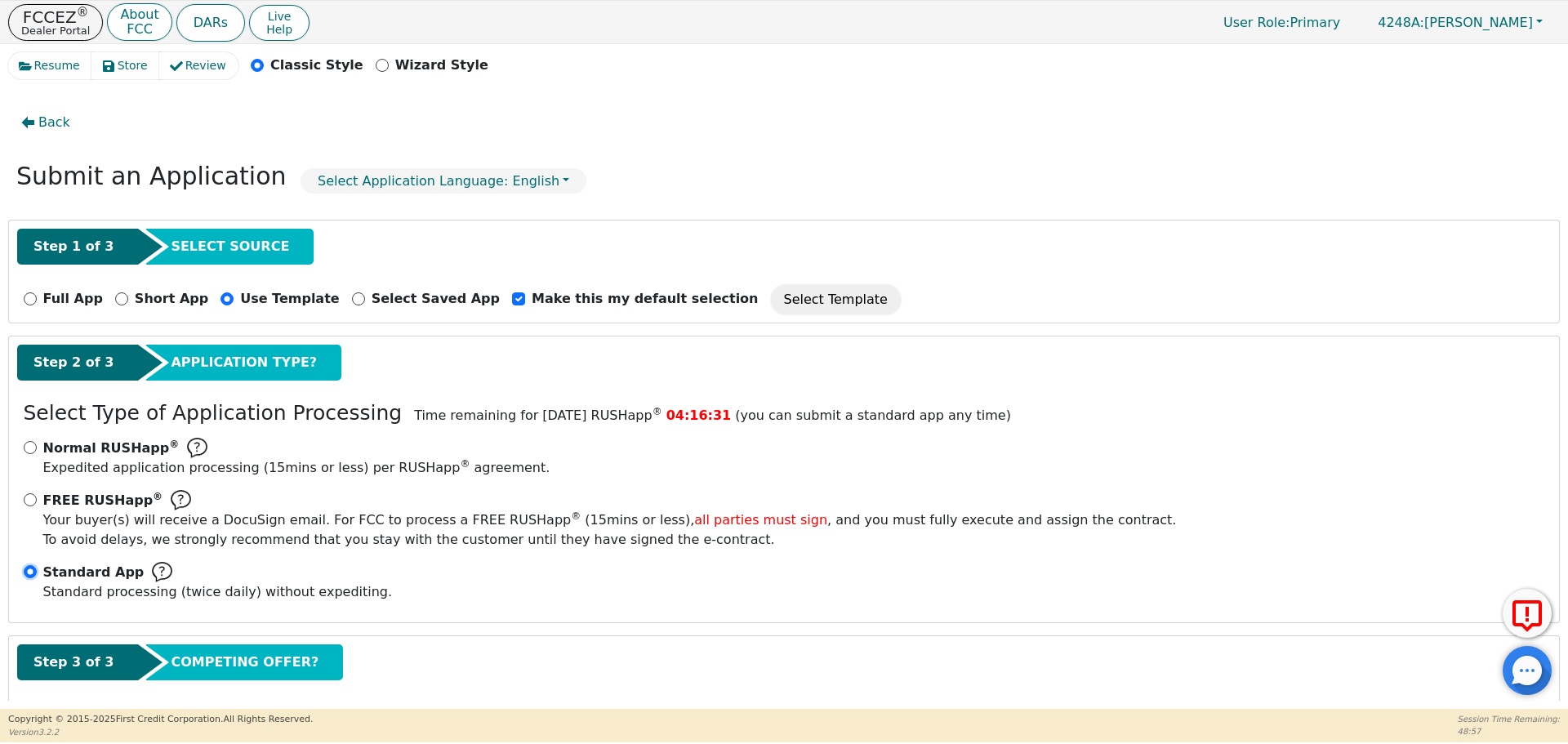
scroll to position [81, 0]
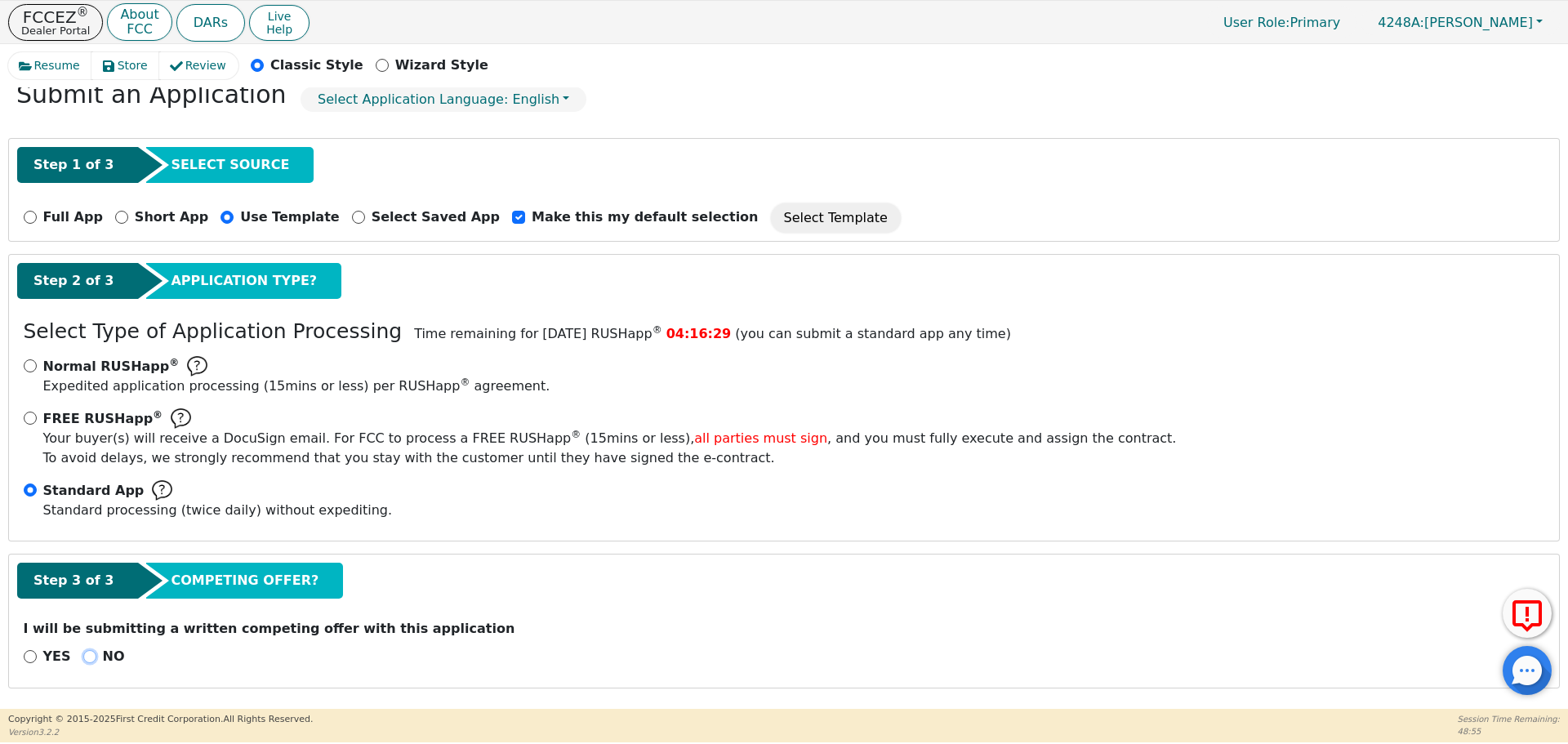
click at [86, 655] on input "NO" at bounding box center [89, 656] width 13 height 13
radio input "true"
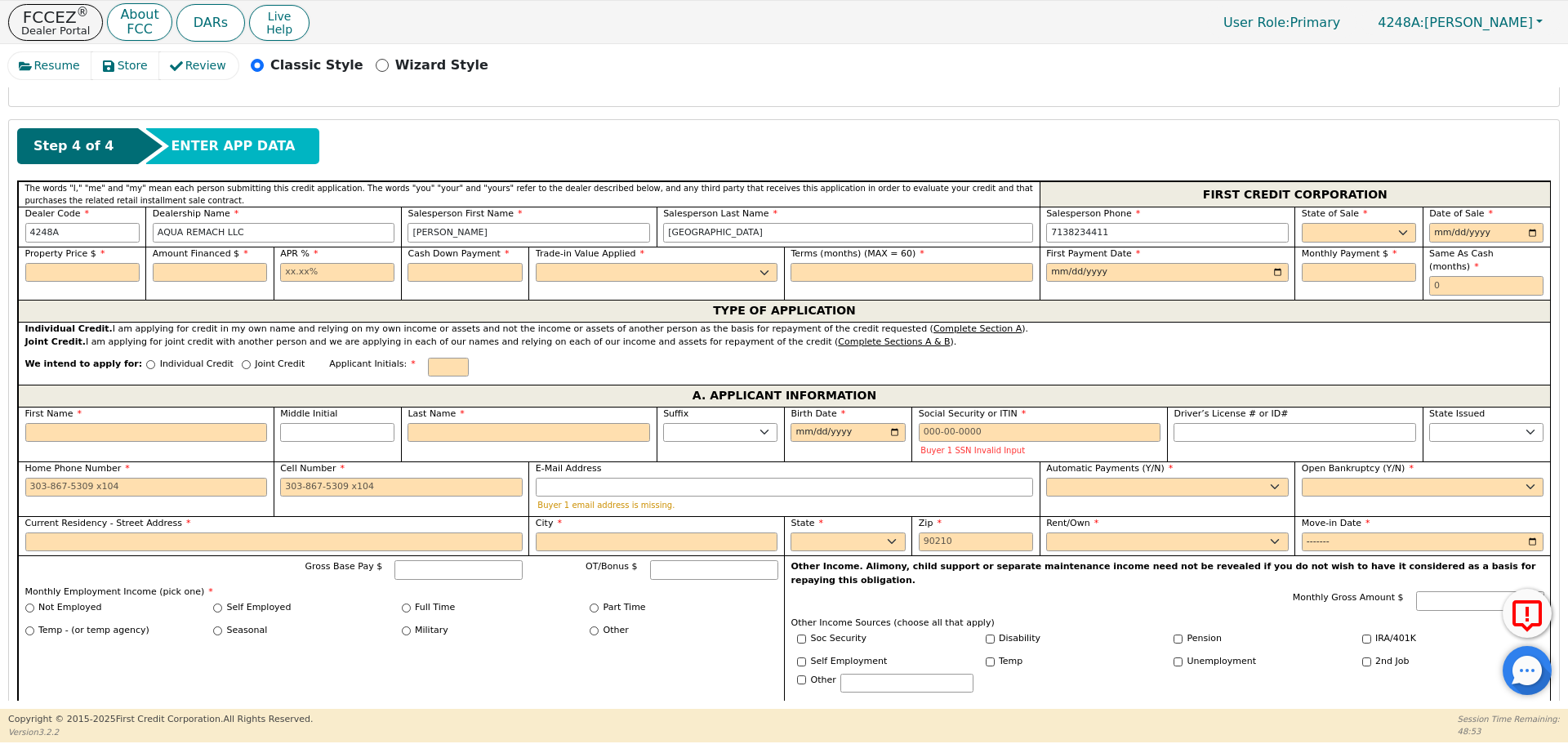
scroll to position [647, 0]
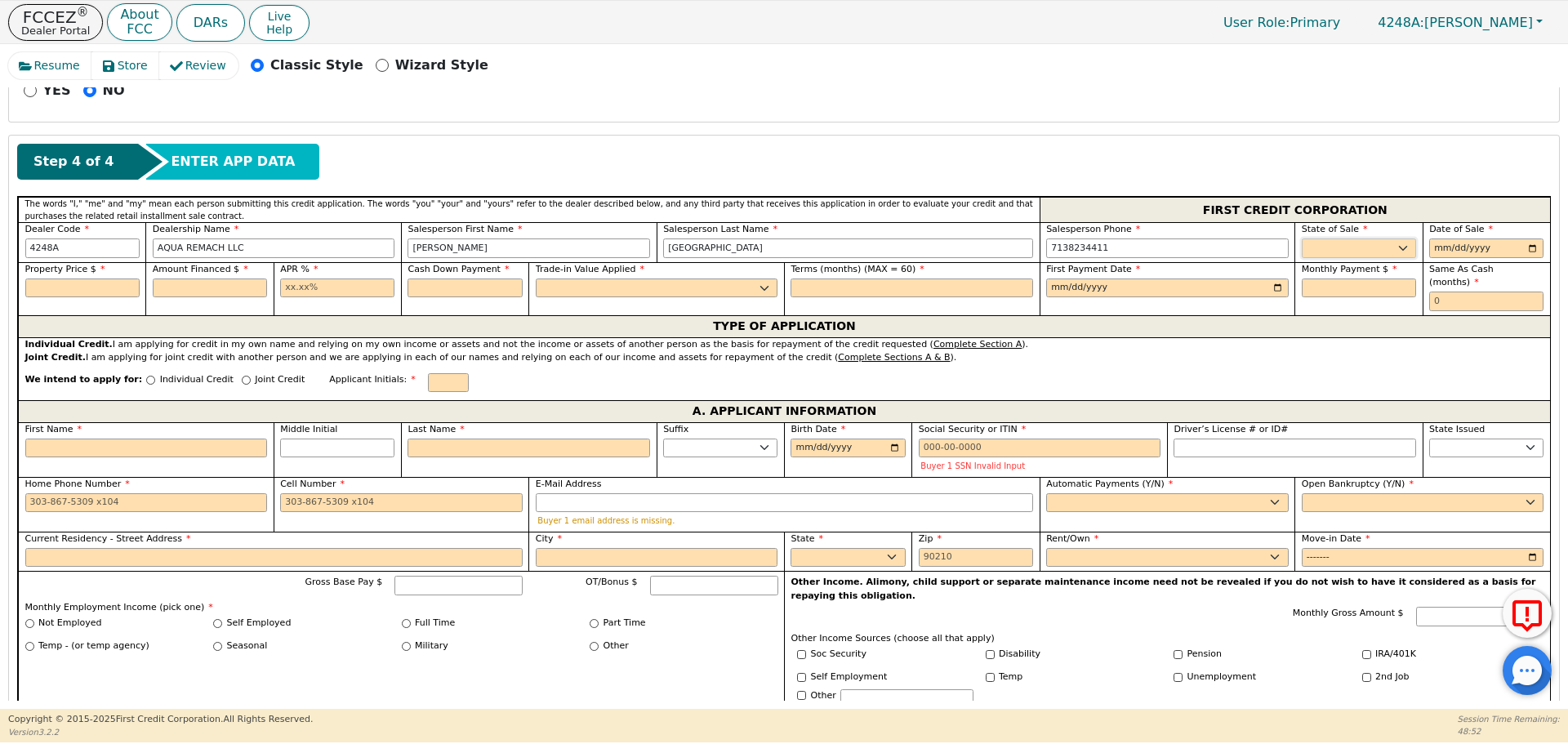
click at [1329, 248] on select "AK AL AR AZ CA CO CT DC DE FL [GEOGRAPHIC_DATA] HI IA ID IL IN KS [GEOGRAPHIC_D…" at bounding box center [1359, 248] width 114 height 20
select select "[GEOGRAPHIC_DATA]"
click at [1302, 238] on select "AK AL AR AZ CA CO CT DC DE FL [GEOGRAPHIC_DATA] HI IA ID IL IN KS [GEOGRAPHIC_D…" at bounding box center [1359, 248] width 114 height 20
type input "0225-09-06"
type input "[DATE]"
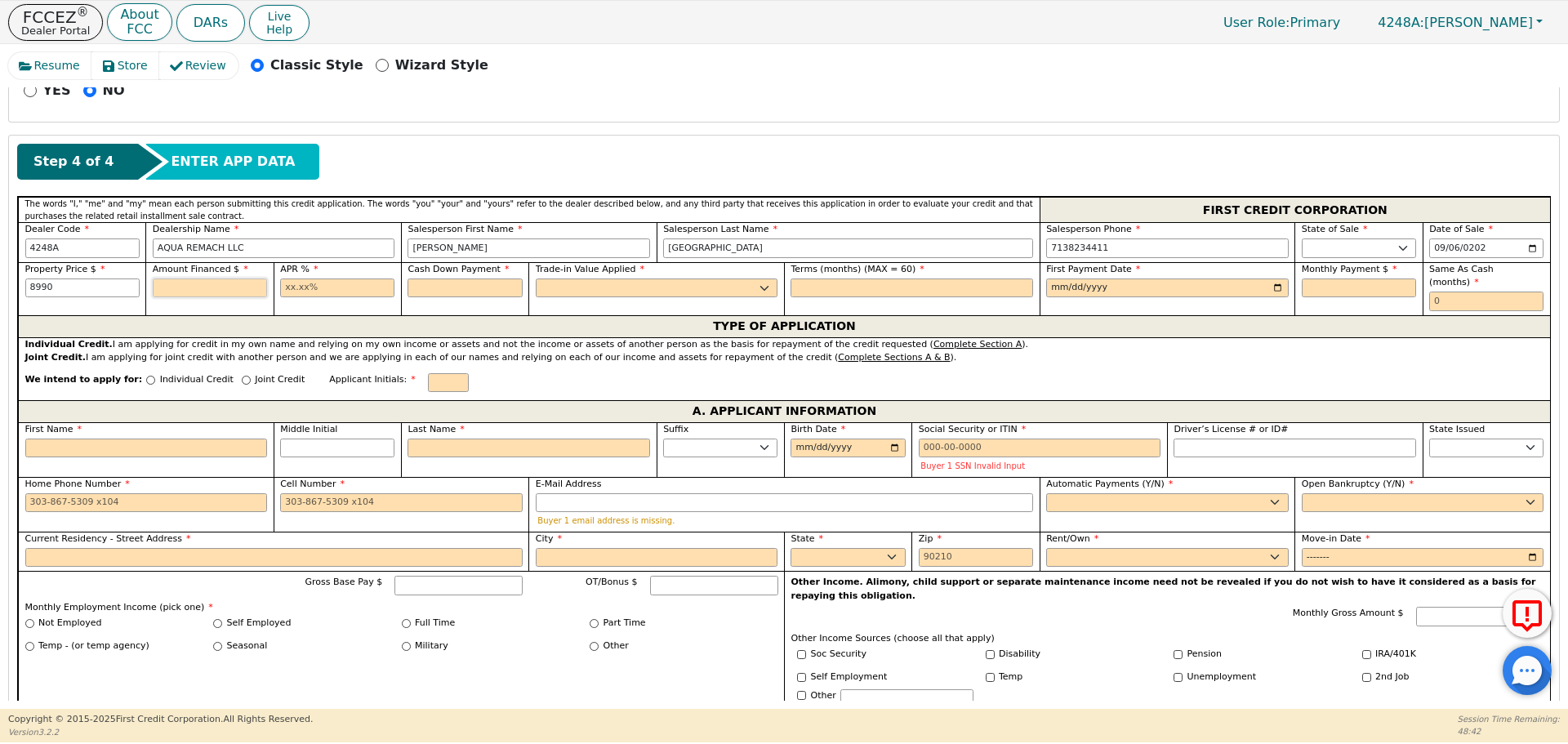
type input "8990.00"
type input "17.99"
type input "0.00"
select select "n"
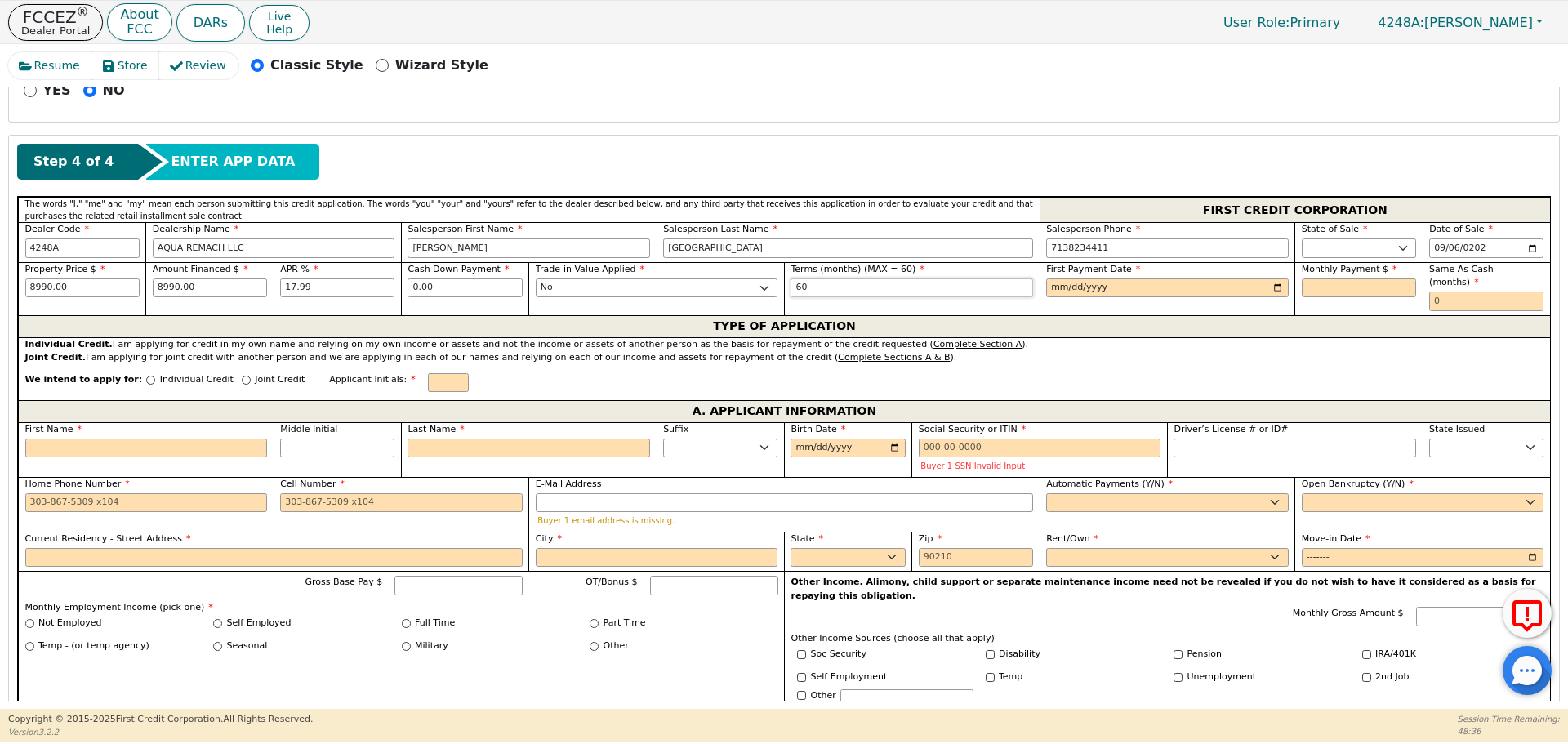
type input "60"
type input "[DATE]"
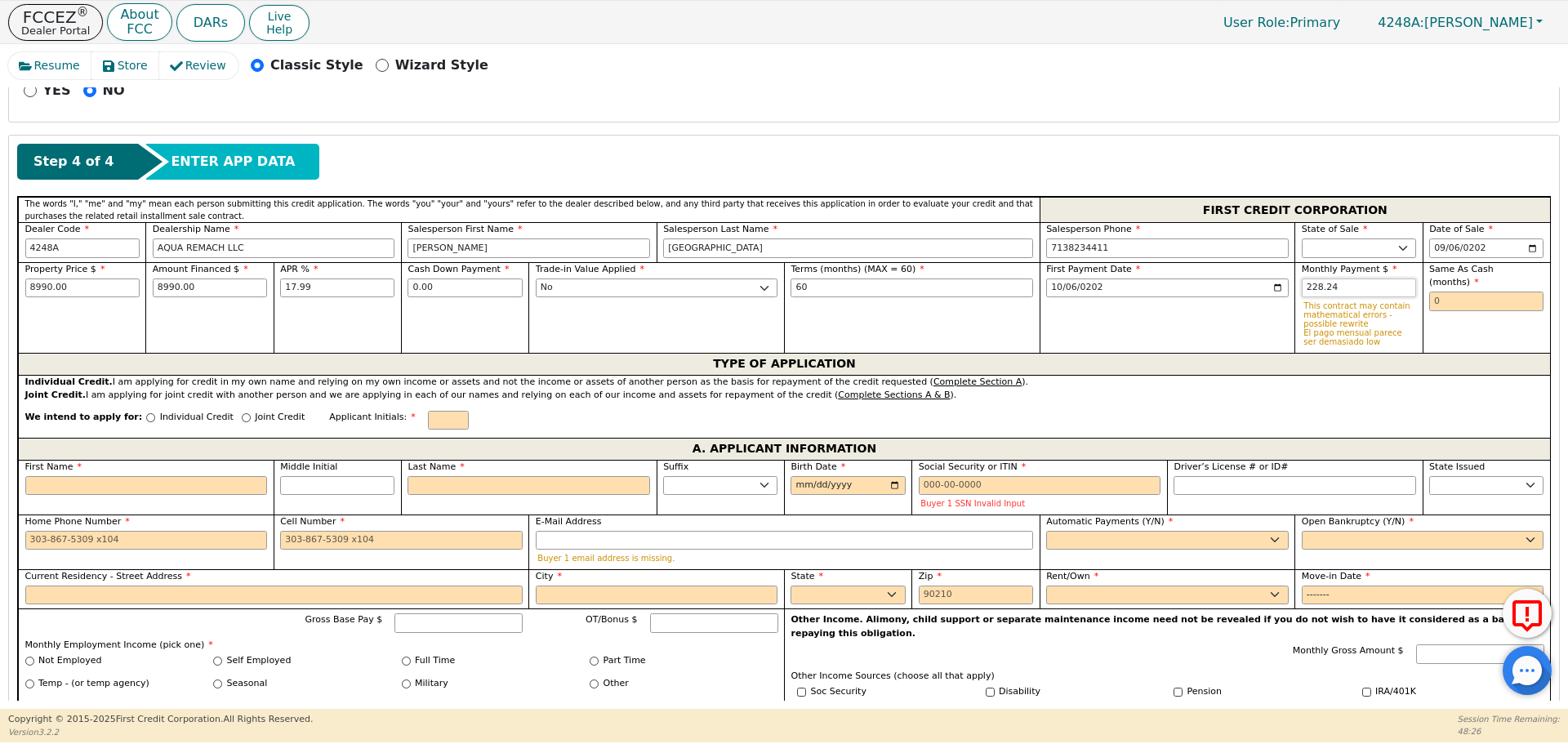
type input "228.24"
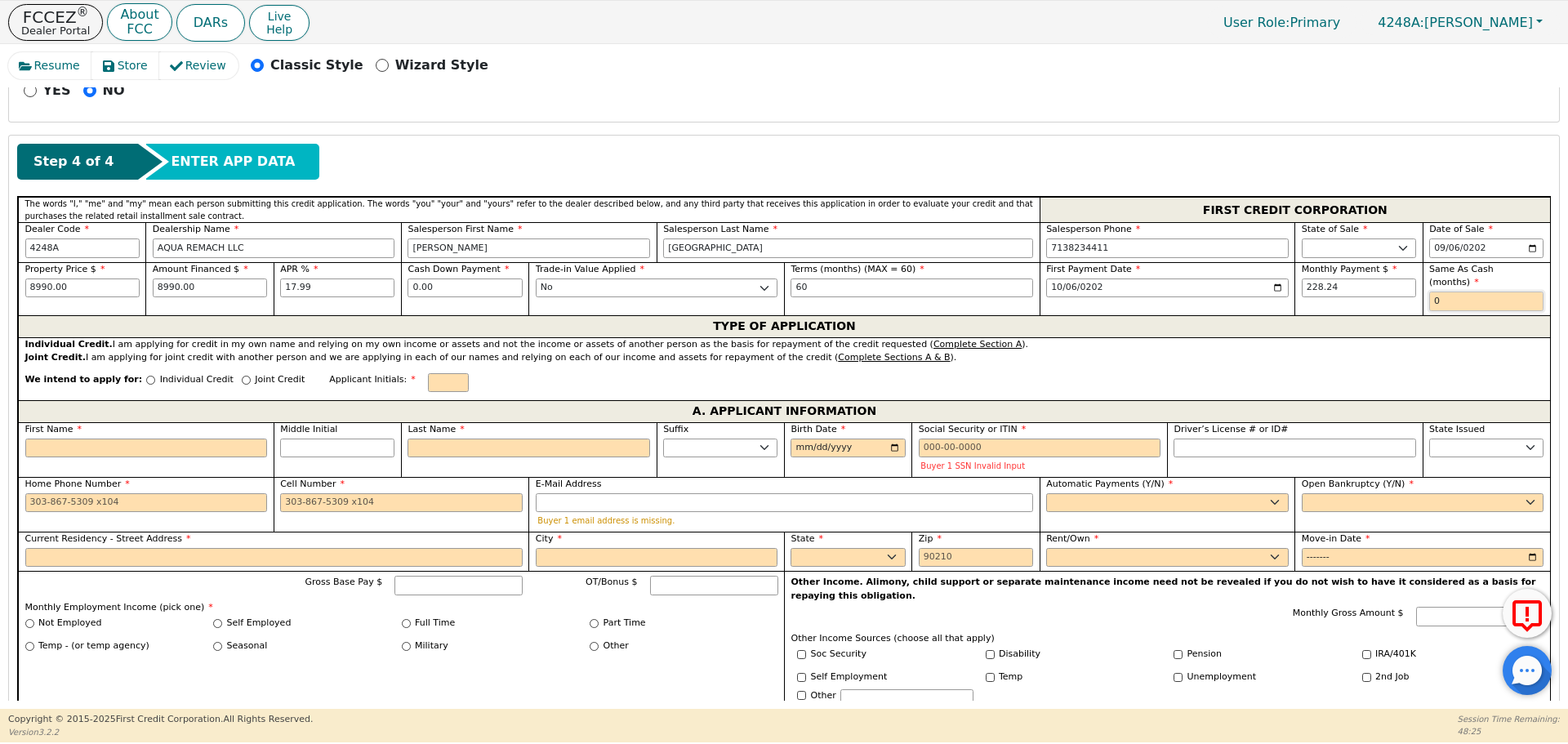
type input "0"
click at [146, 376] on input "Individual Credit" at bounding box center [150, 380] width 9 height 9
radio input "true"
click at [139, 438] on input "First Name" at bounding box center [146, 448] width 243 height 20
type input "B"
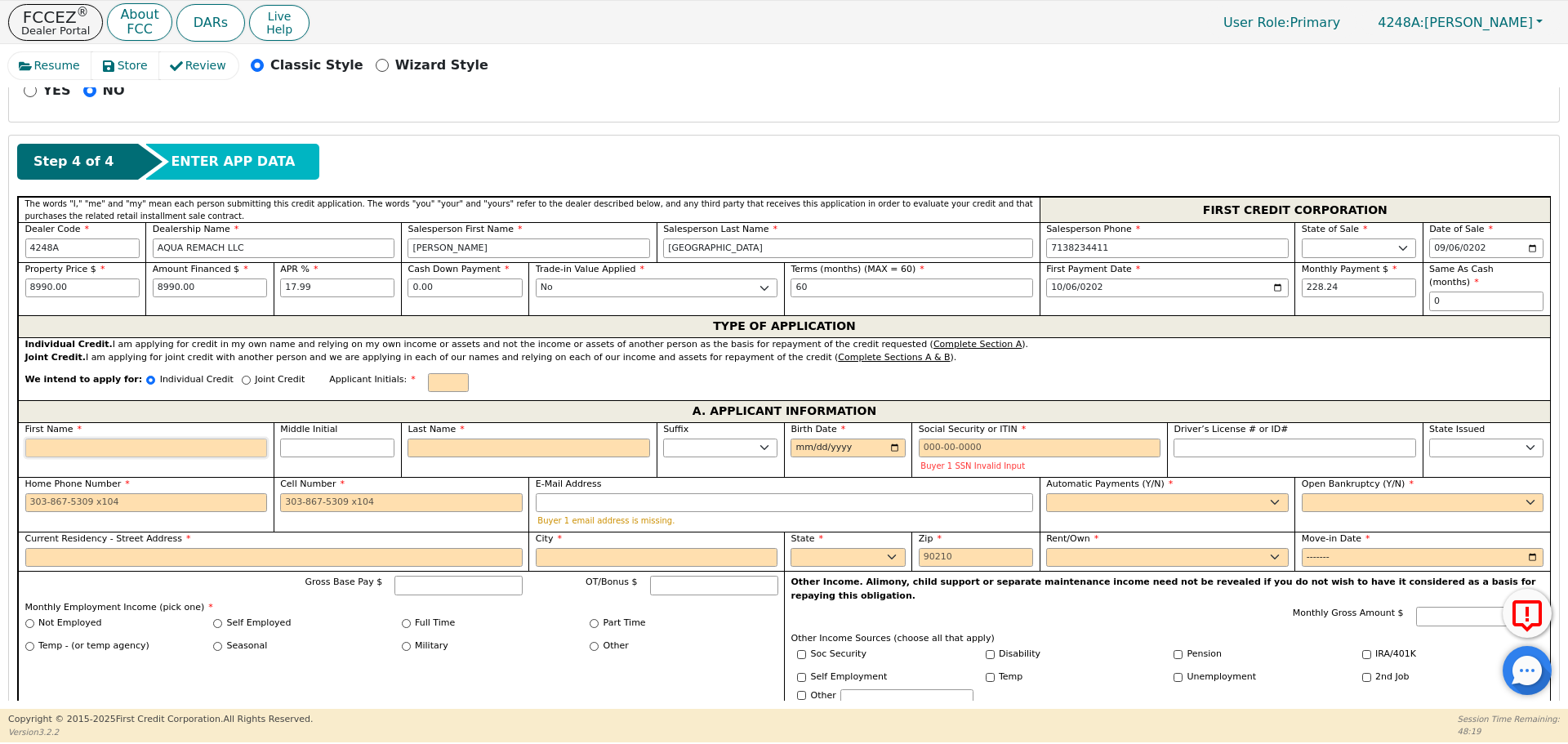
type input "B"
type input "Bl"
type input "Bla"
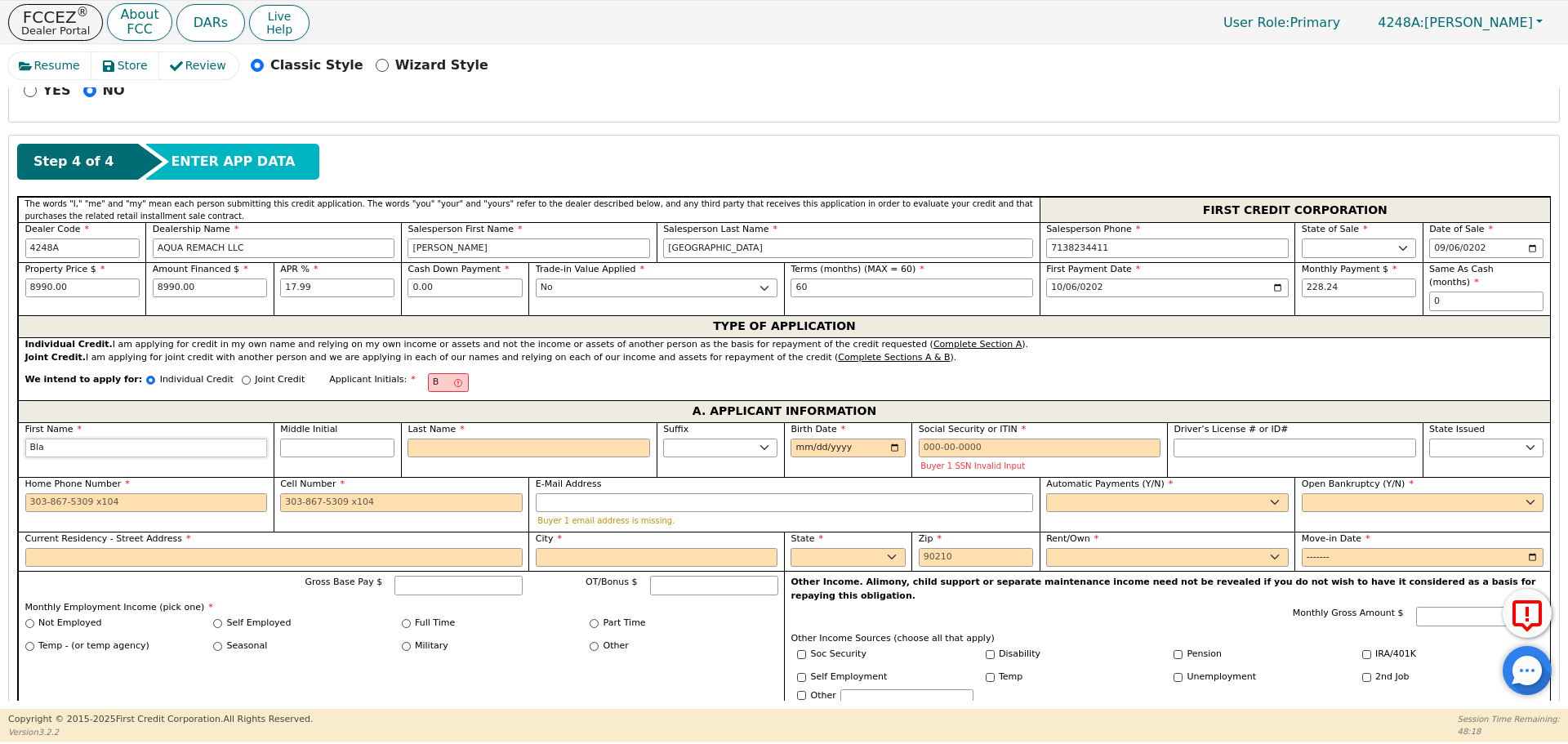
type input "Bla"
type input "[PERSON_NAME]"
type input "Blanc"
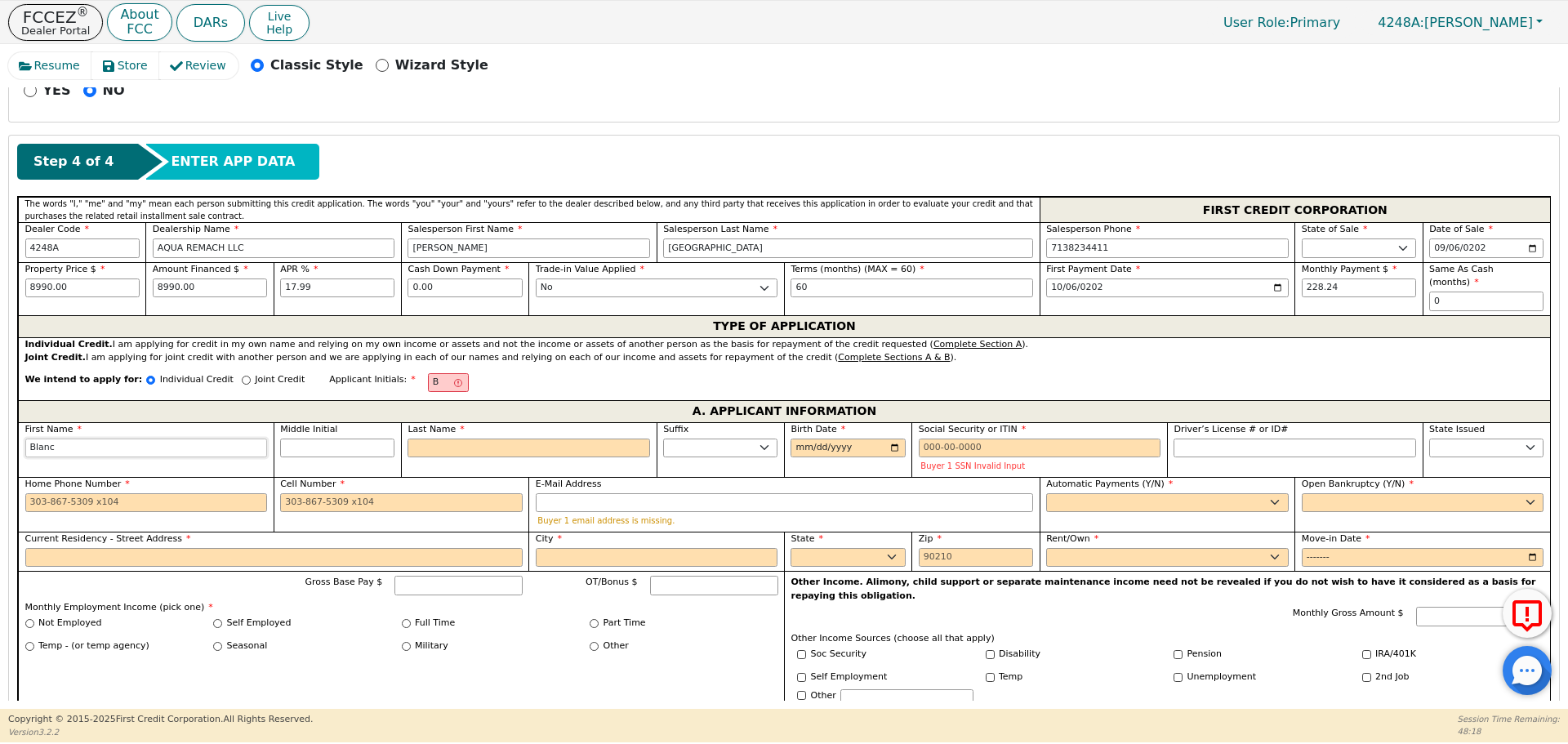
type input "[PERSON_NAME]"
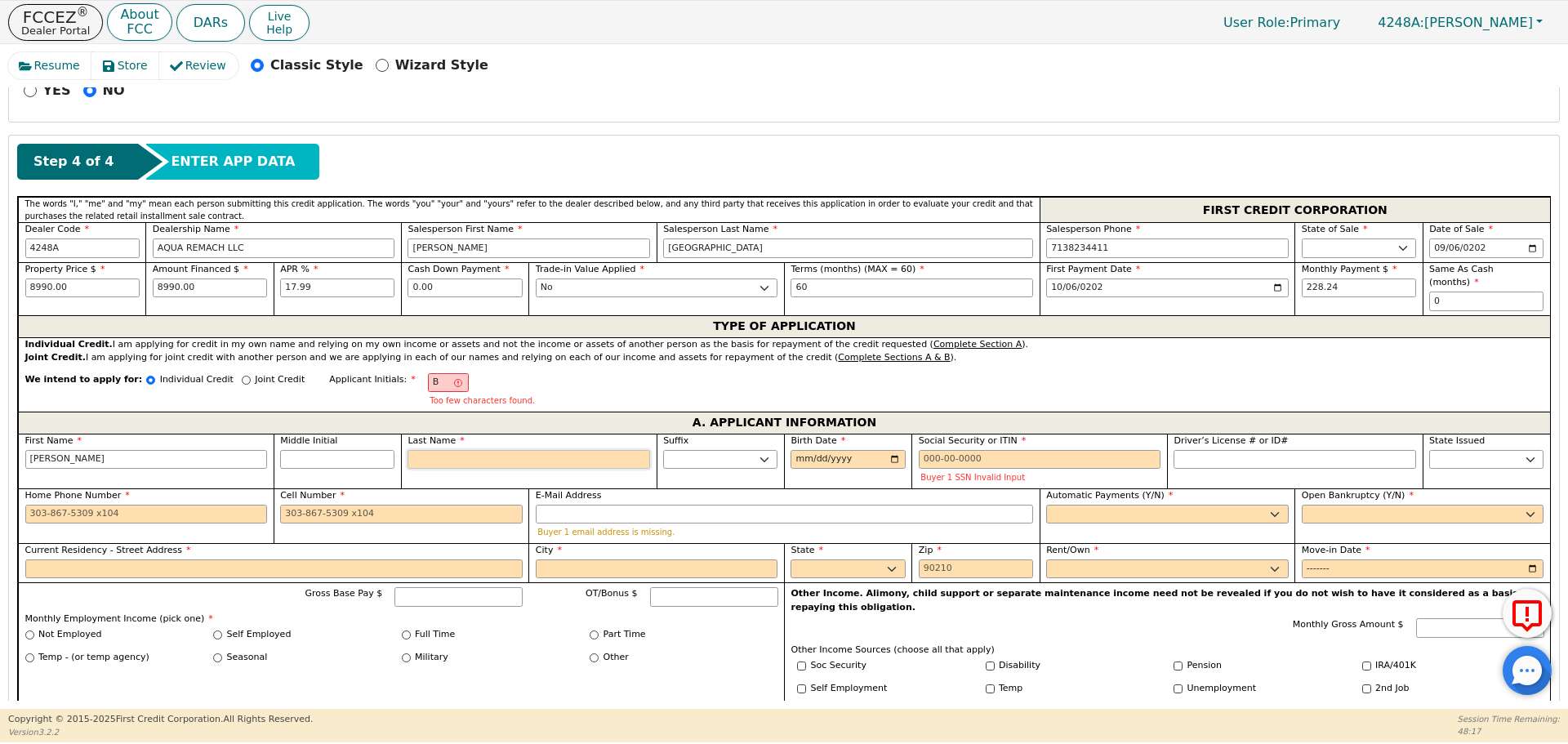
type input "R"
type input "BR"
type input "[PERSON_NAME]"
type input "Re"
type input "[PERSON_NAME] Re"
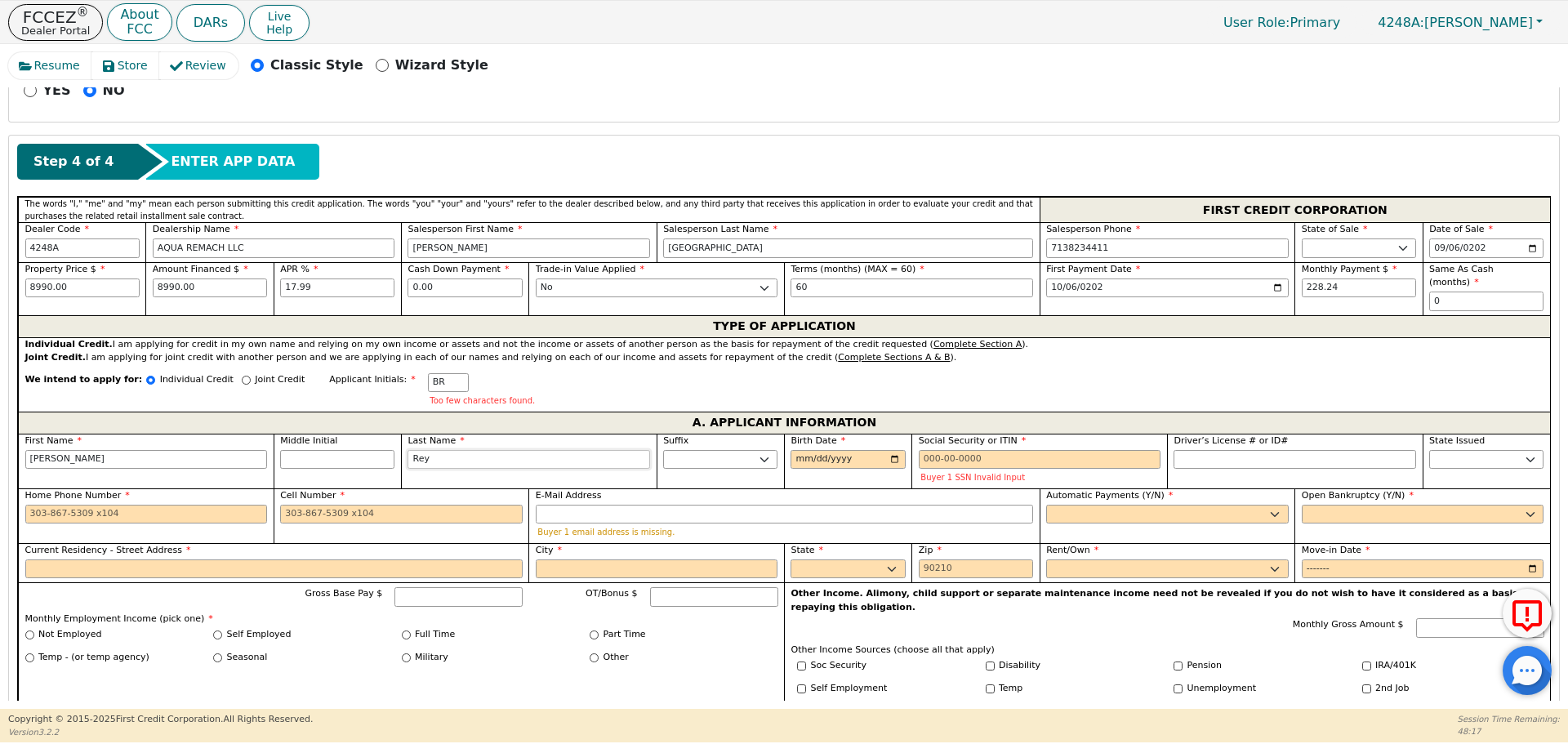
type input "Reye"
type input "[PERSON_NAME]"
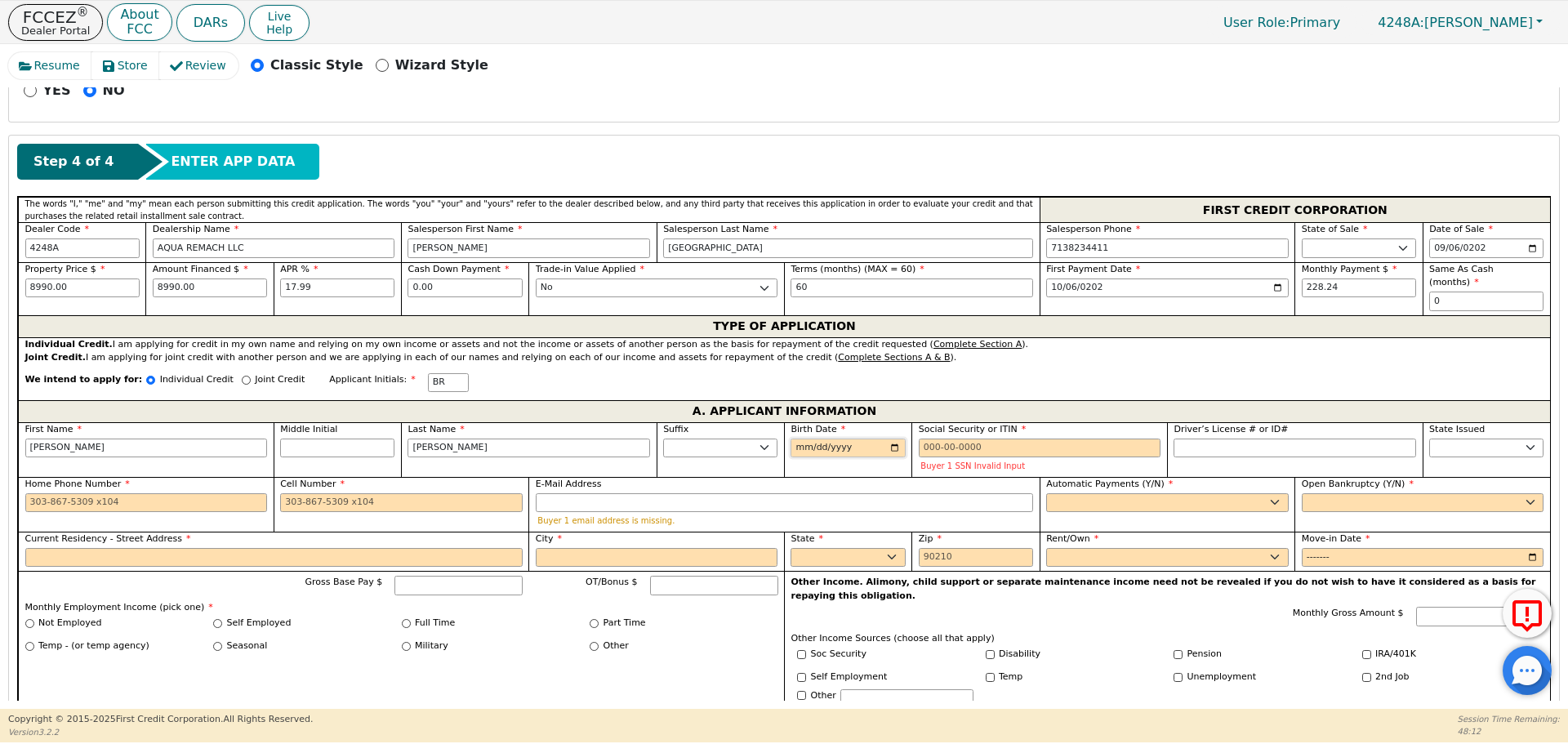
type input "0002-12-27"
type input "[DATE]"
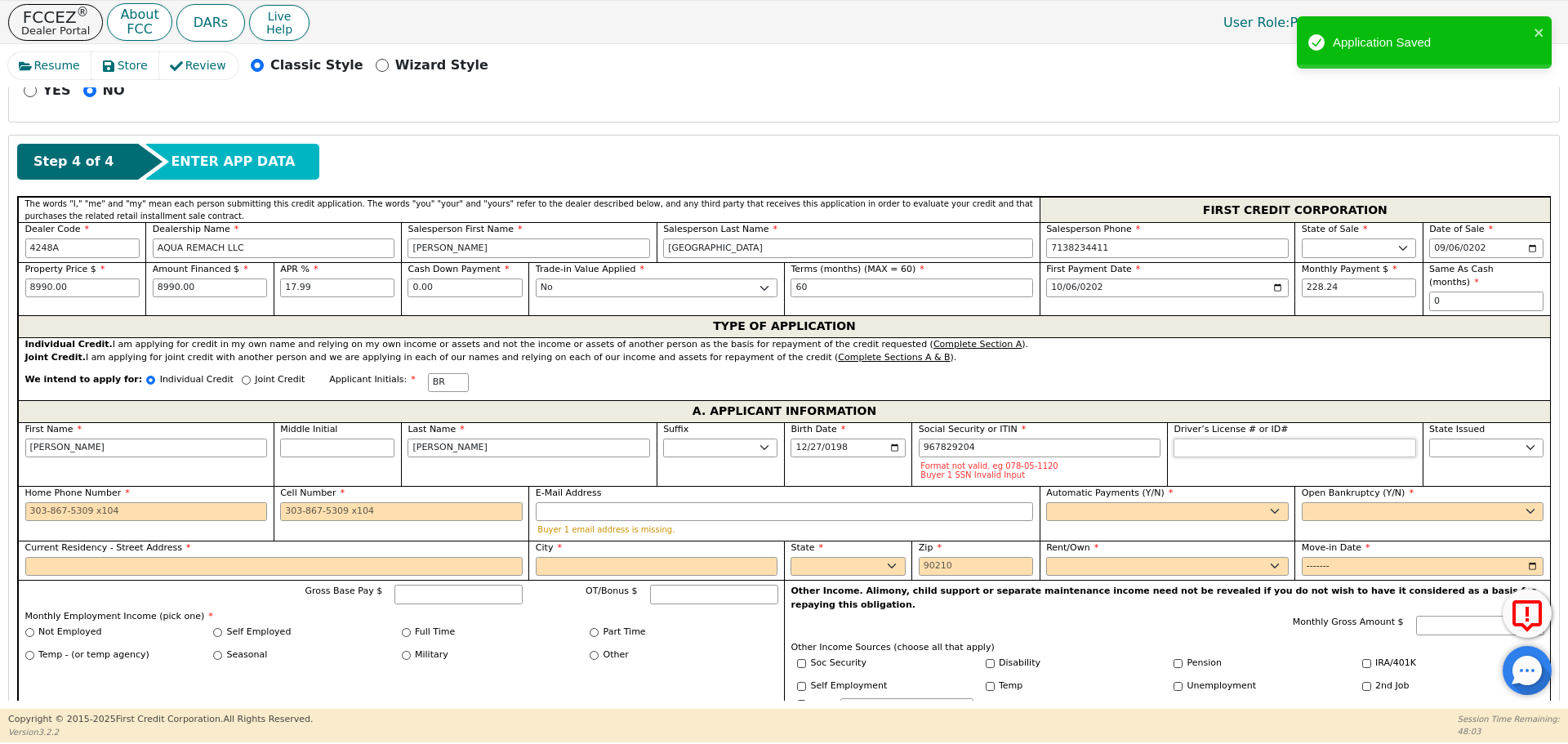
type input "***-**-9204"
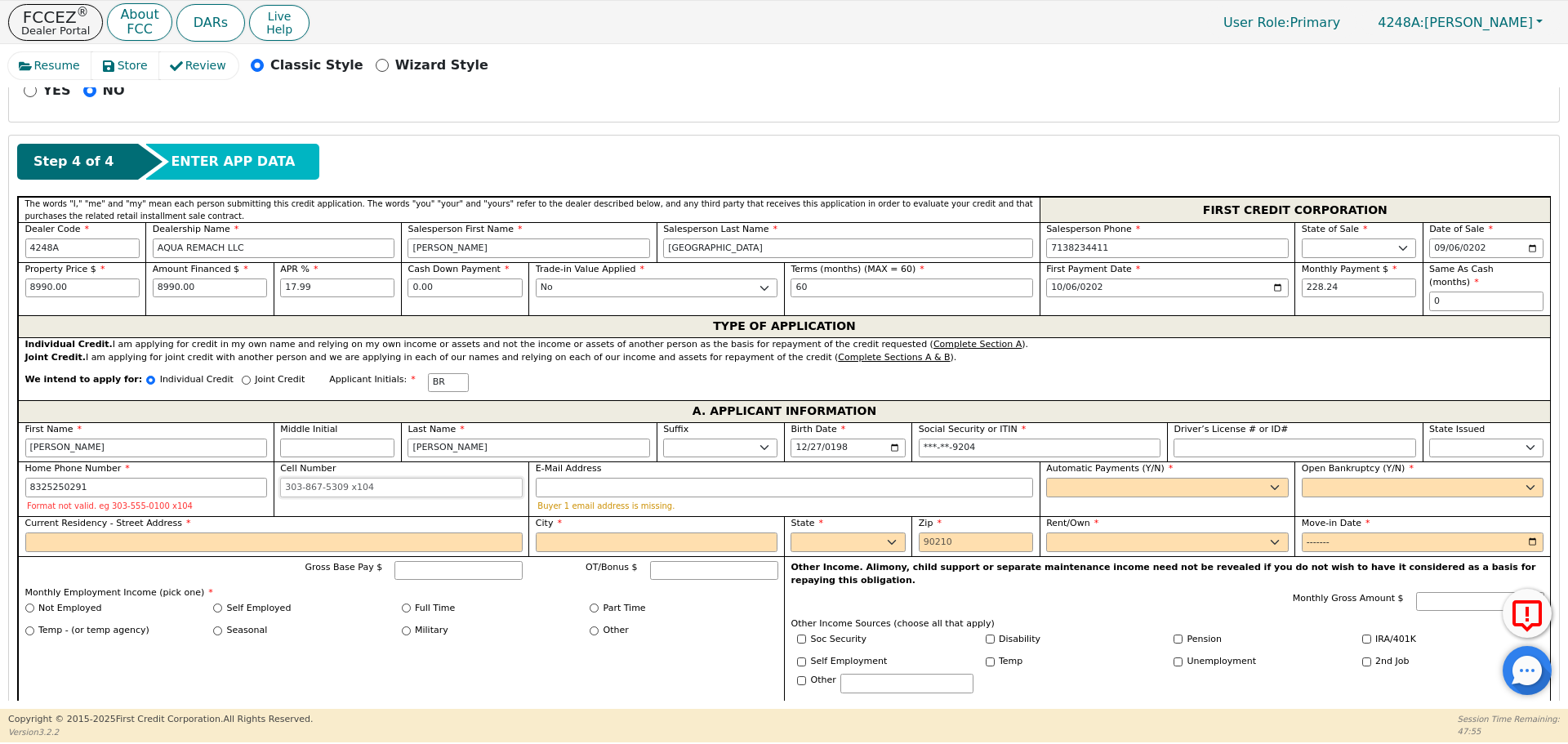
type input "[PHONE_NUMBER]"
select select "y"
type input "[PERSON_NAME]"
select select "n"
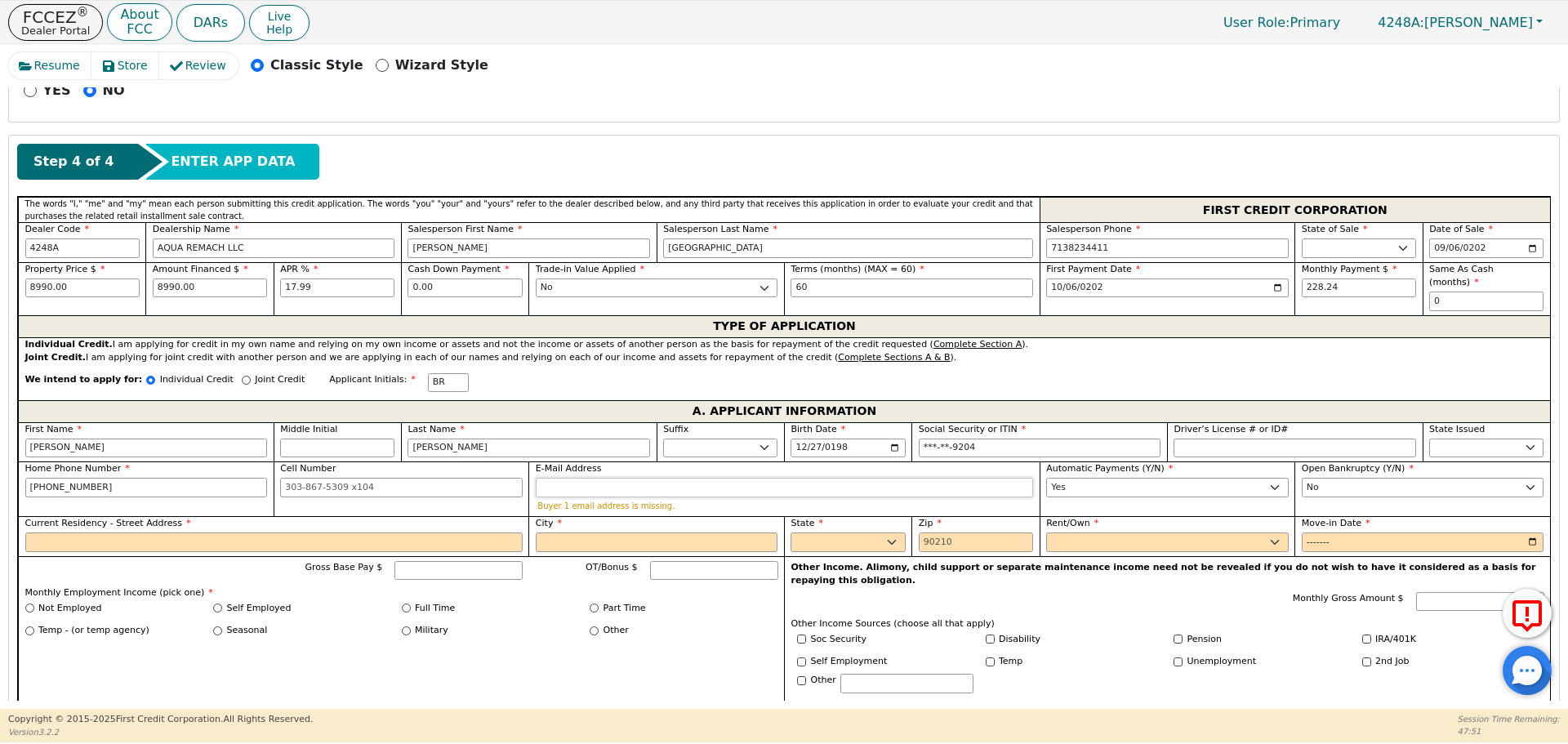
click at [579, 478] on input "E-Mail Address" at bounding box center [784, 487] width 497 height 20
type input "[EMAIL_ADDRESS][DOMAIN_NAME]"
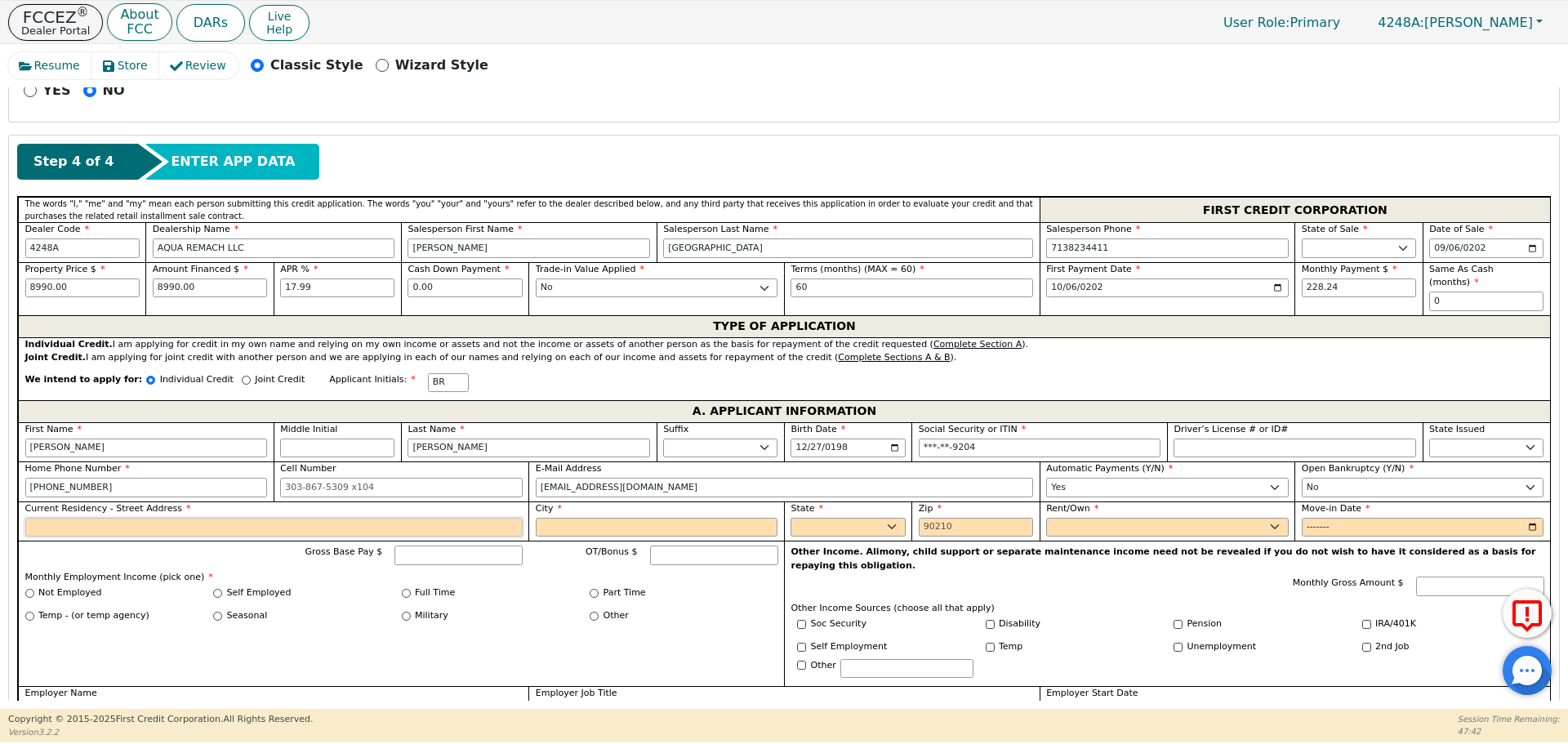
click at [347, 518] on input "Current Residency - Street Address" at bounding box center [273, 527] width 497 height 20
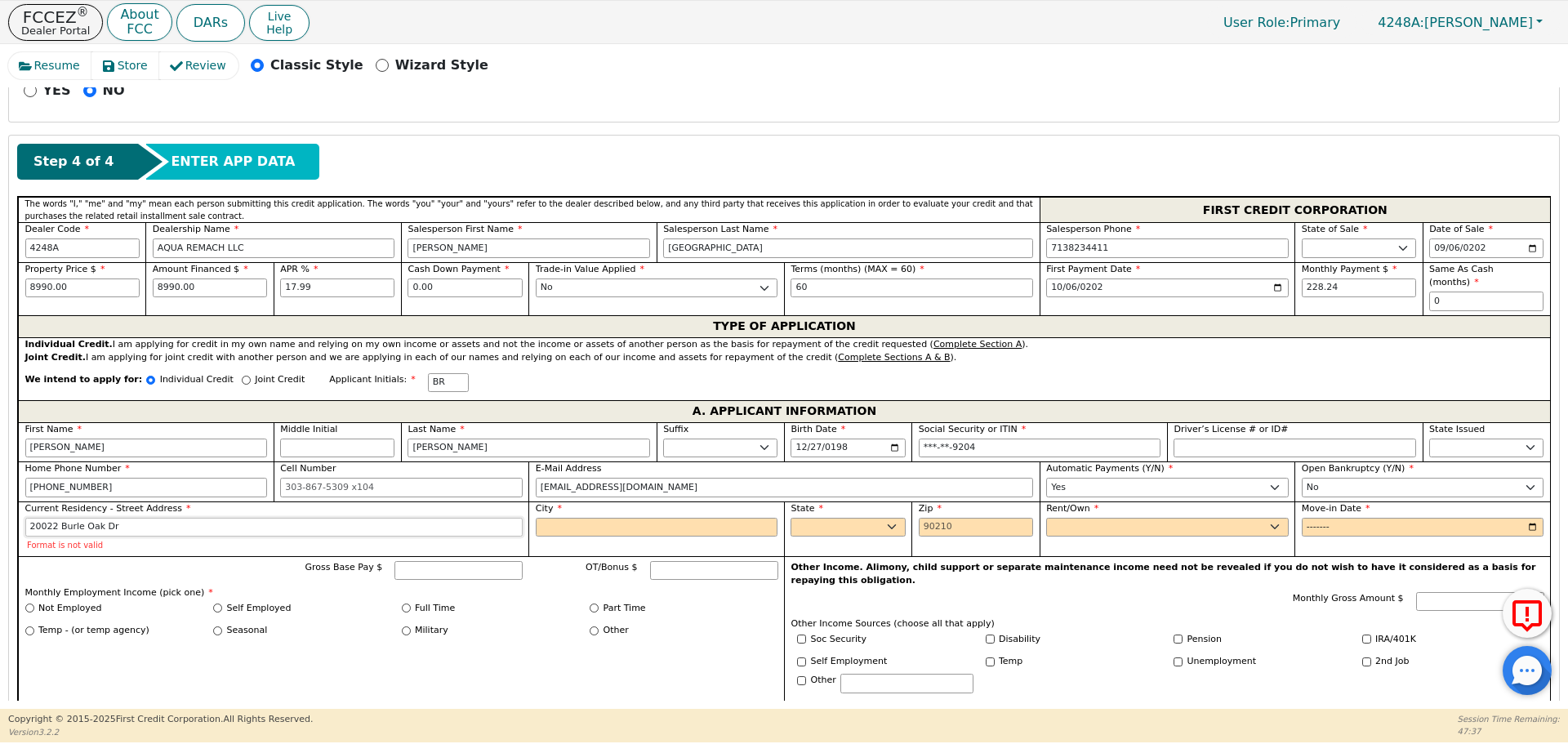
type input "20022 Burle Oak Dr"
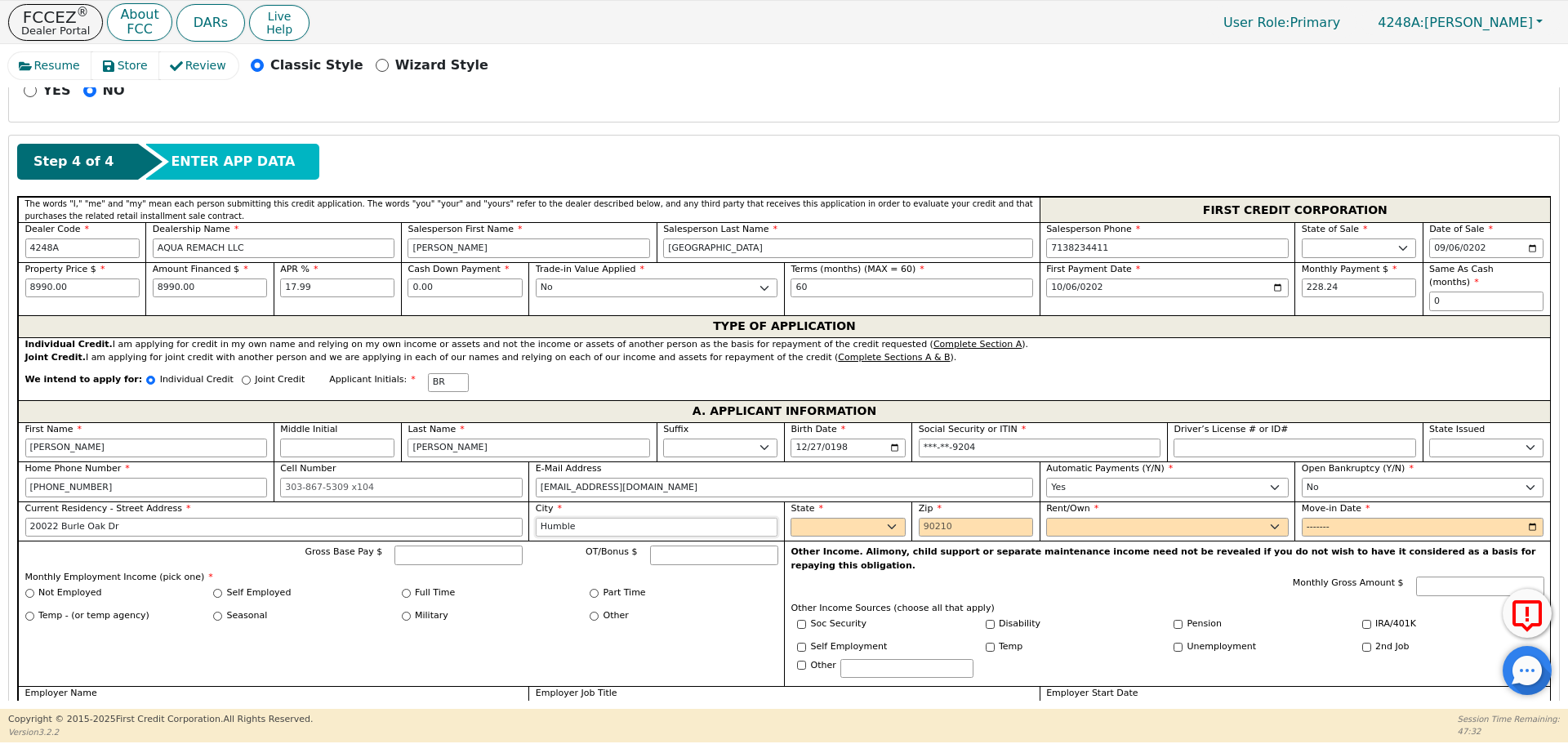
type input "Humble"
select select "[GEOGRAPHIC_DATA]"
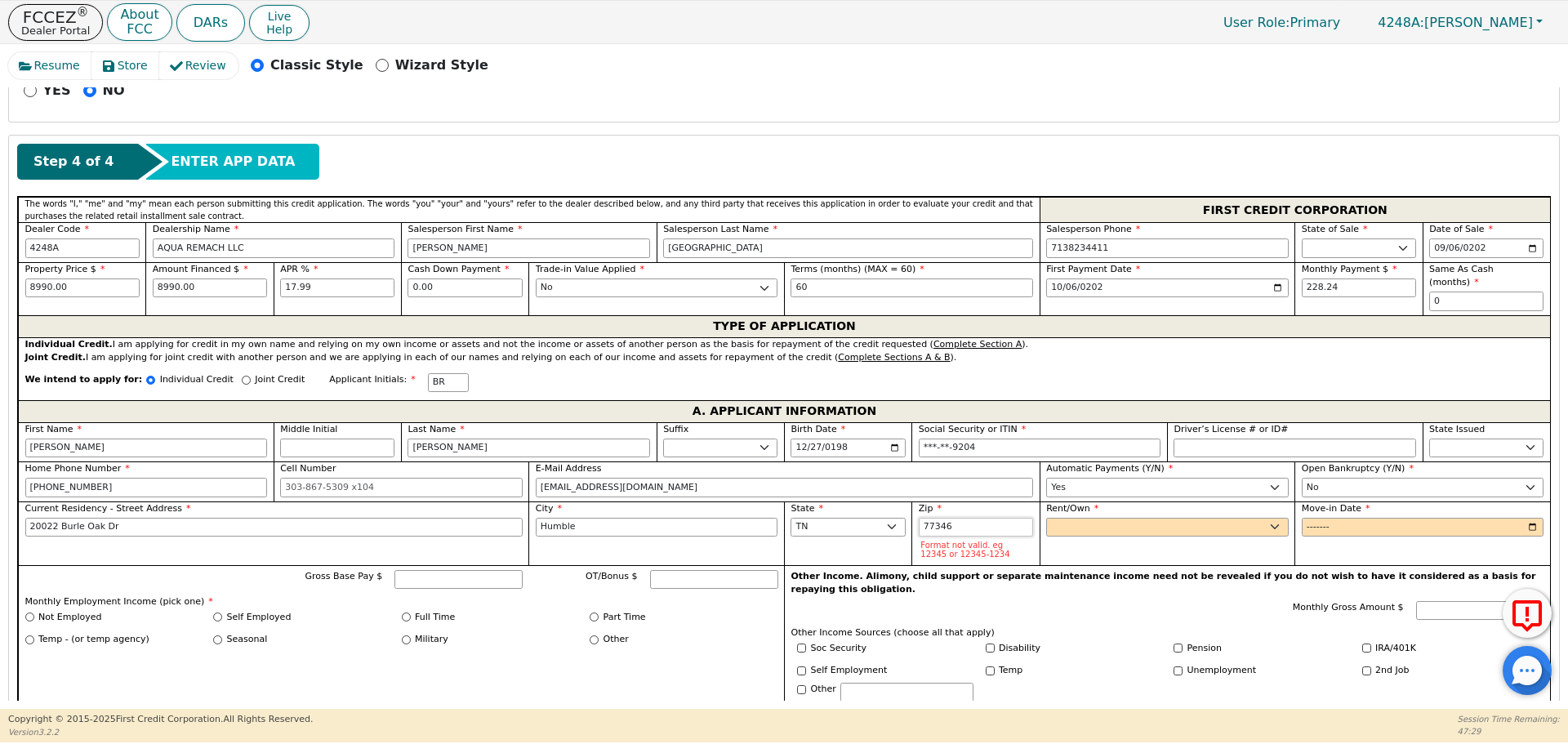
type input "77346"
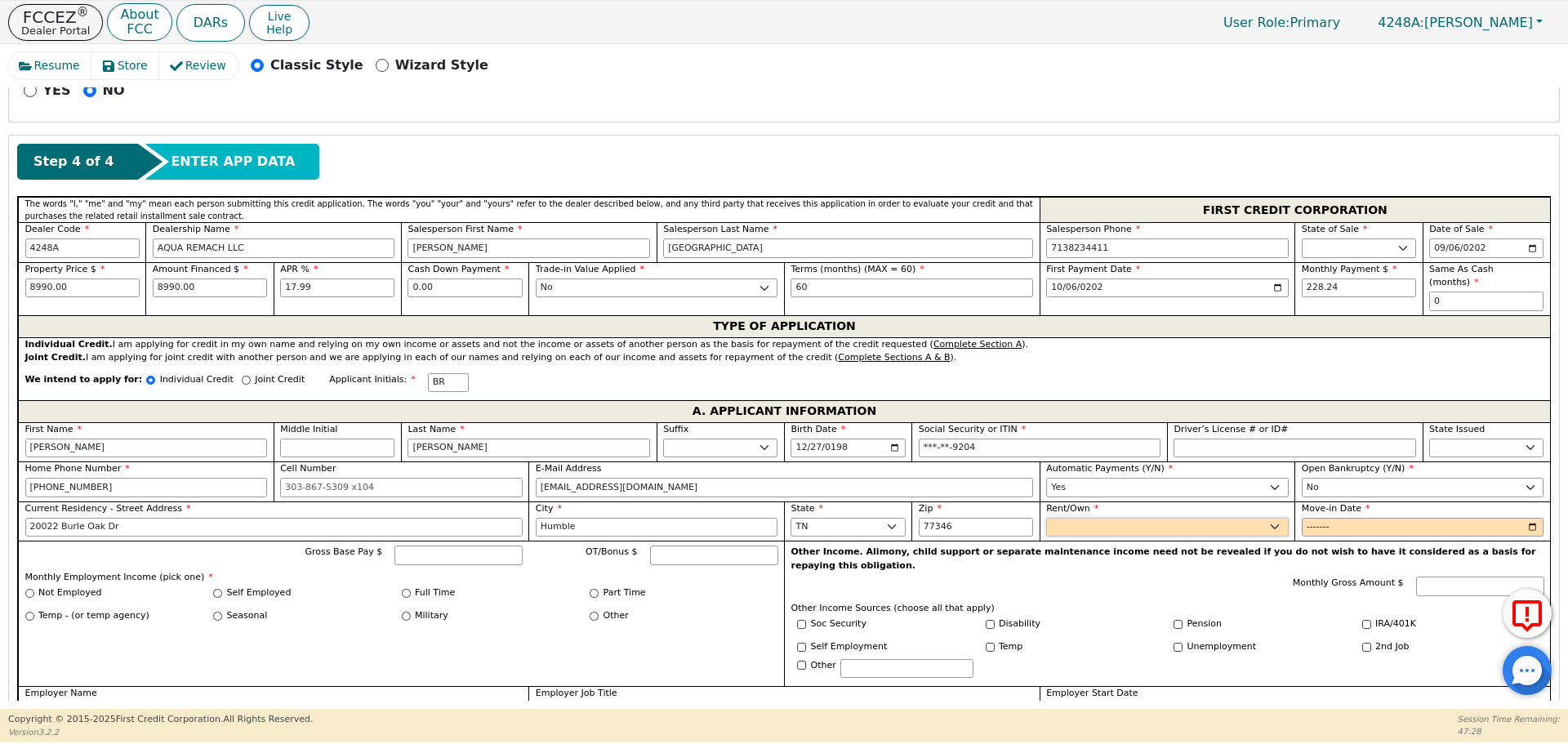
select select "Own"
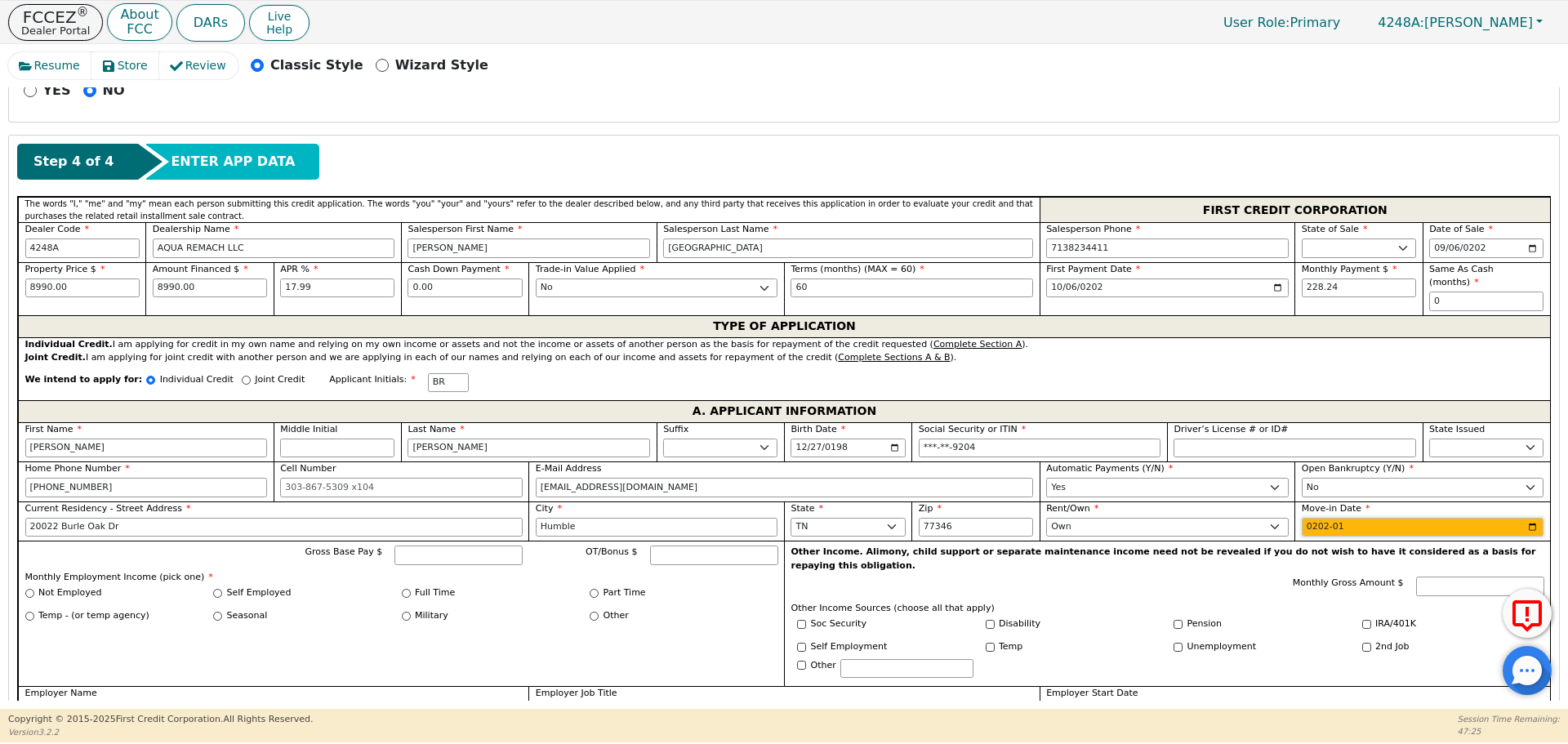
type input "2022-01"
click at [220, 586] on div "Self Employed" at bounding box center [308, 593] width 188 height 14
click at [218, 588] on input "Self Employed" at bounding box center [218, 593] width 9 height 9
radio input "true"
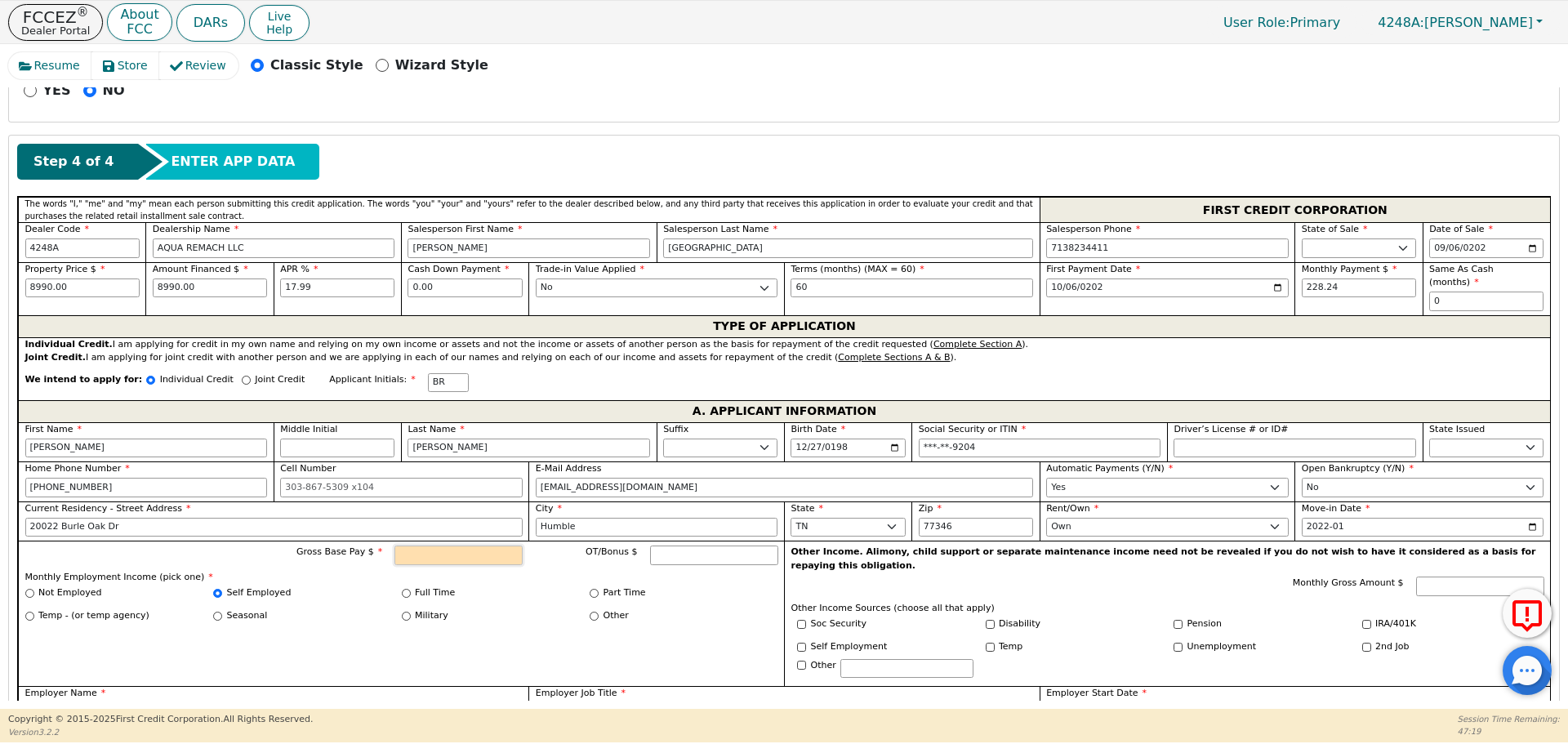
click at [433, 545] on input "Gross Base Pay $" at bounding box center [458, 555] width 128 height 20
click at [358, 702] on input "Employer Name" at bounding box center [273, 711] width 497 height 20
type input "3000.00"
type input "h"
type input "House Keeping"
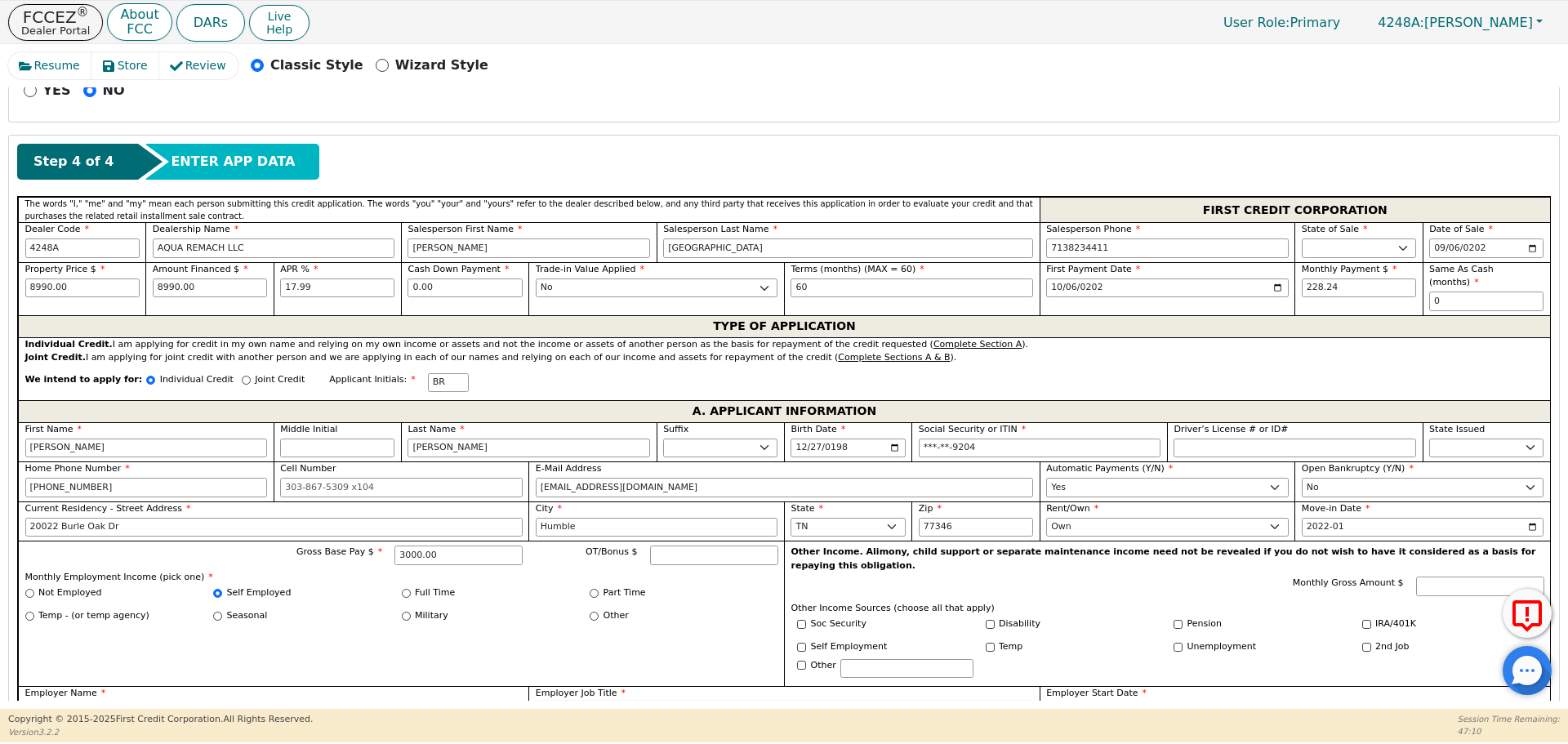
type input "cleaning"
type input "2022-01"
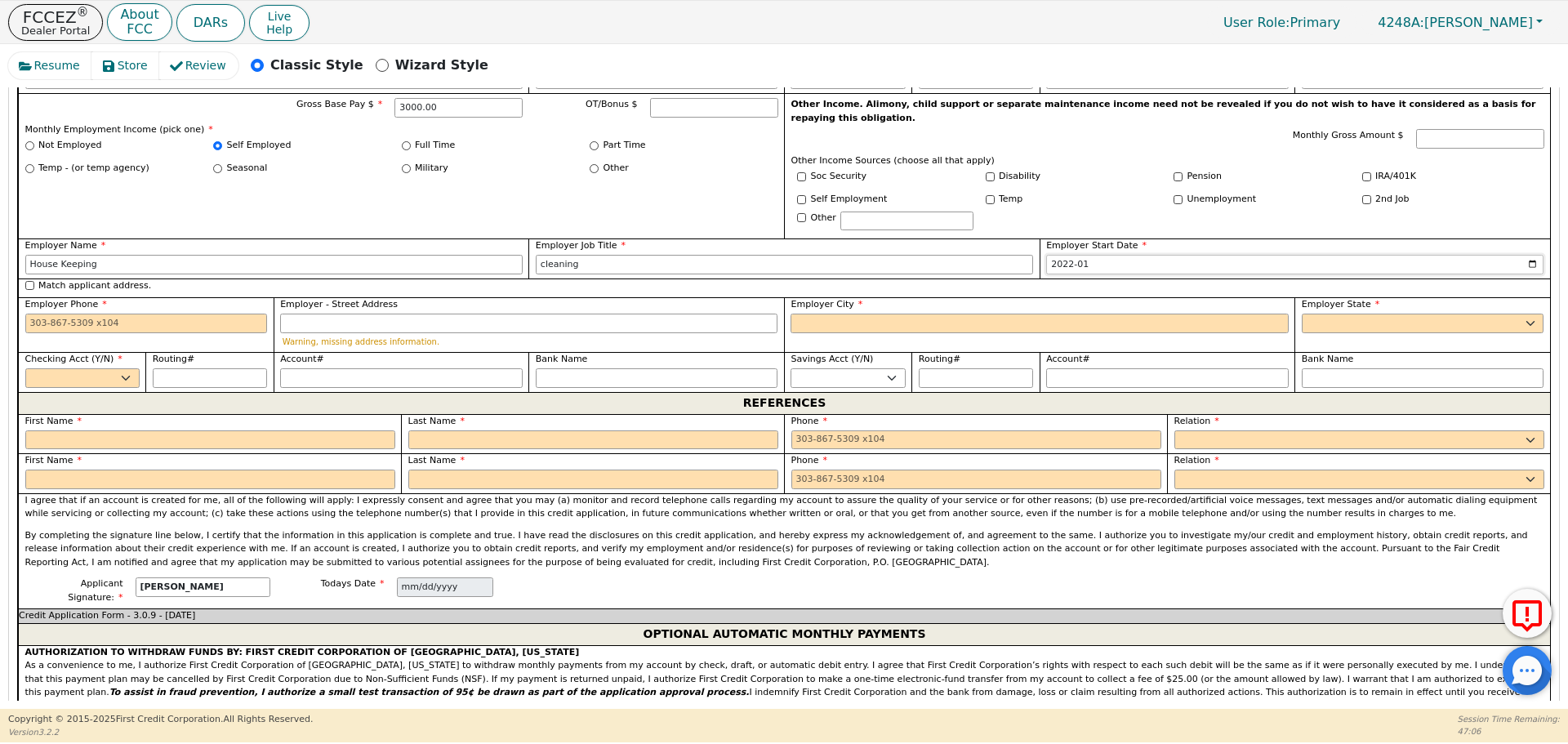
scroll to position [1097, 0]
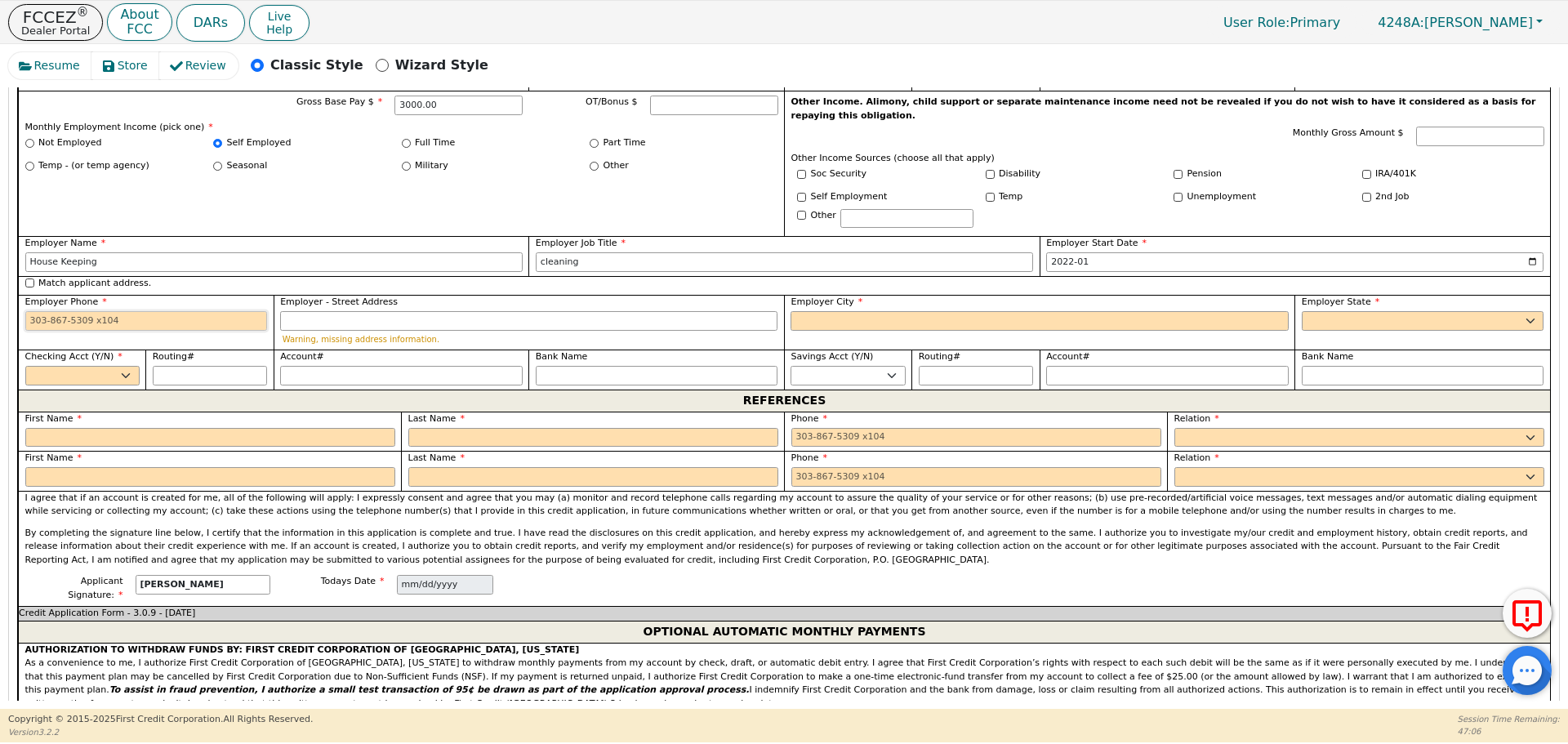
click at [195, 311] on input "Employer Phone" at bounding box center [146, 321] width 243 height 20
type input "[PHONE_NUMBER]"
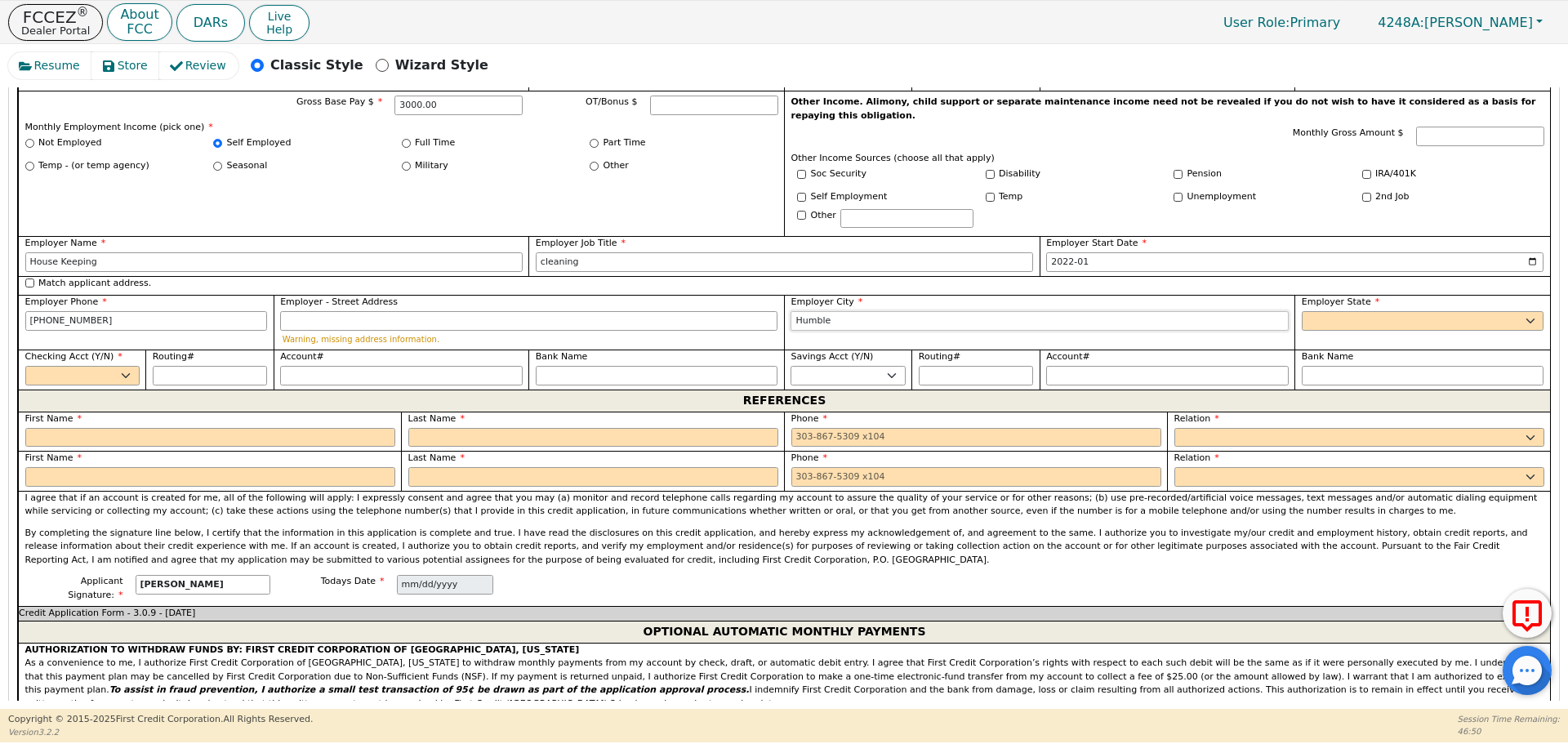
type input "Humble"
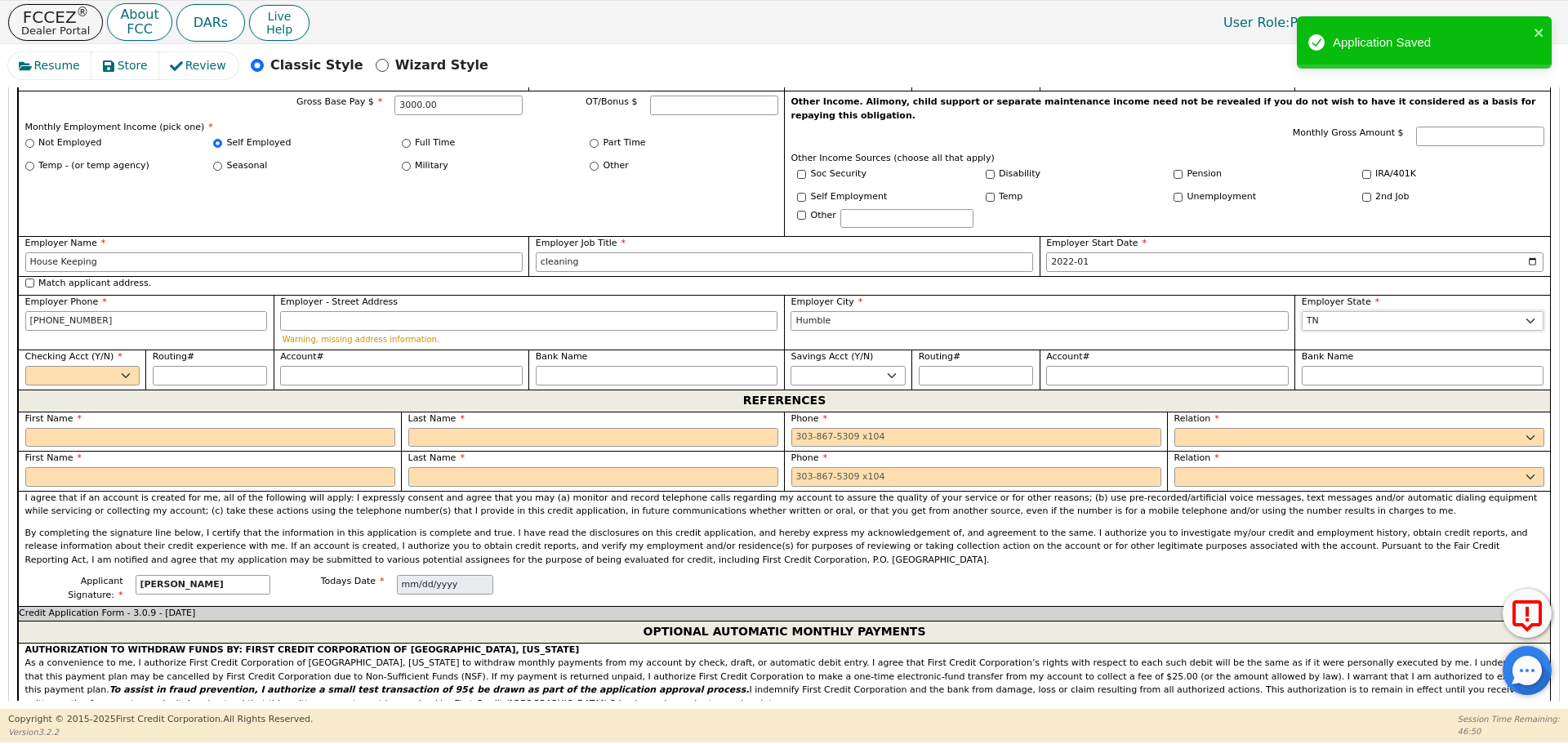
select select "[GEOGRAPHIC_DATA]"
select select "y"
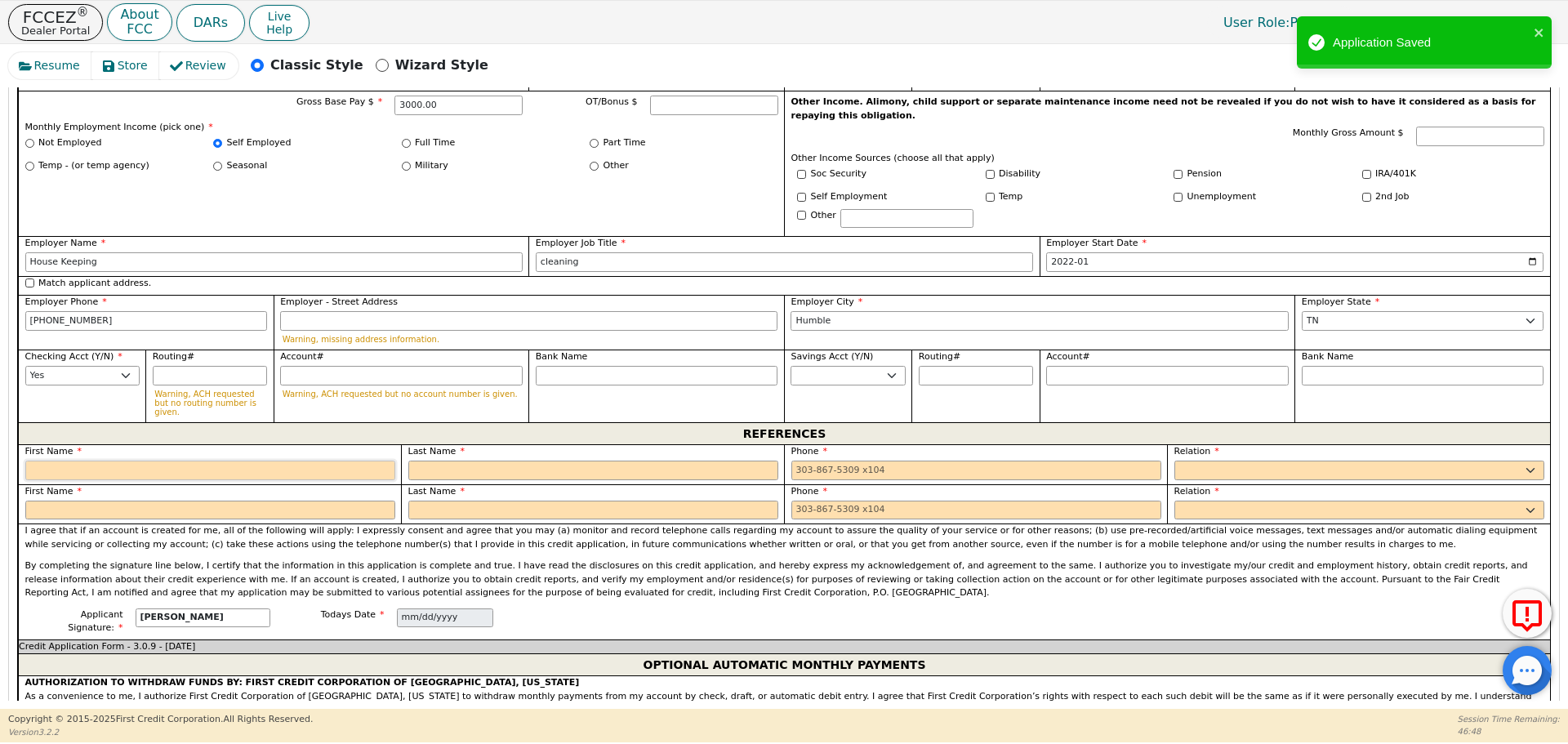
click at [99, 461] on input "text" at bounding box center [210, 470] width 370 height 20
type input "[PERSON_NAME]"
type input "M"
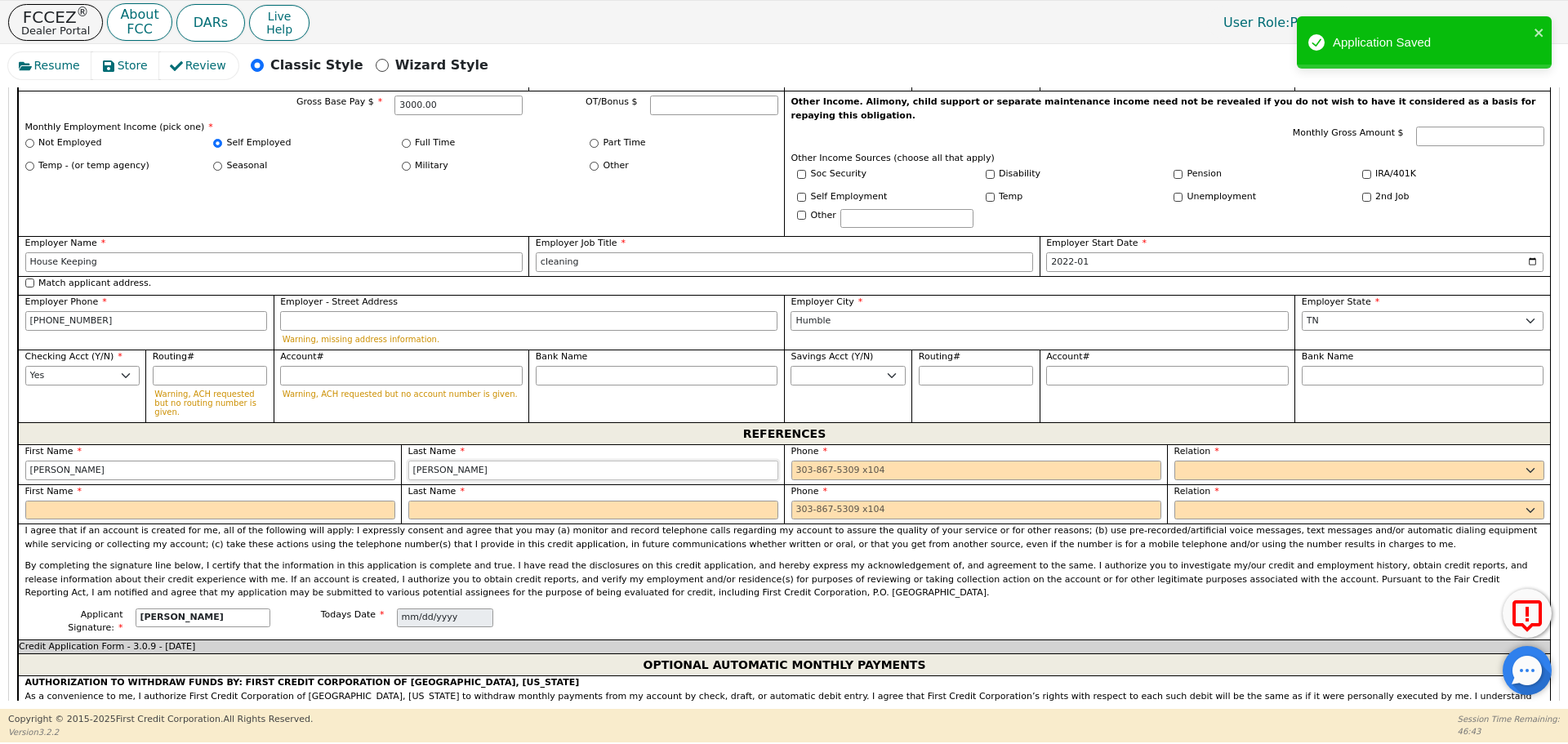
type input "[PERSON_NAME]"
type input "713438i493"
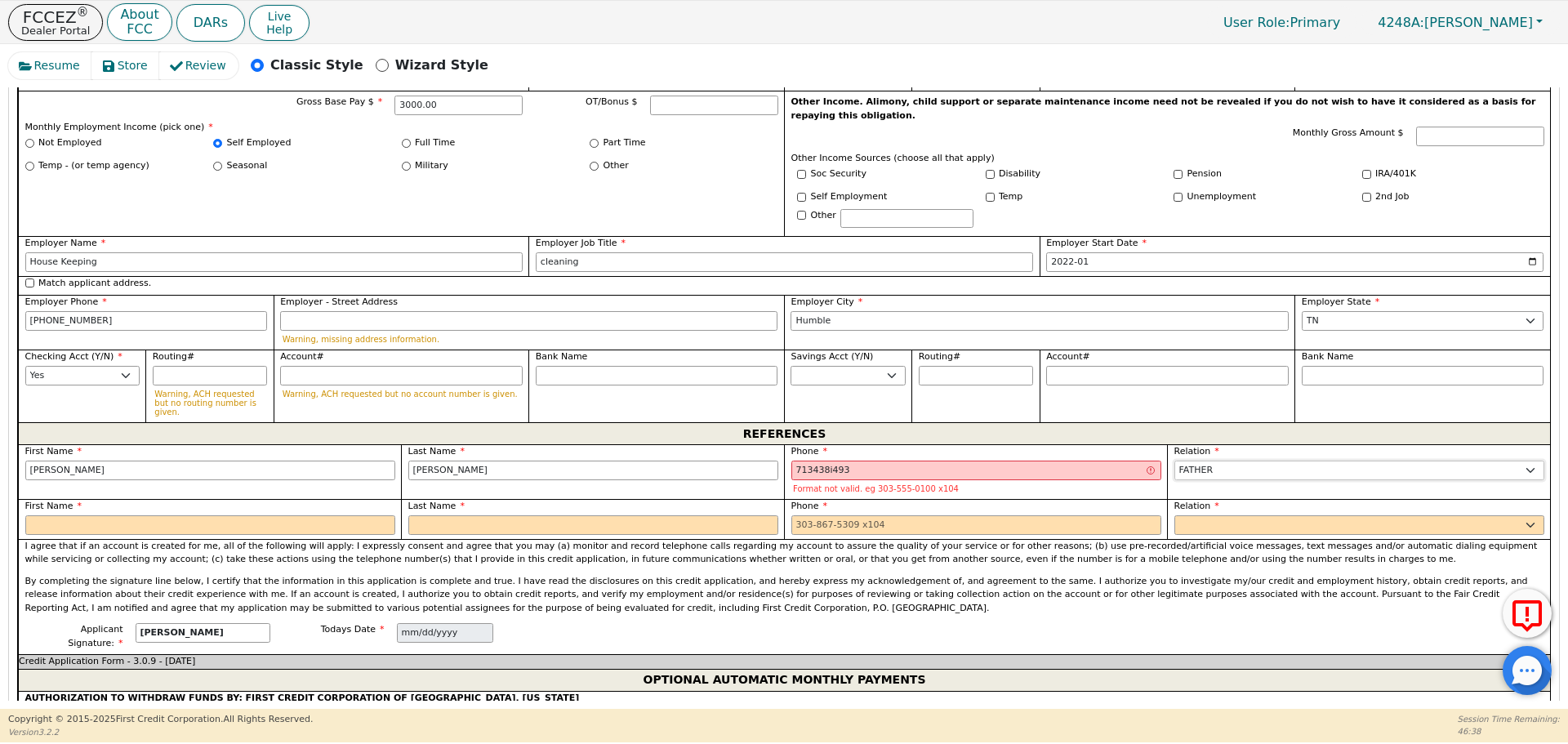
select select "FRIEND"
click at [824, 461] on input "713438i493" at bounding box center [976, 470] width 370 height 20
type input "[PHONE_NUMBER]"
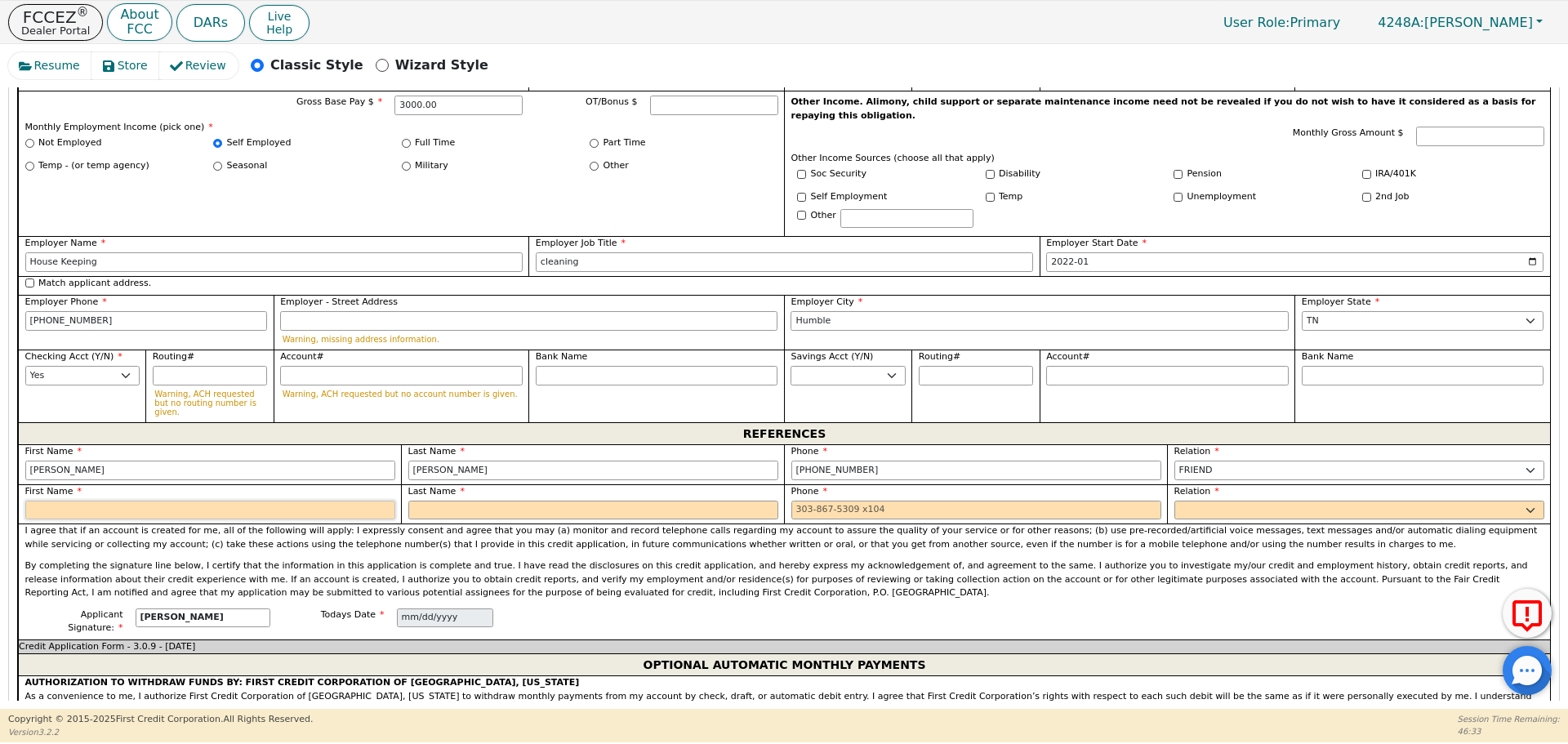
click at [280, 500] on input "text" at bounding box center [210, 510] width 370 height 20
type input "E"
type input "[PERSON_NAME]"
click at [436, 500] on input "text" at bounding box center [593, 510] width 370 height 20
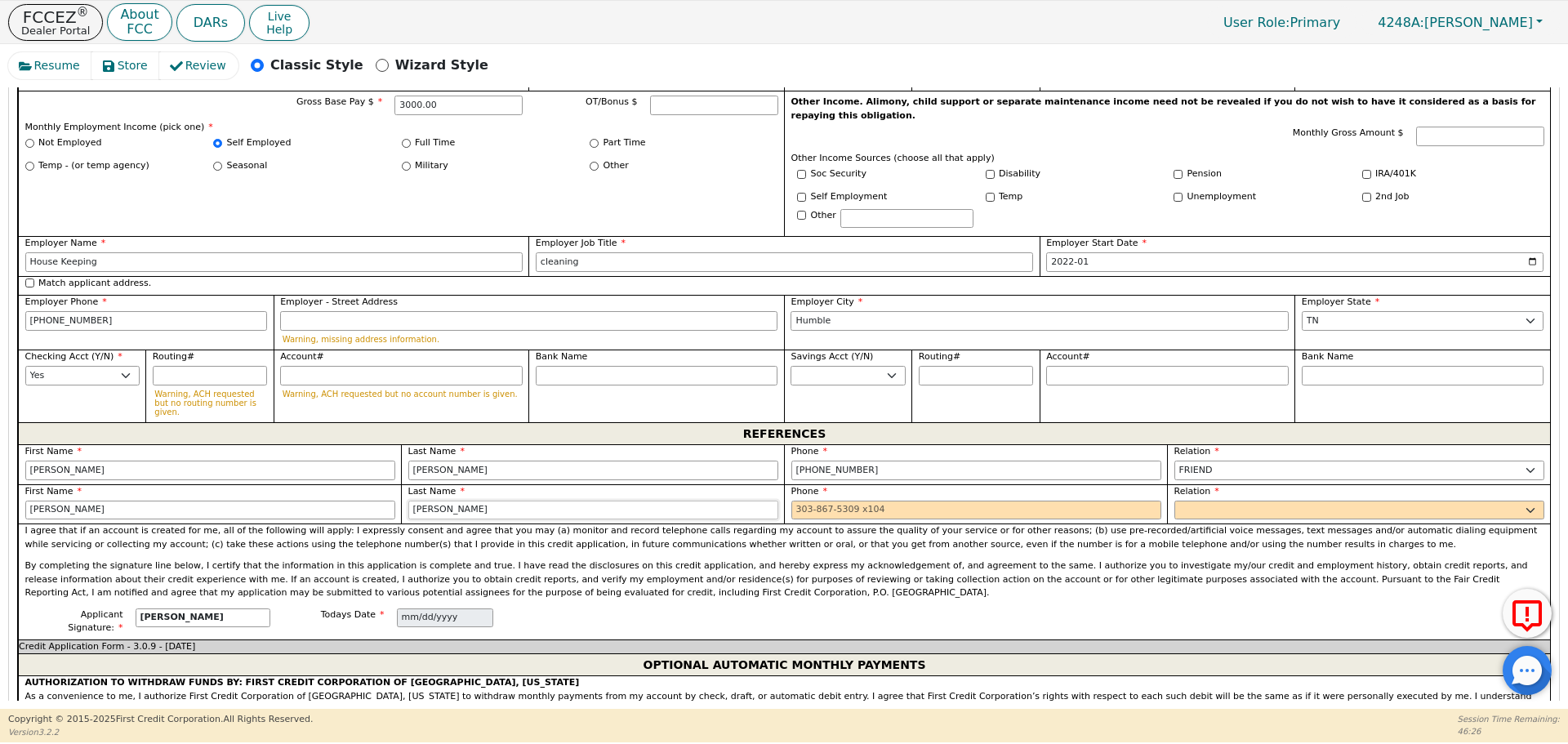
type input "[PERSON_NAME]"
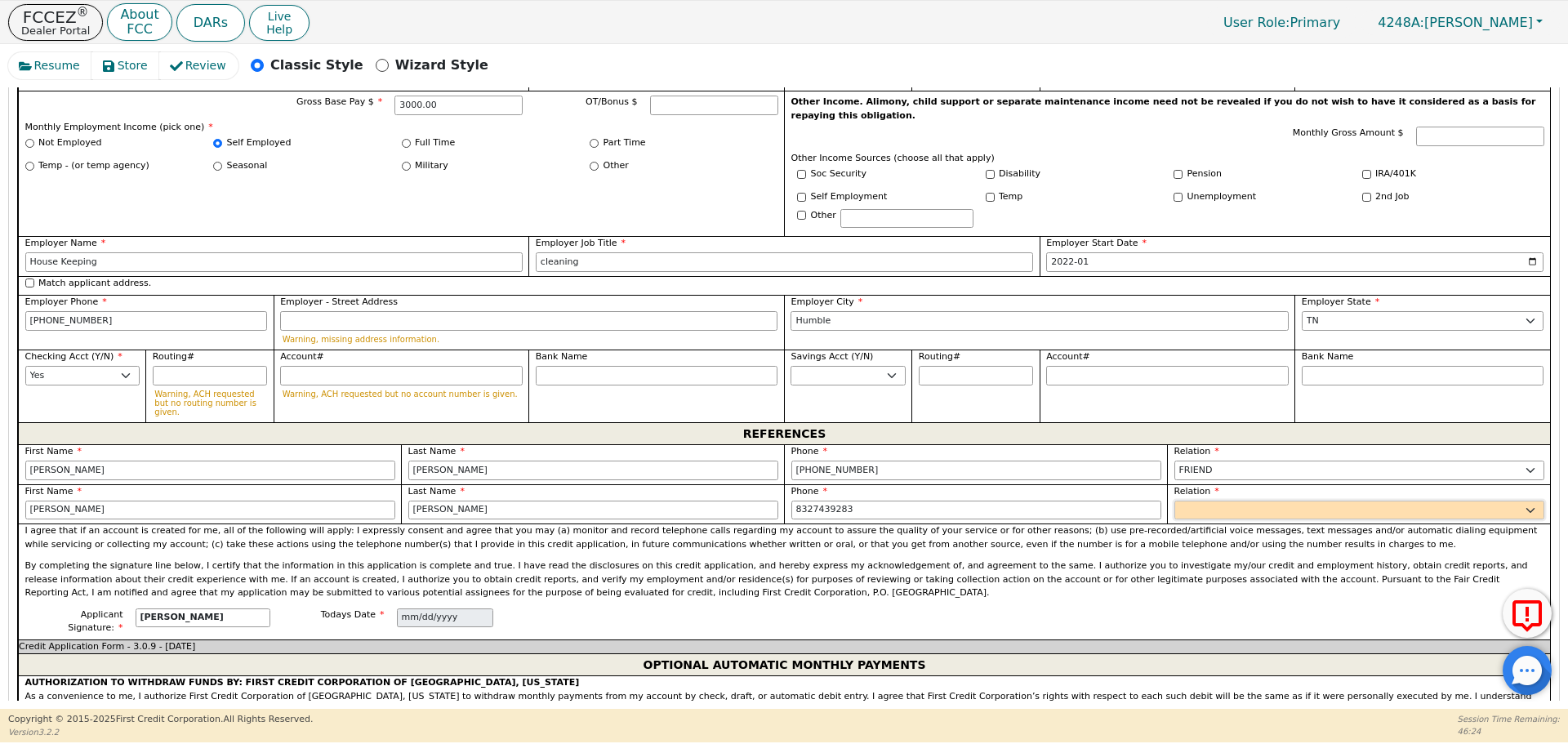
type input "[PHONE_NUMBER]"
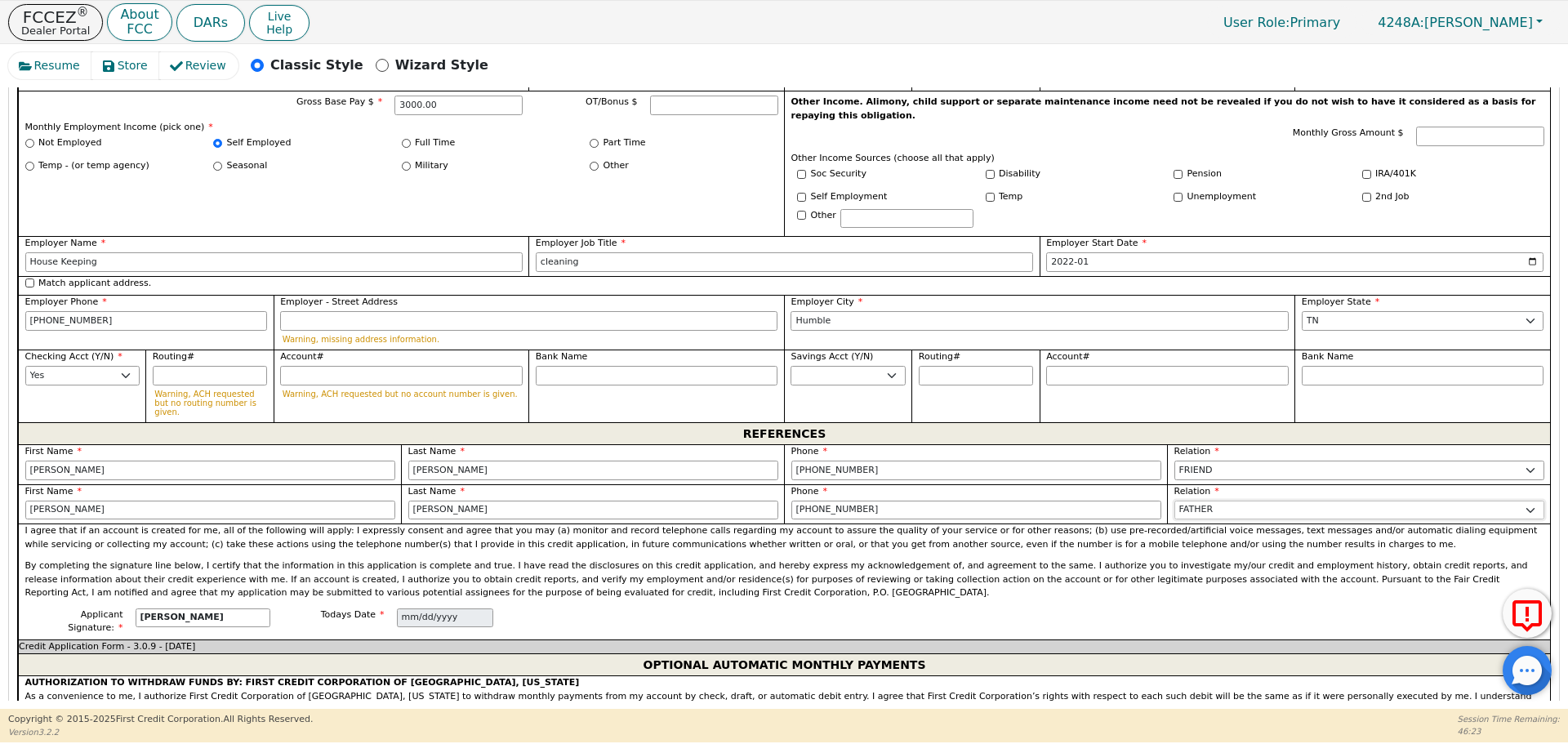
select select "FRIEND"
click at [621, 559] on p "By completing the signature line below, I certify that the information in this …" at bounding box center [784, 579] width 1519 height 41
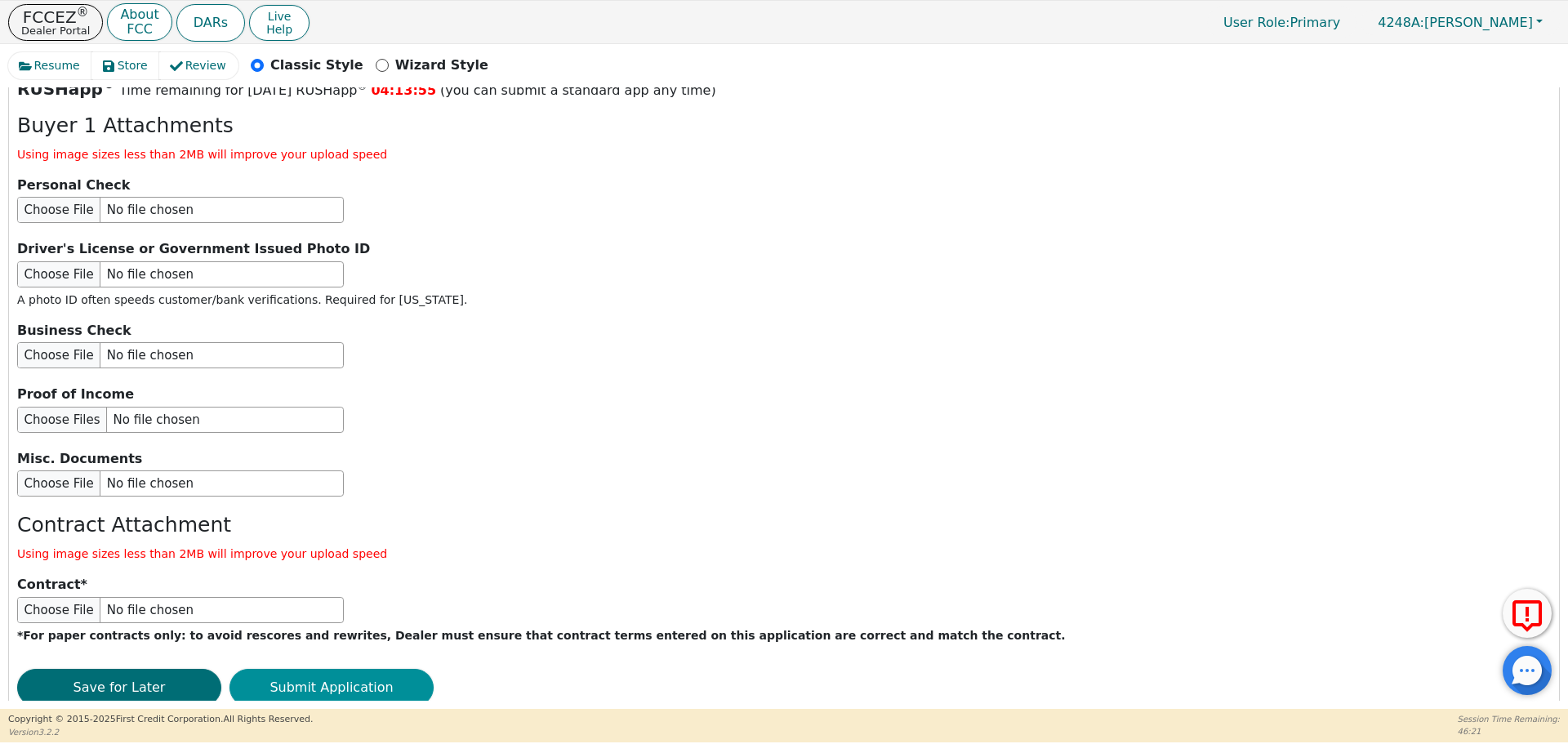
click at [344, 669] on button "Submit Application" at bounding box center [331, 687] width 204 height 37
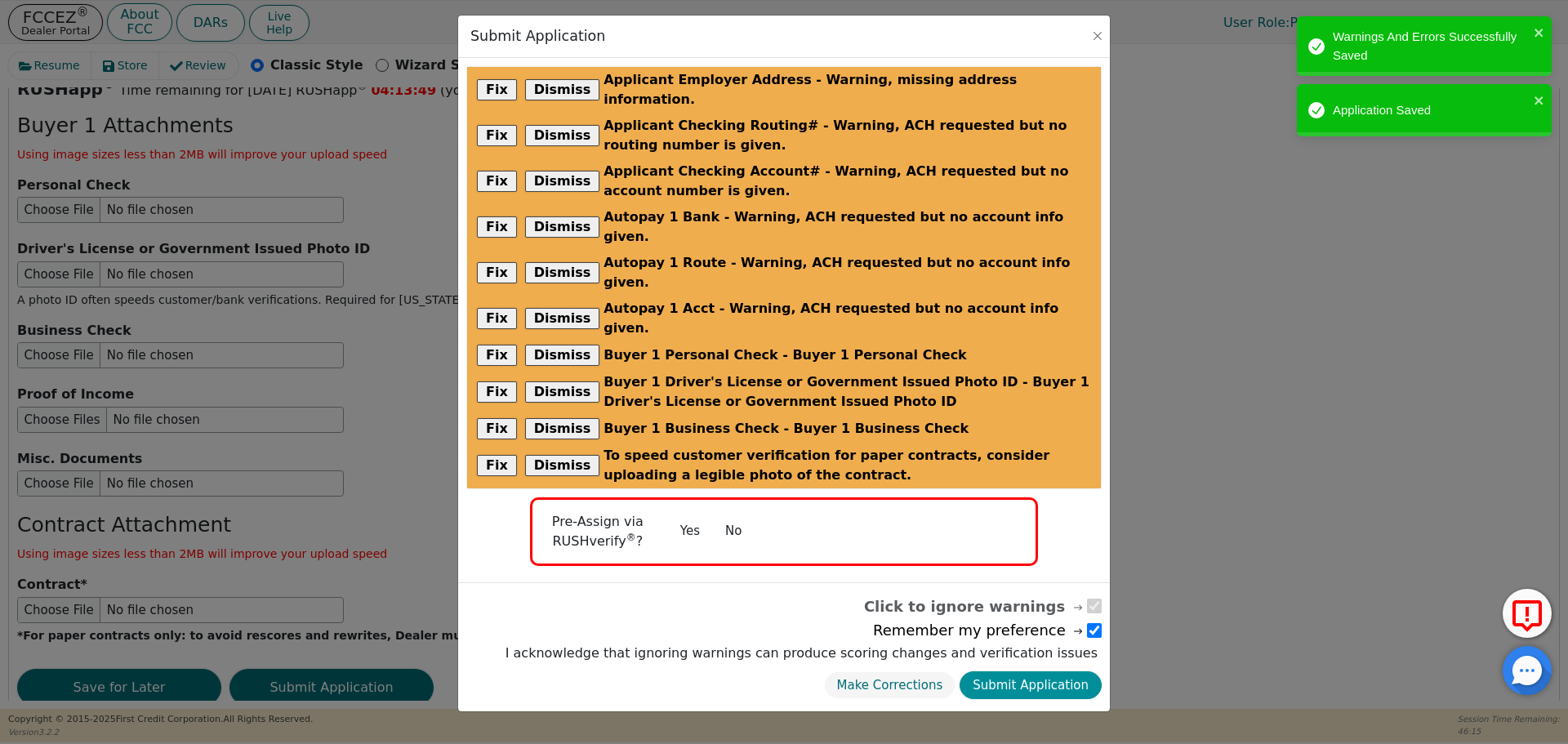
click at [1062, 671] on button "Submit Application" at bounding box center [1030, 684] width 142 height 29
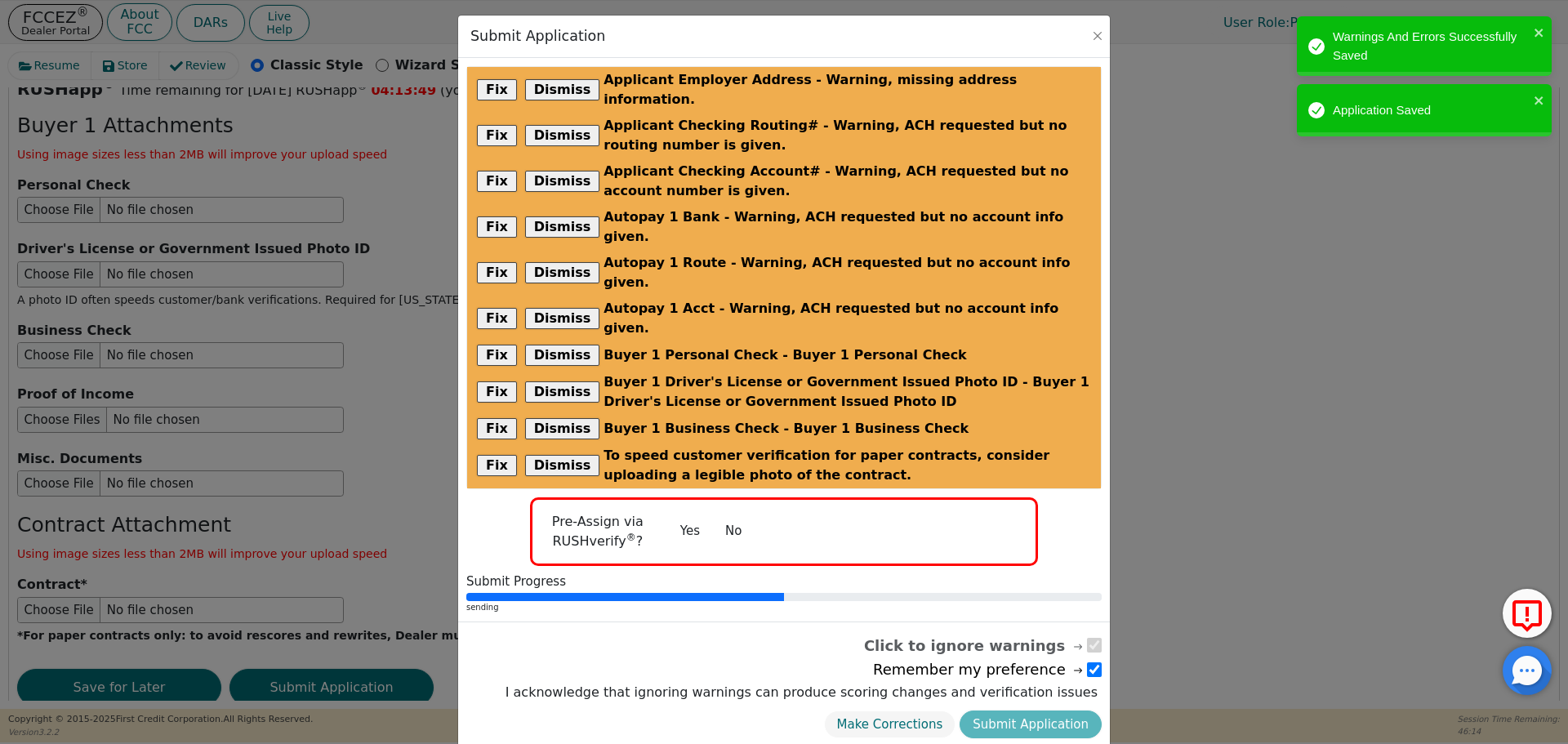
radio input "false"
checkbox input "false"
